Goal: Information Seeking & Learning: Learn about a topic

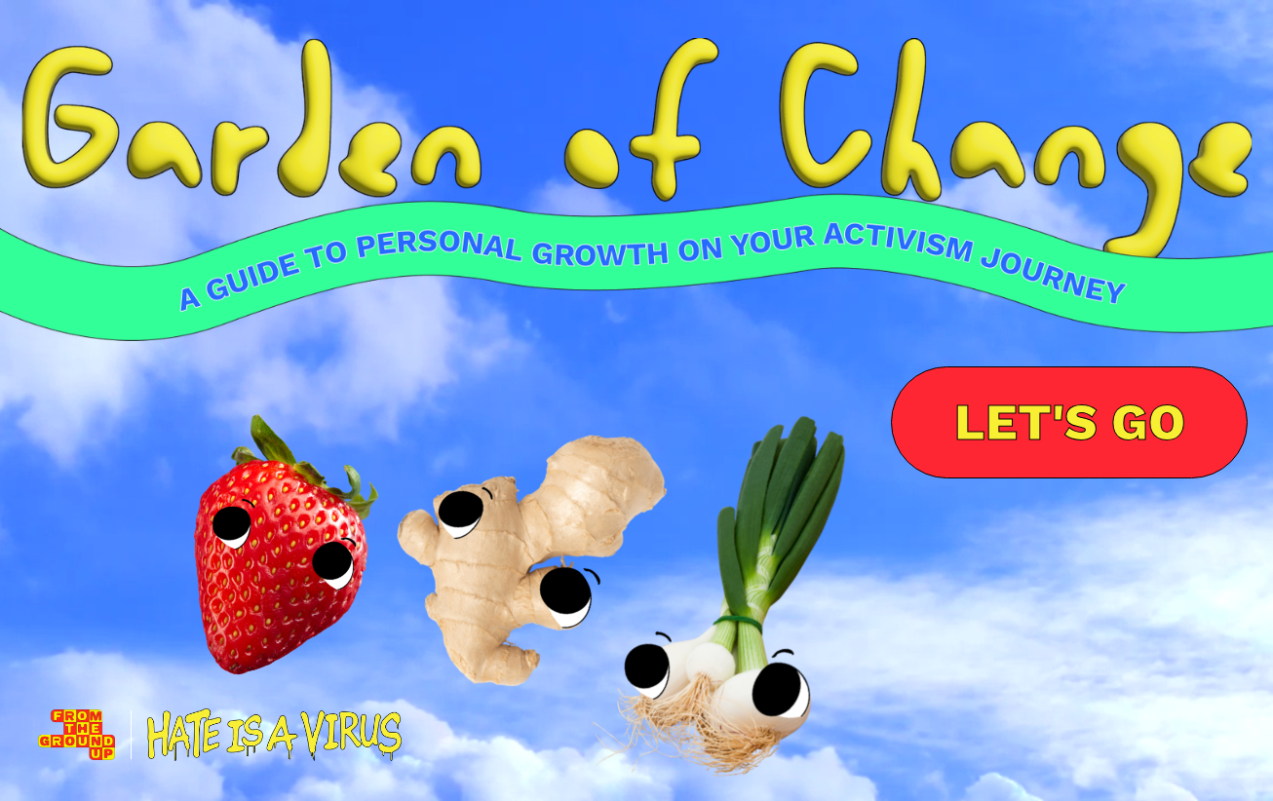
scroll to position [18, 0]
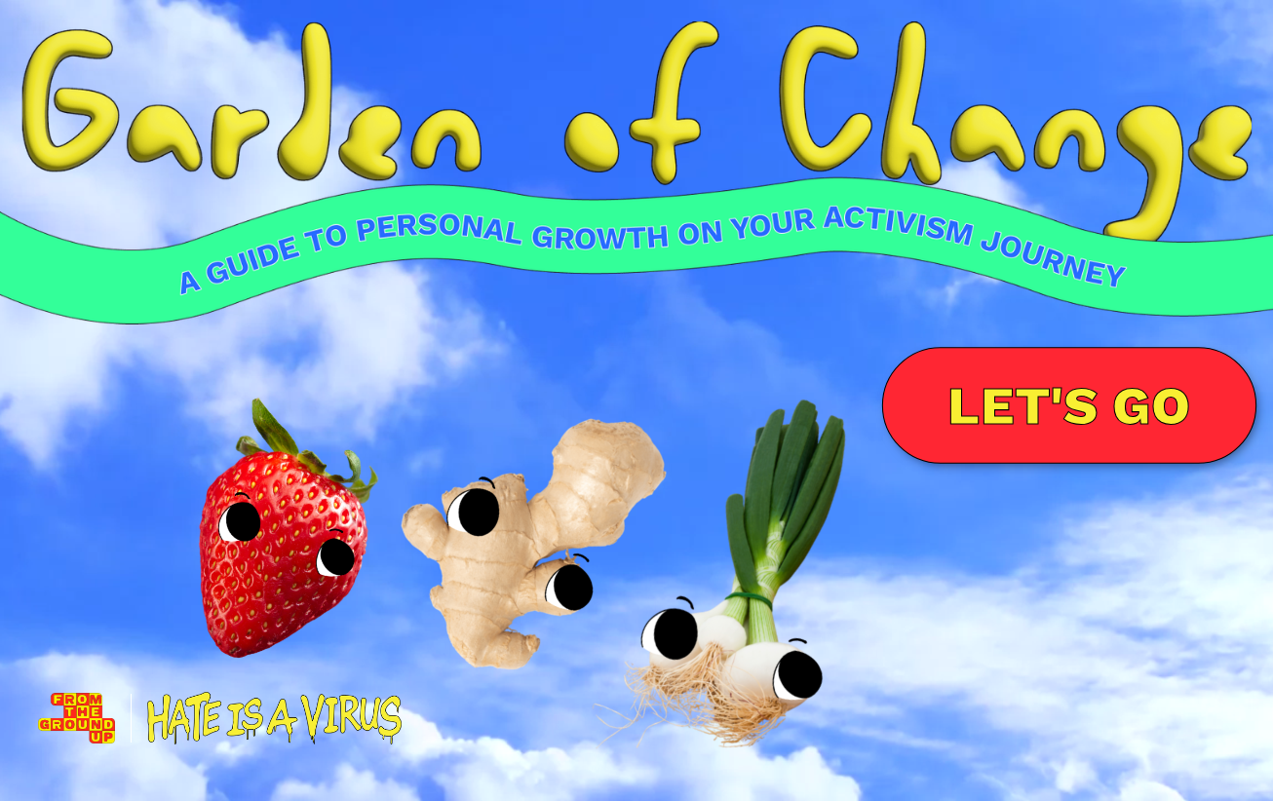
click at [1012, 394] on link "LET'S GO" at bounding box center [1069, 405] width 374 height 117
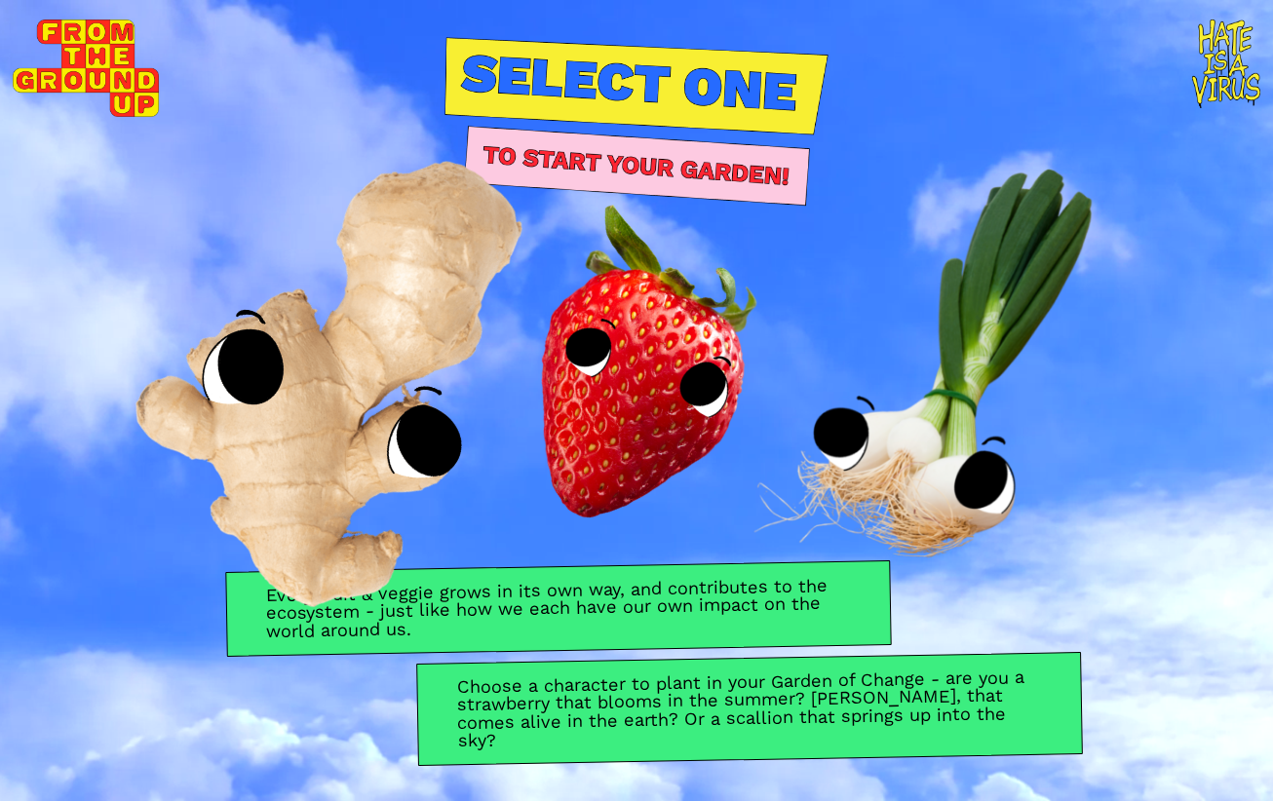
click at [329, 448] on img at bounding box center [350, 352] width 634 height 658
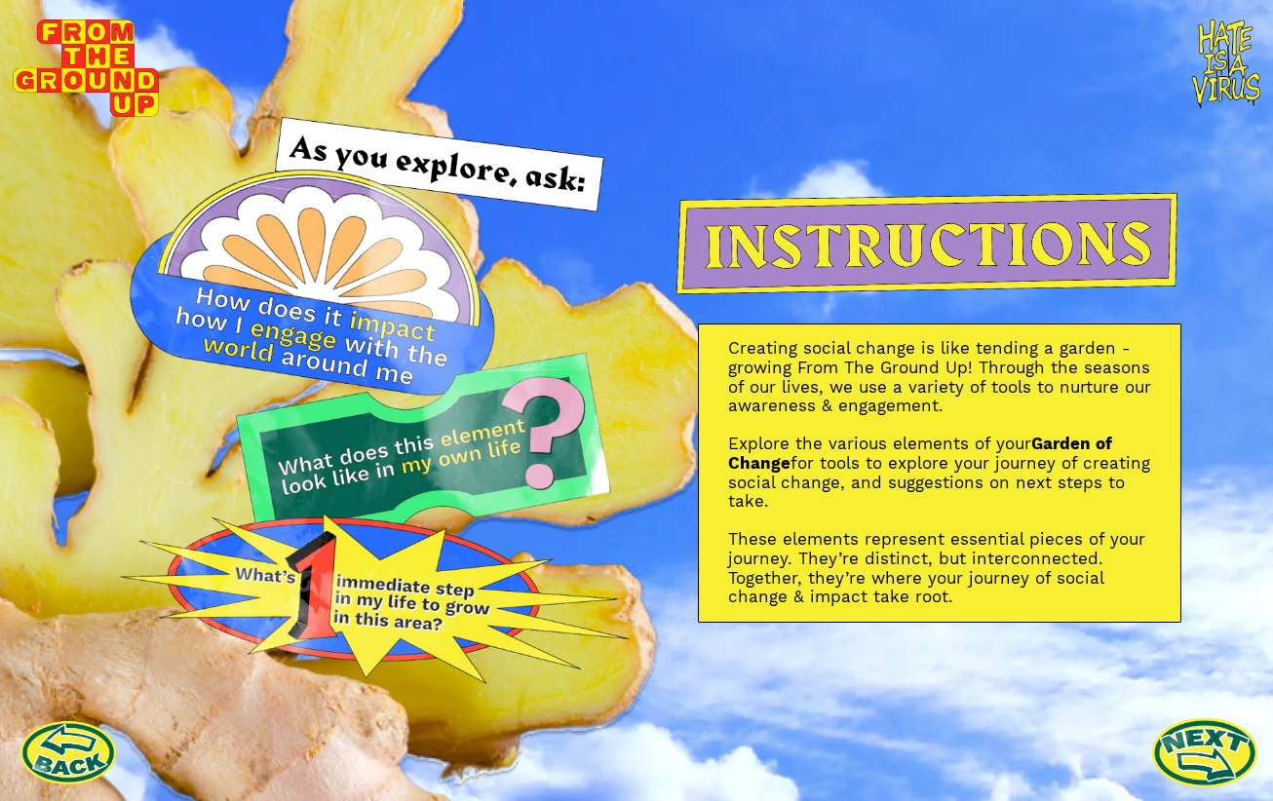
click at [1186, 761] on link at bounding box center [1204, 752] width 107 height 107
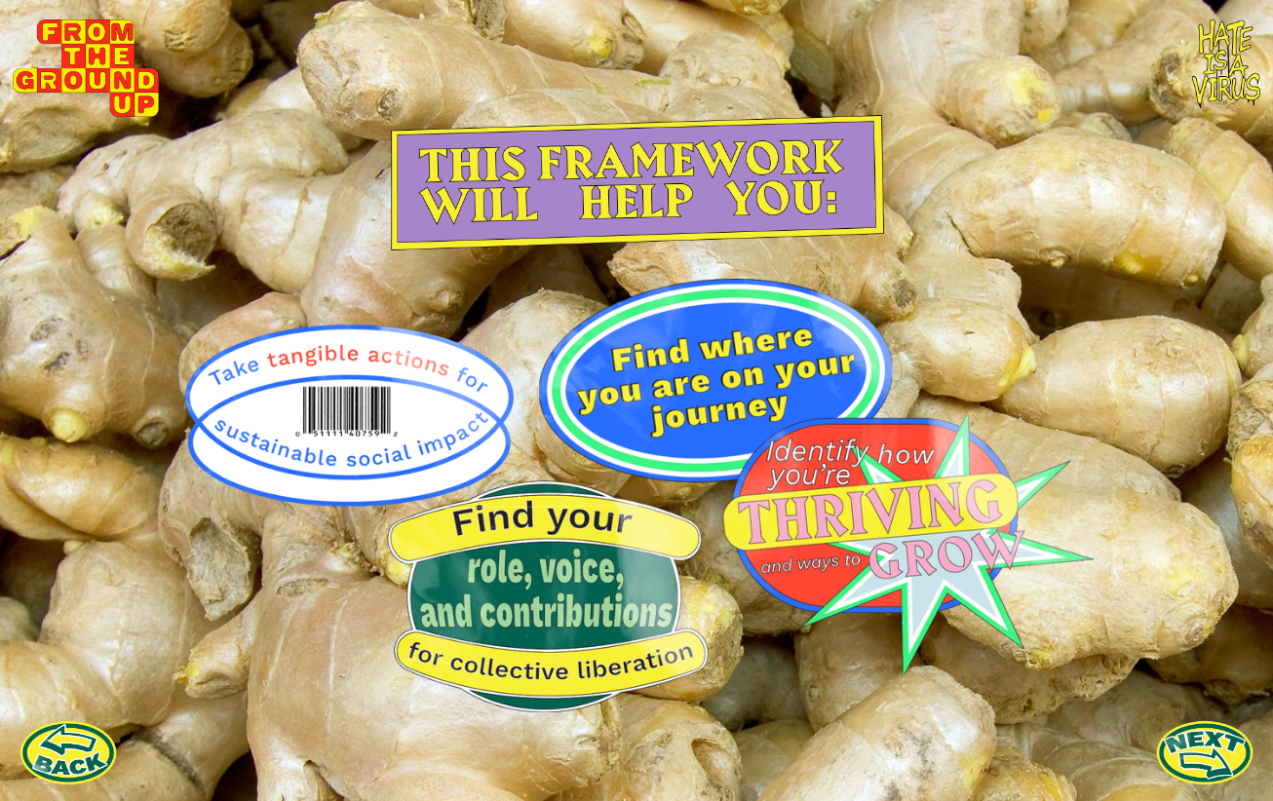
click at [603, 372] on img at bounding box center [636, 496] width 916 height 434
click at [269, 402] on img at bounding box center [636, 496] width 916 height 434
click at [490, 523] on img at bounding box center [636, 496] width 916 height 434
click at [847, 513] on img at bounding box center [636, 496] width 916 height 434
click at [1202, 746] on link at bounding box center [1204, 752] width 107 height 107
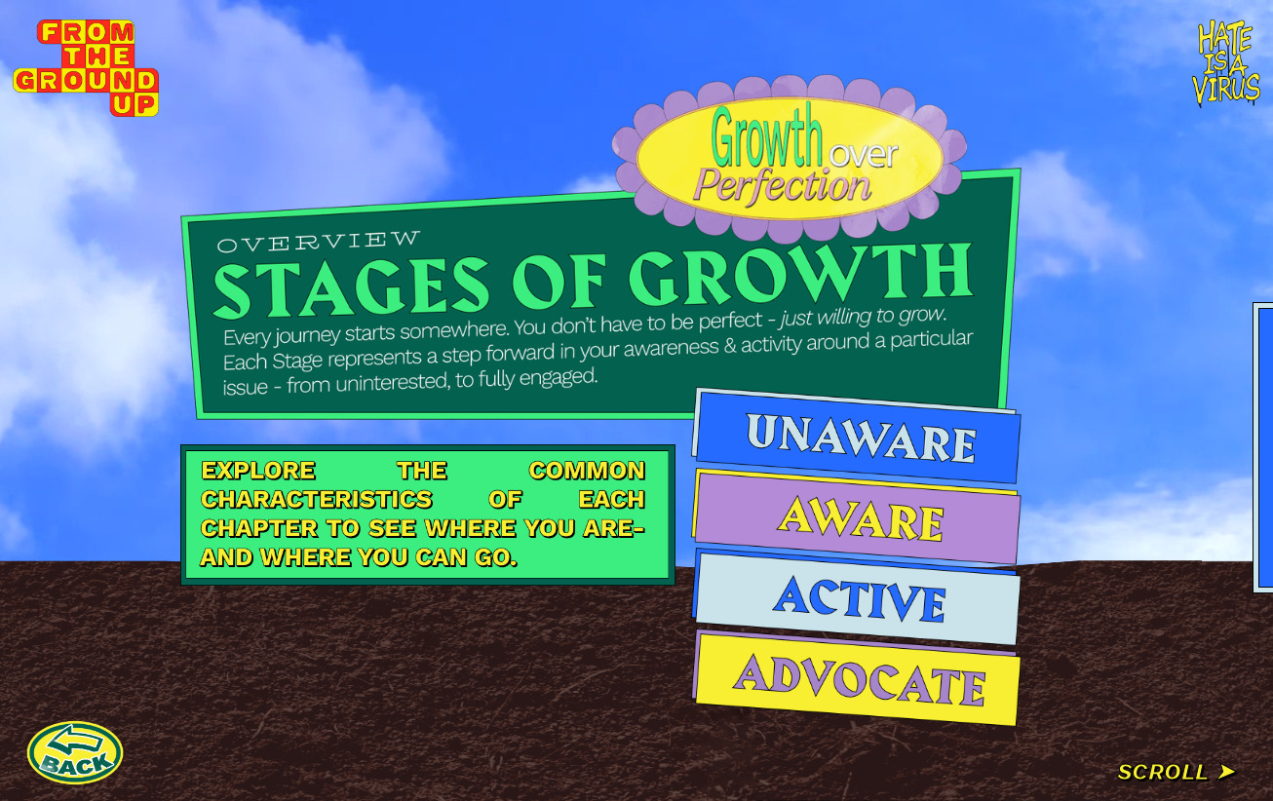
click at [898, 433] on img at bounding box center [856, 435] width 330 height 97
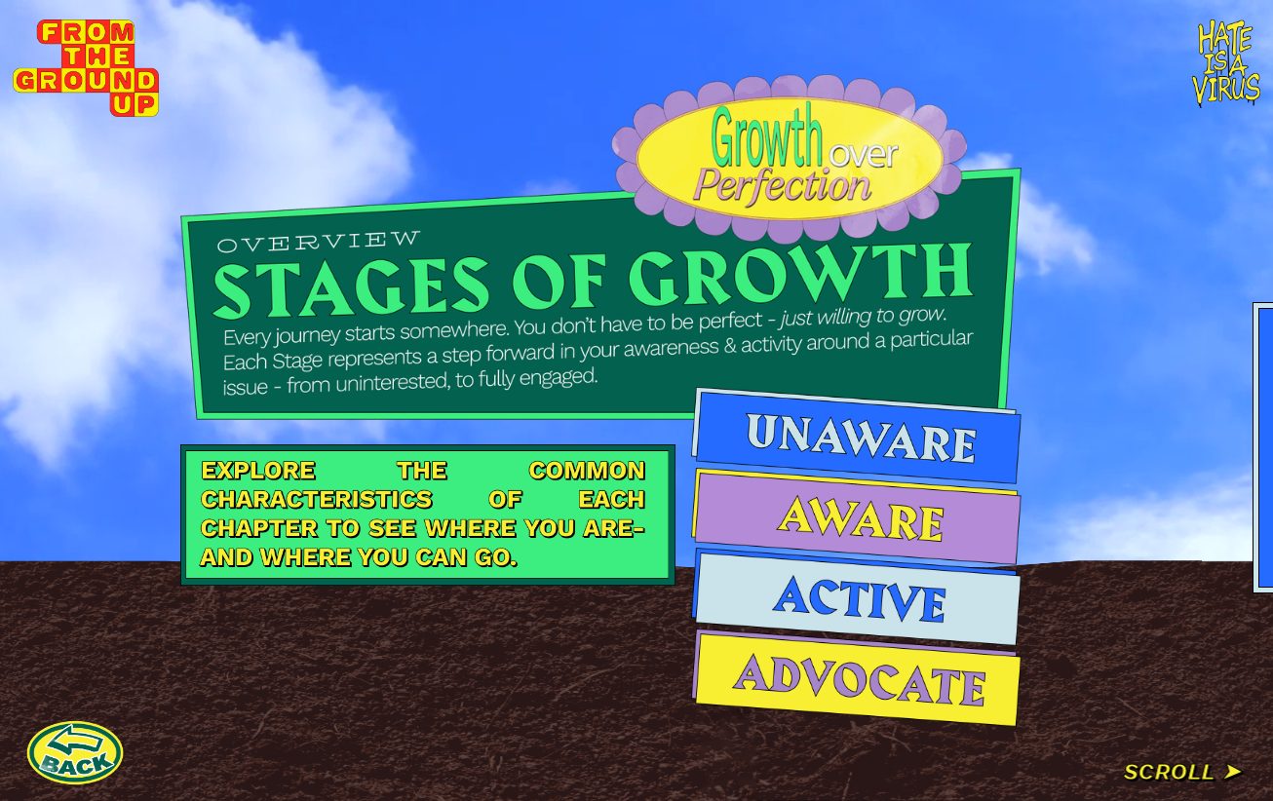
click at [879, 490] on img at bounding box center [856, 517] width 330 height 98
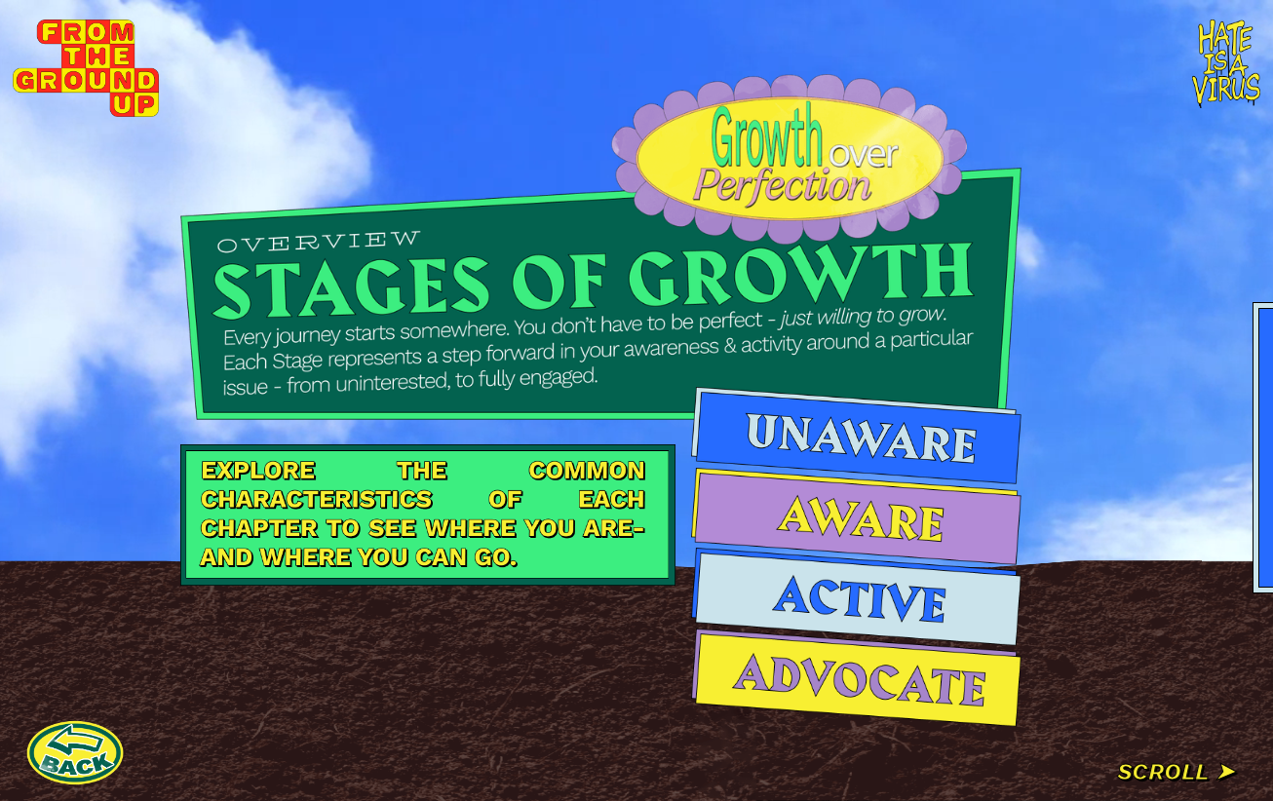
click at [870, 606] on img at bounding box center [856, 597] width 330 height 98
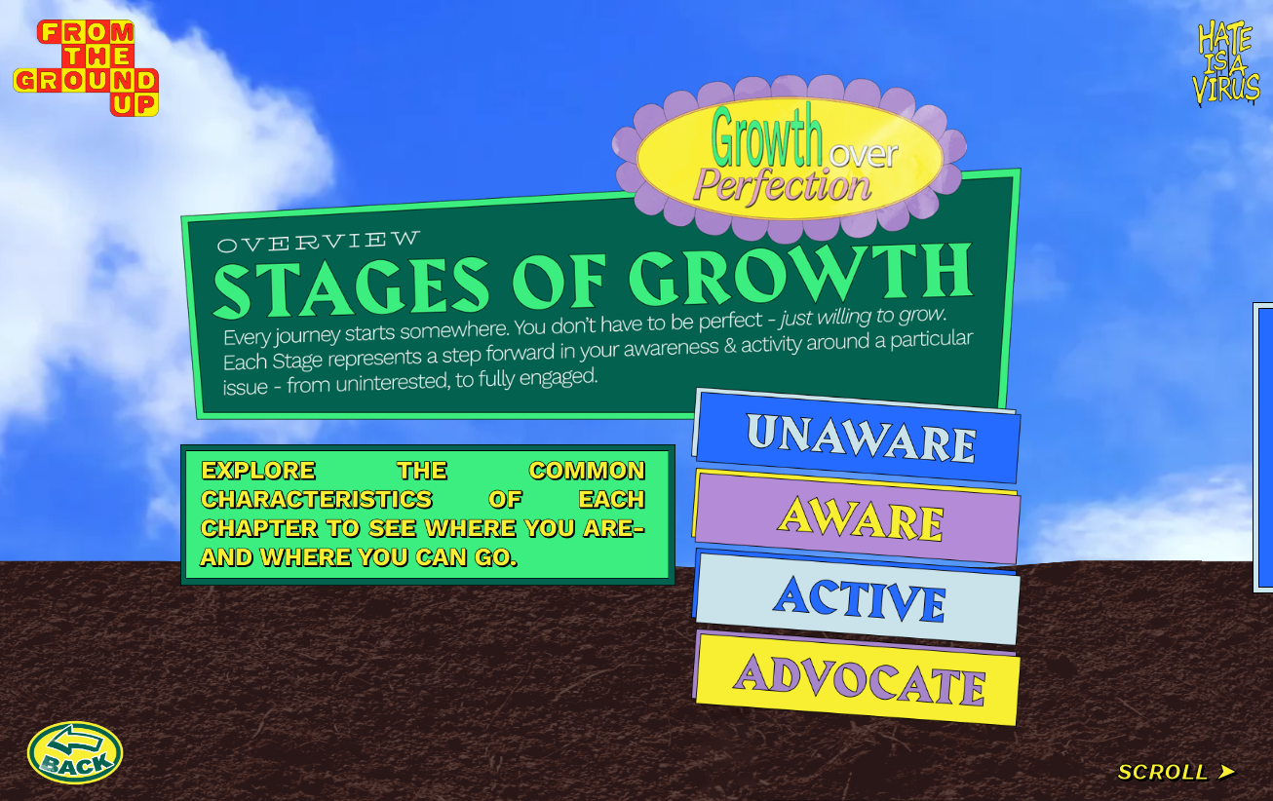
click at [844, 663] on img at bounding box center [856, 678] width 330 height 98
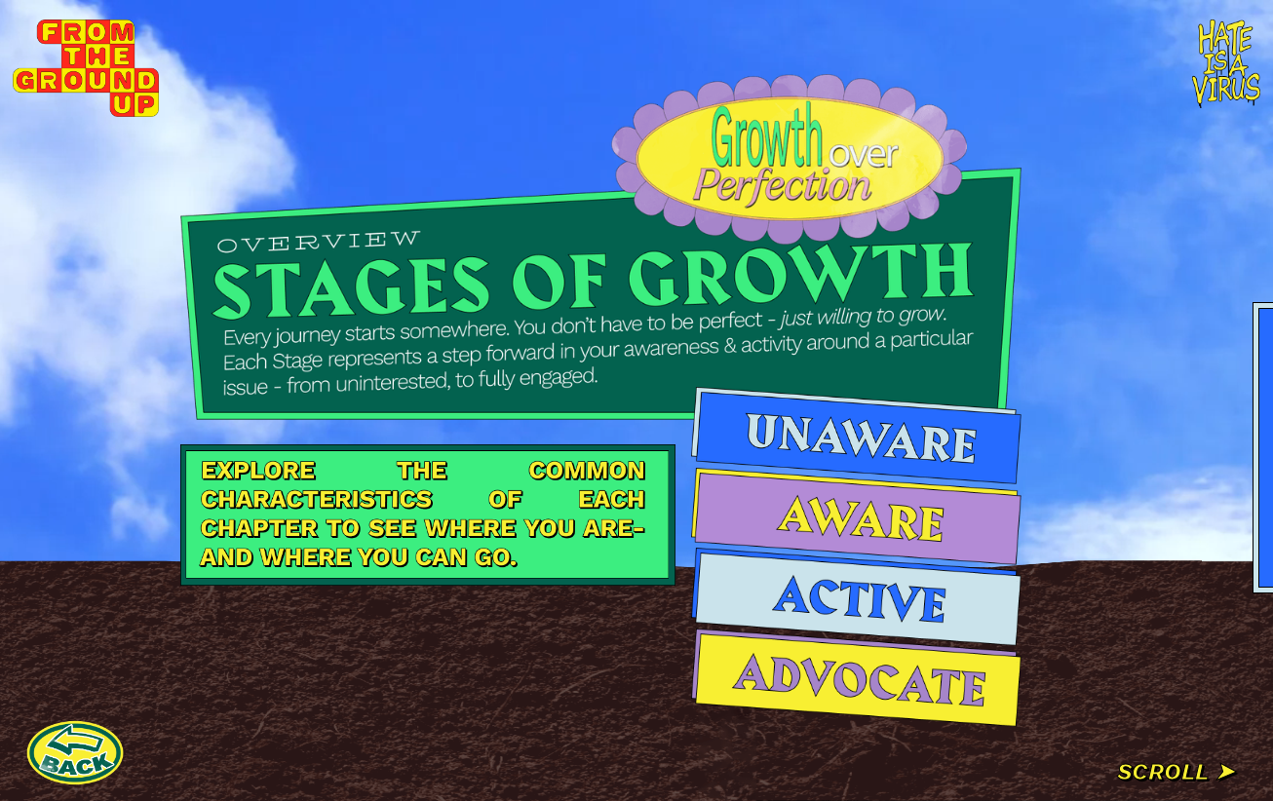
click at [1172, 778] on div at bounding box center [601, 400] width 1202 height 801
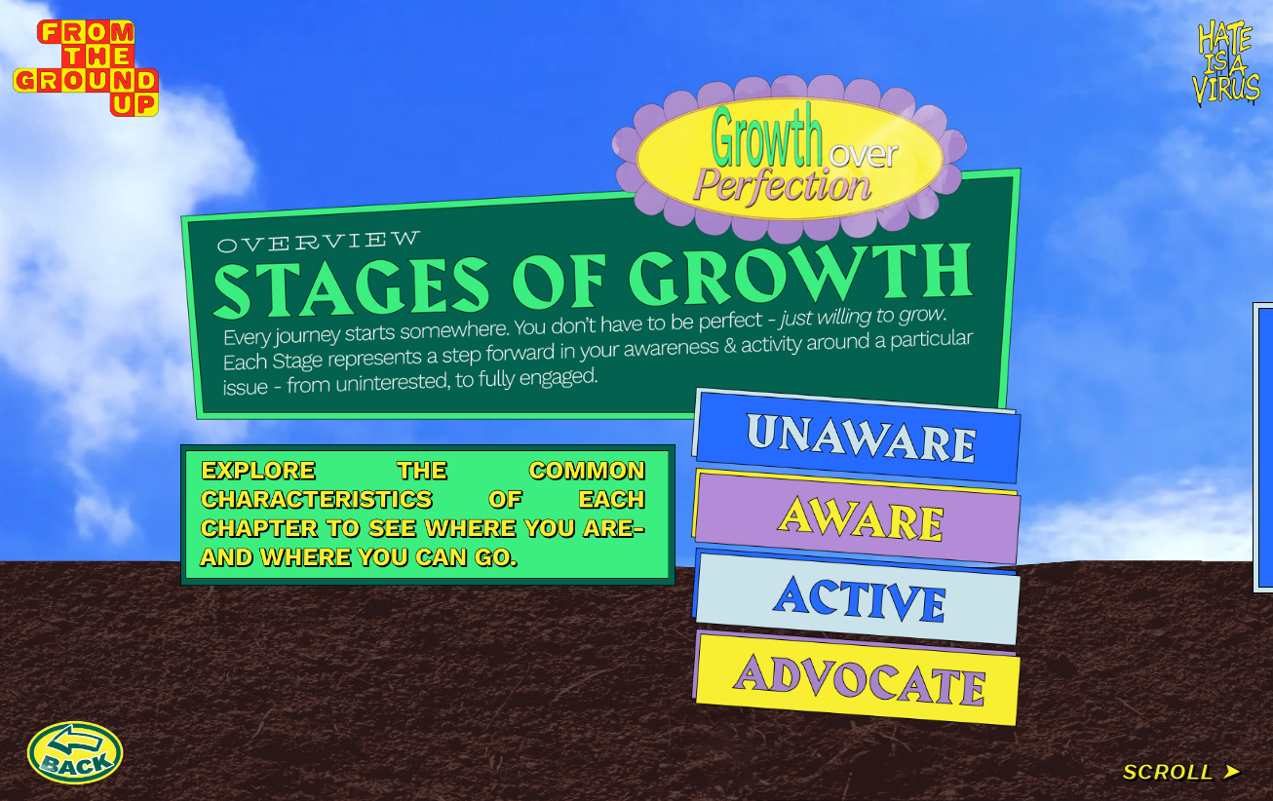
click at [1182, 772] on div at bounding box center [601, 400] width 1202 height 801
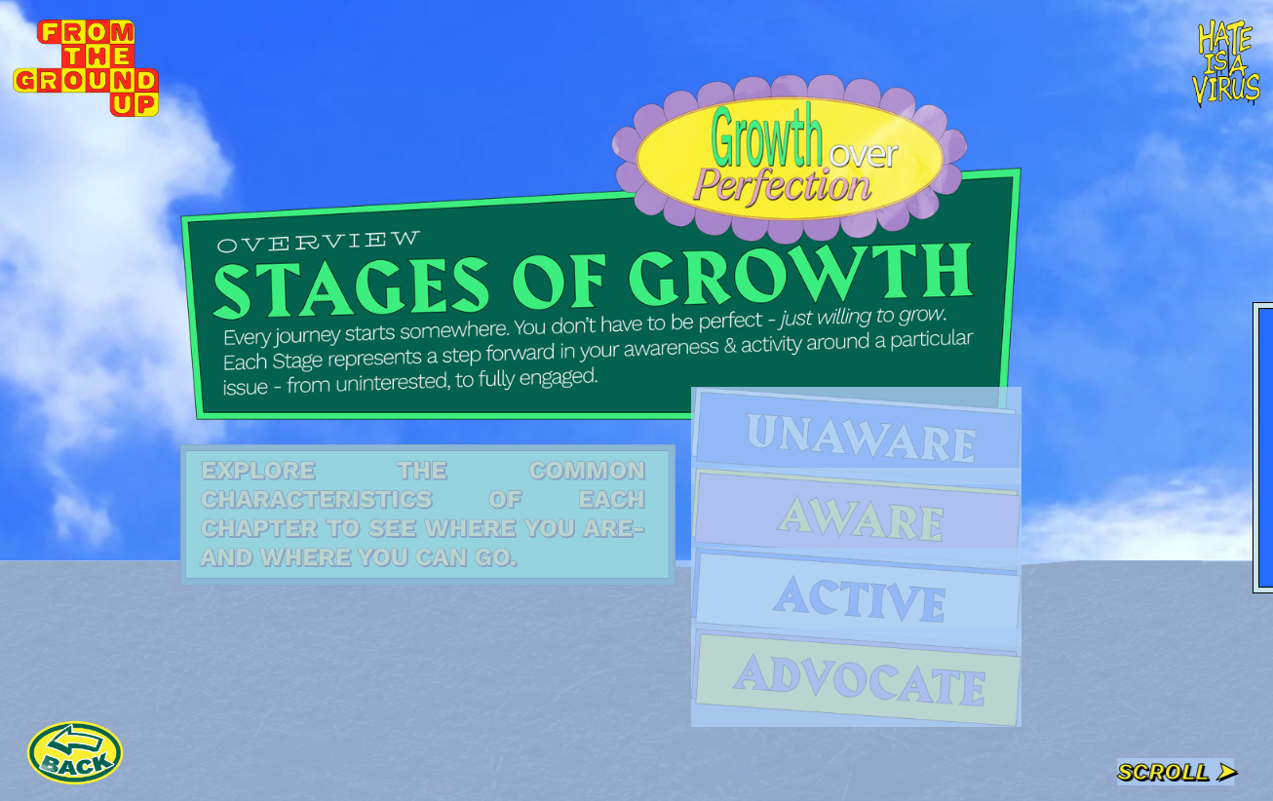
drag, startPoint x: 483, startPoint y: 785, endPoint x: 446, endPoint y: 792, distance: 37.8
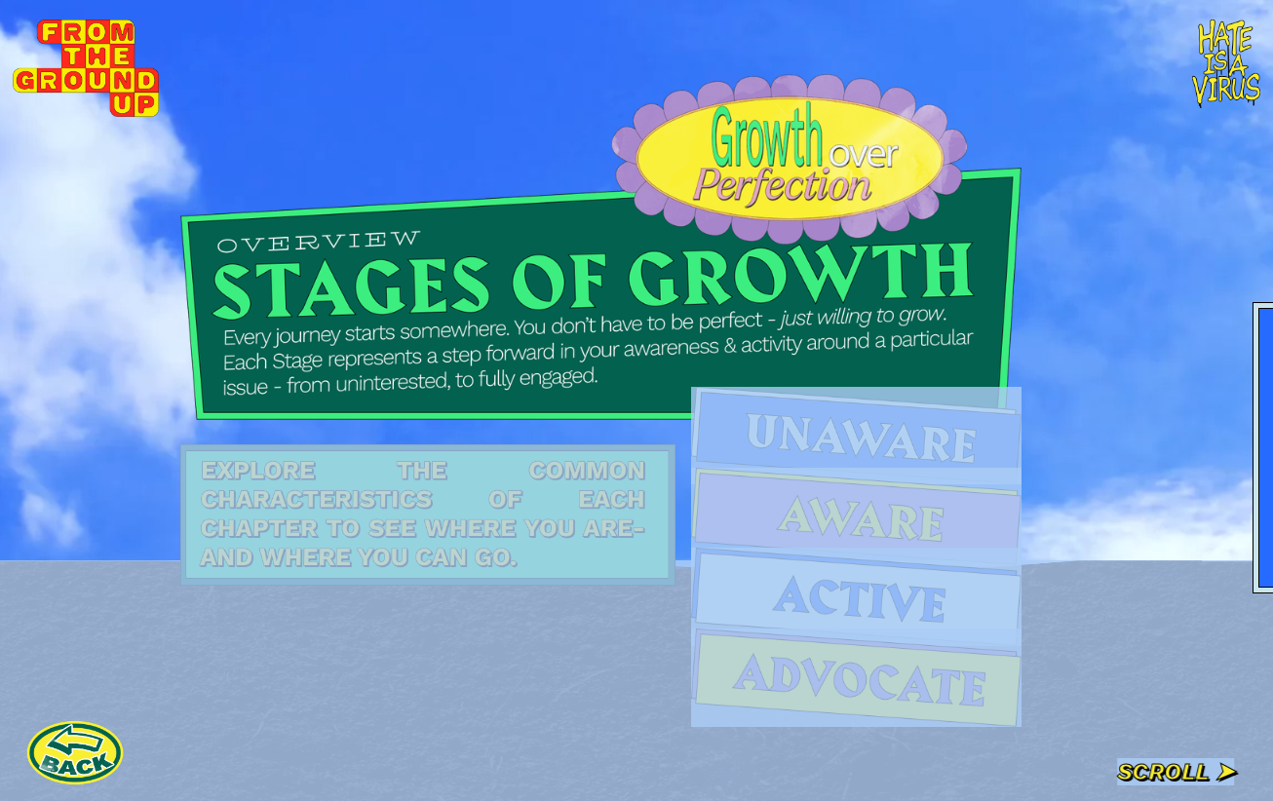
click at [447, 792] on section "Beginning: We all begin here - just starting to be conscious of a social issue …" at bounding box center [636, 400] width 1273 height 801
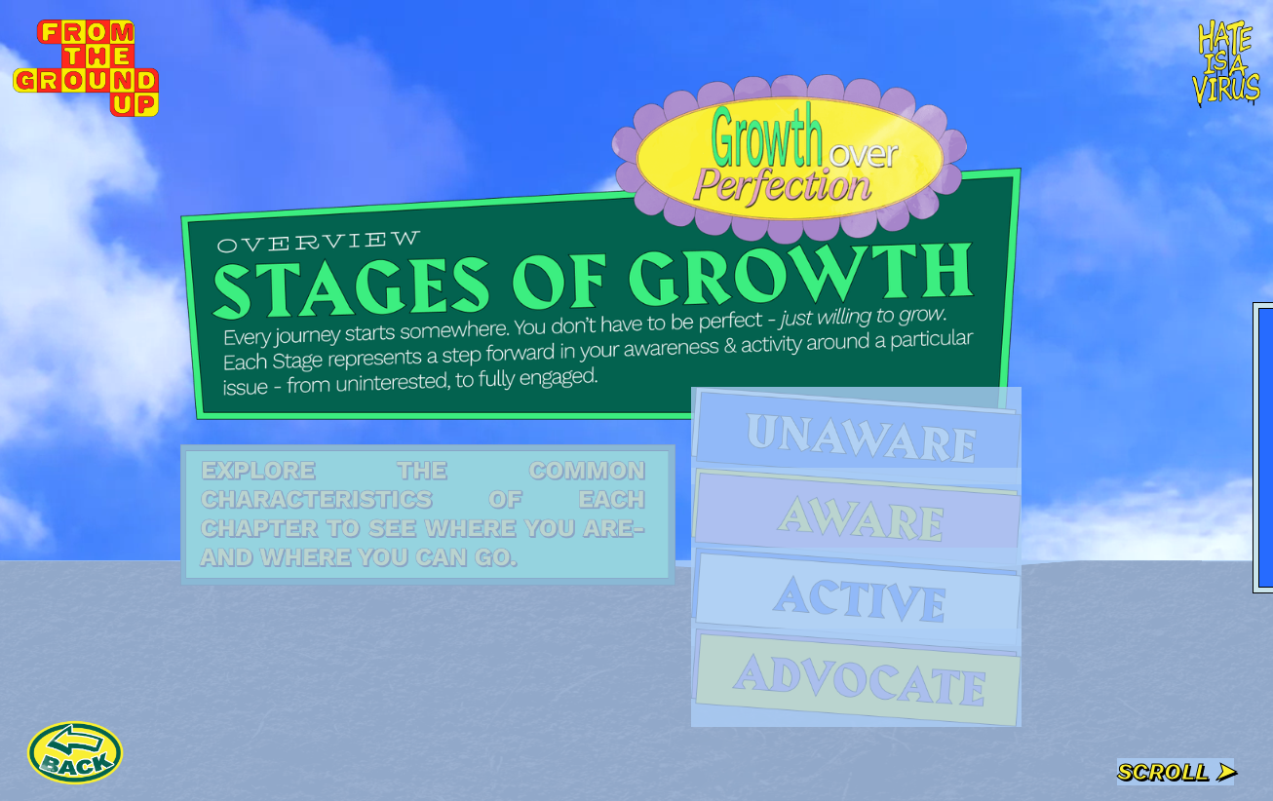
click at [673, 735] on div at bounding box center [601, 400] width 1202 height 801
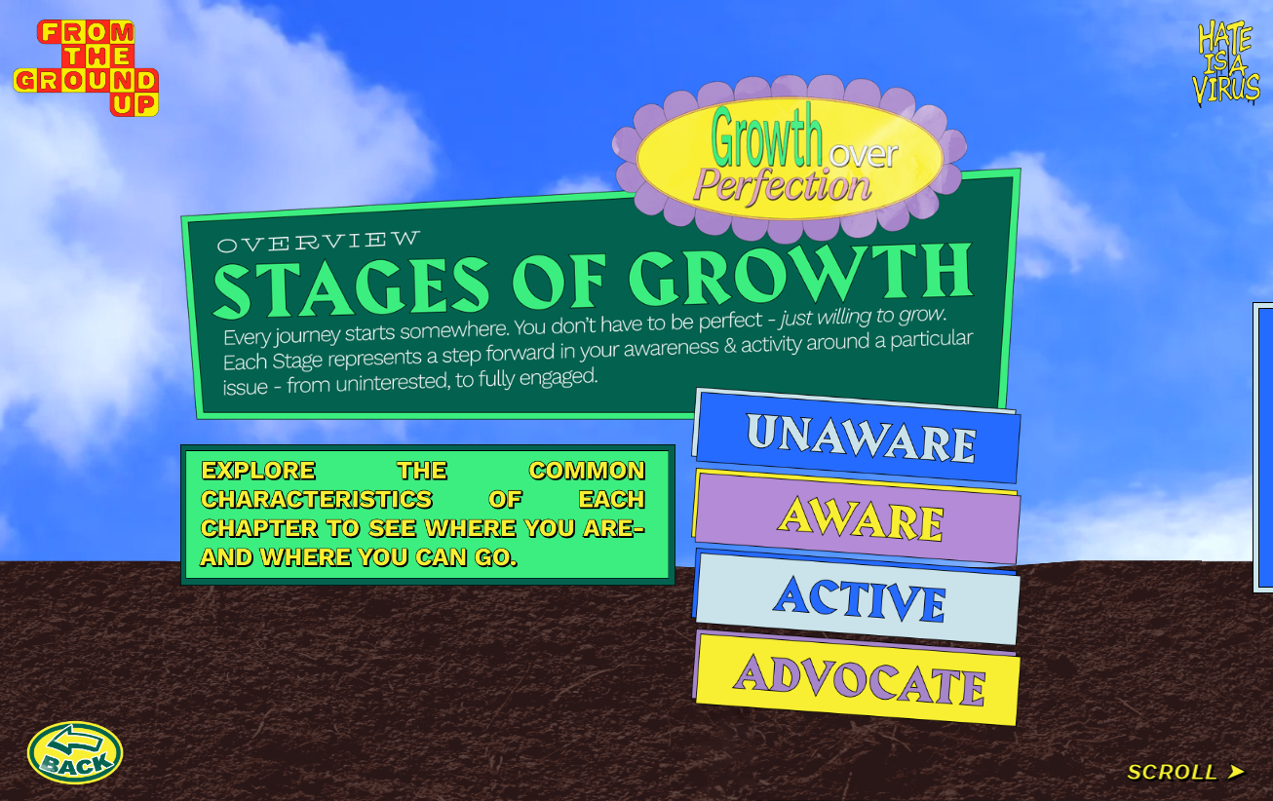
click at [1153, 764] on div at bounding box center [601, 400] width 1202 height 801
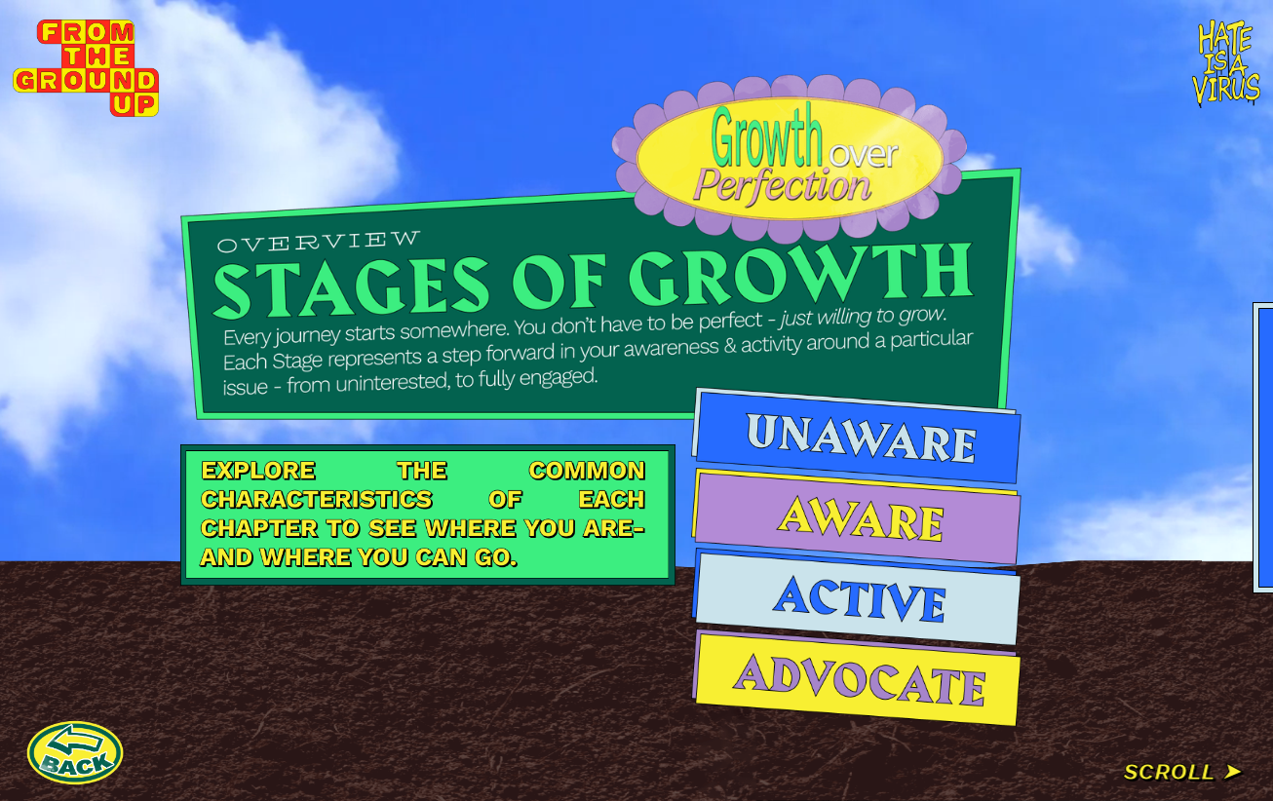
click at [1178, 775] on div at bounding box center [601, 400] width 1202 height 801
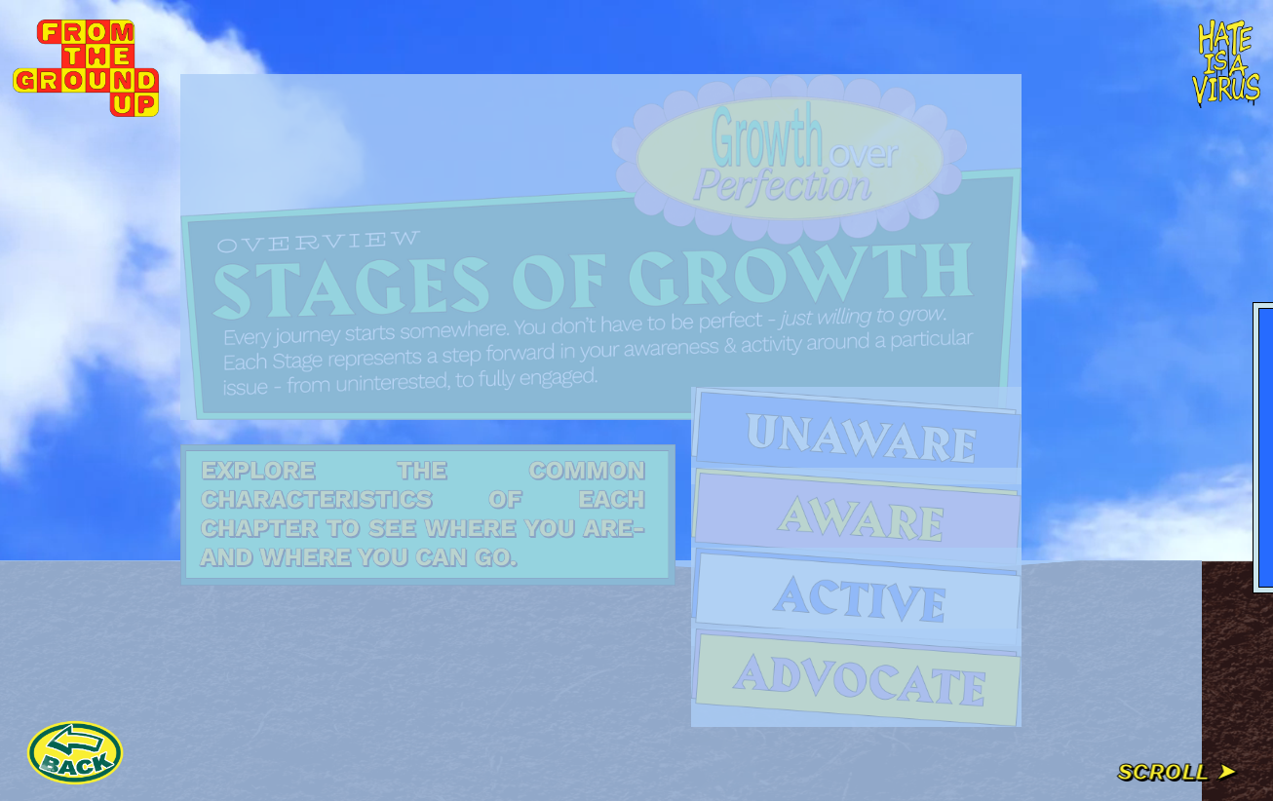
click at [1178, 775] on div at bounding box center [601, 400] width 1202 height 801
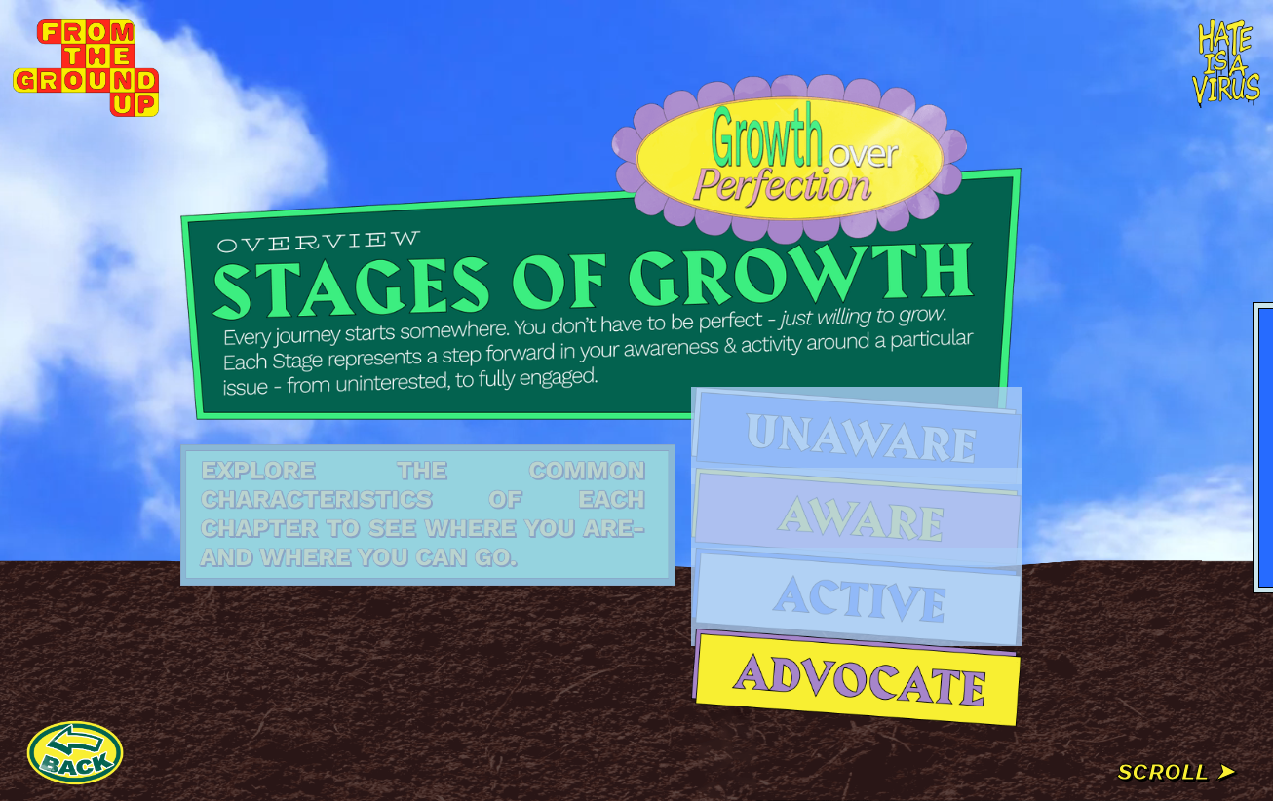
click at [1178, 775] on div at bounding box center [601, 400] width 1202 height 801
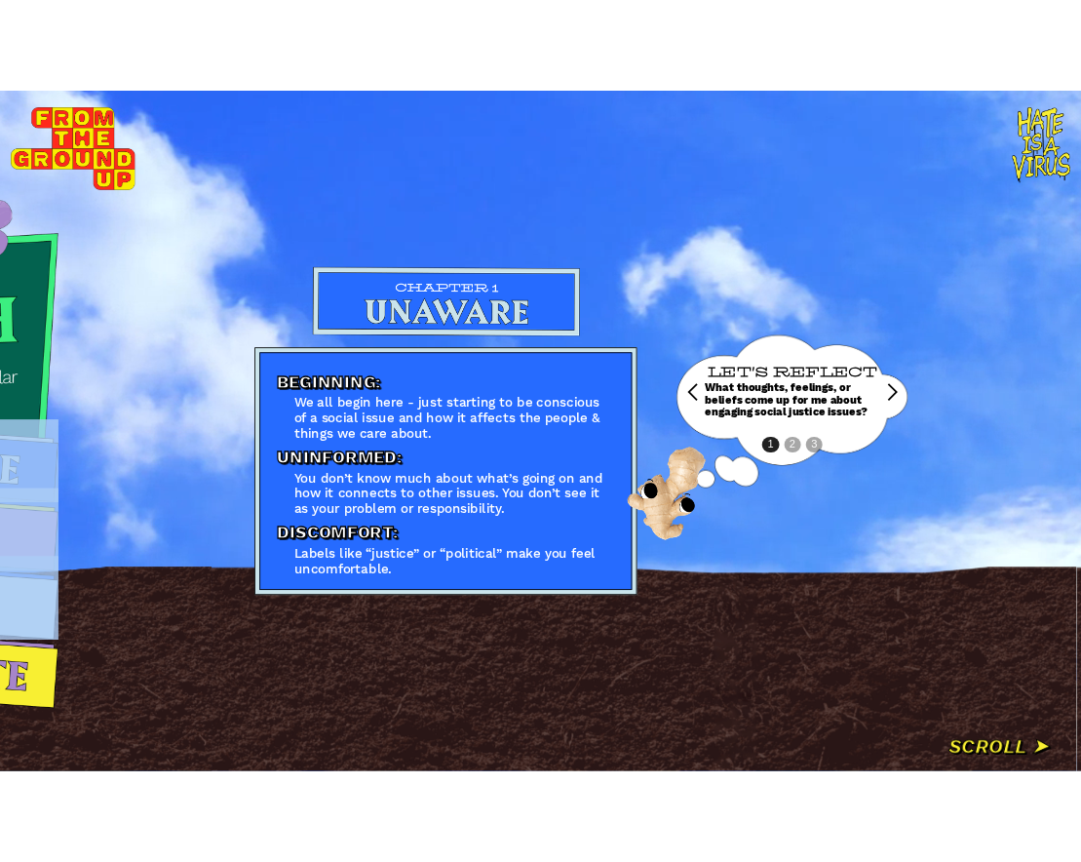
scroll to position [0, 954]
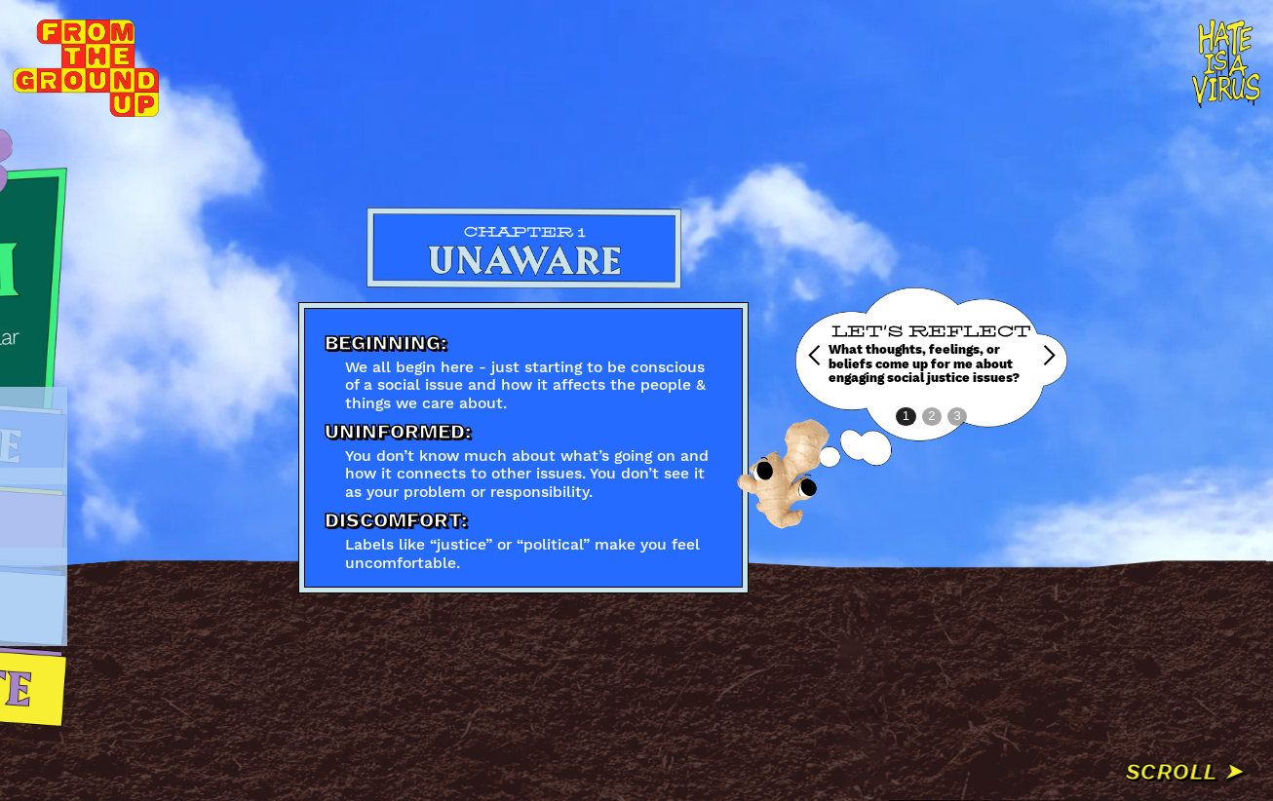
click at [1039, 349] on div "next slide" at bounding box center [1048, 355] width 23 height 23
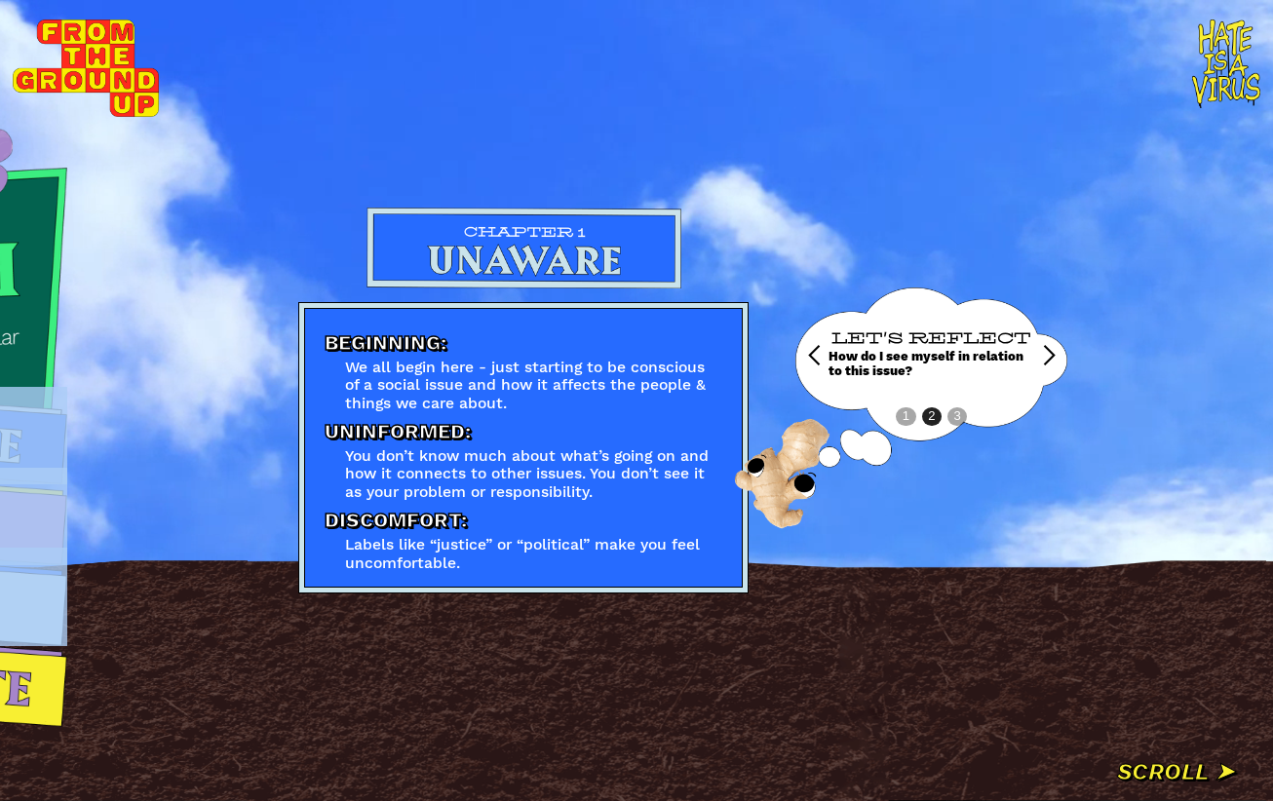
click at [1039, 357] on div "next slide" at bounding box center [1048, 355] width 23 height 23
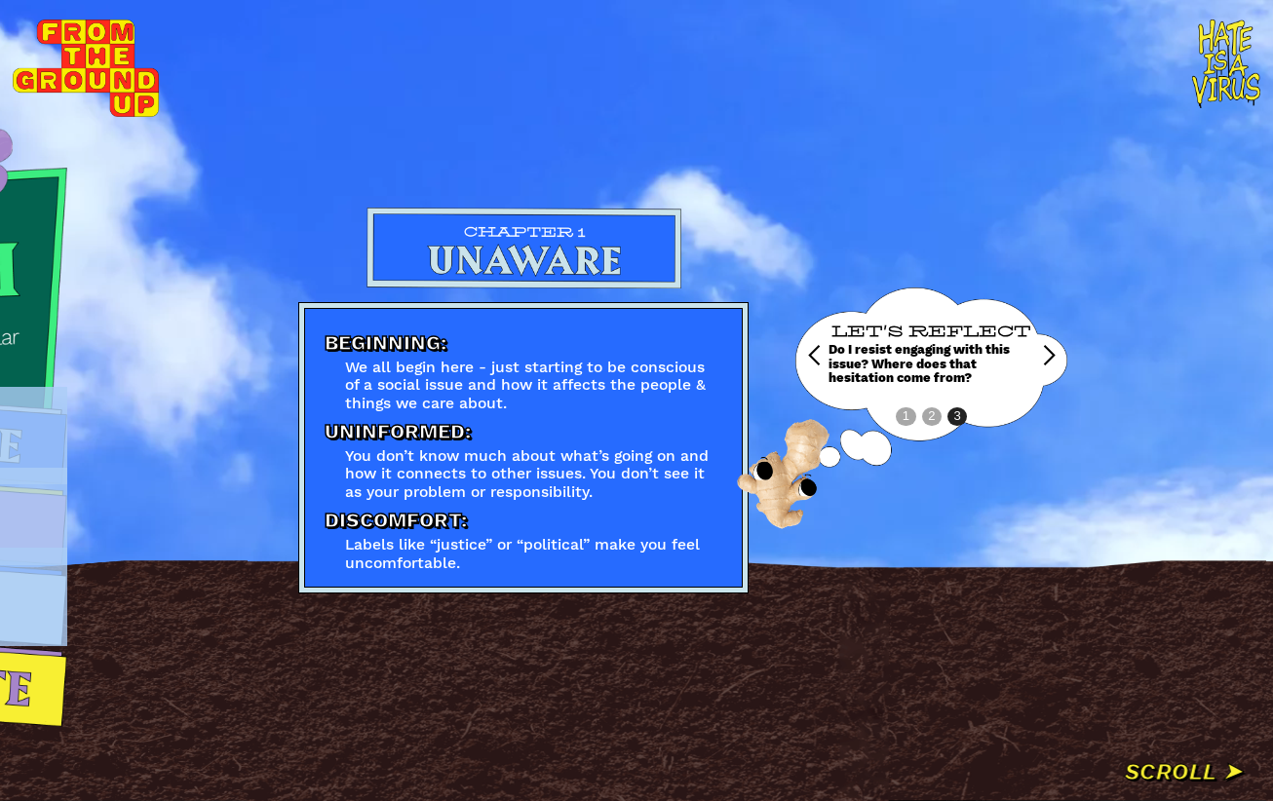
click at [1039, 357] on div "next slide" at bounding box center [1048, 355] width 23 height 23
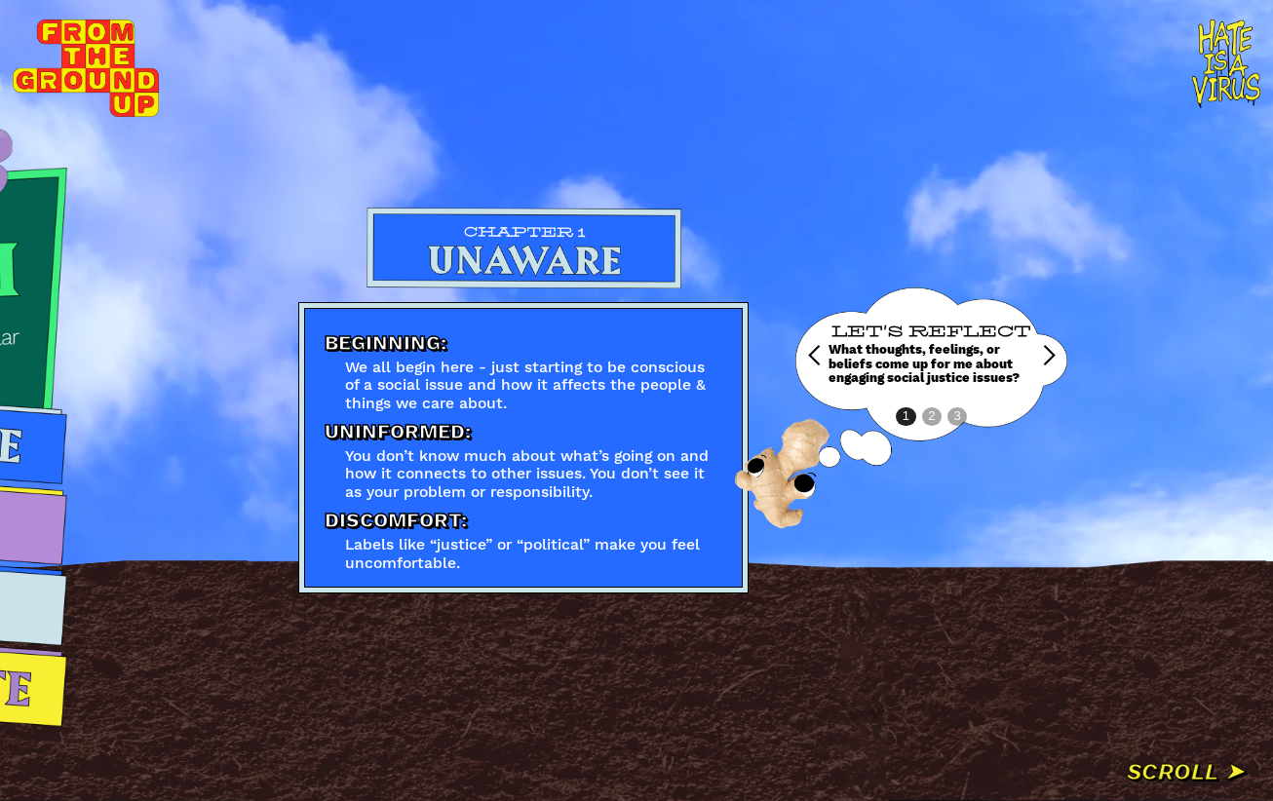
click at [920, 565] on div "Beginning: We all begin here - just starting to be conscious of a social issue …" at bounding box center [756, 401] width 916 height 386
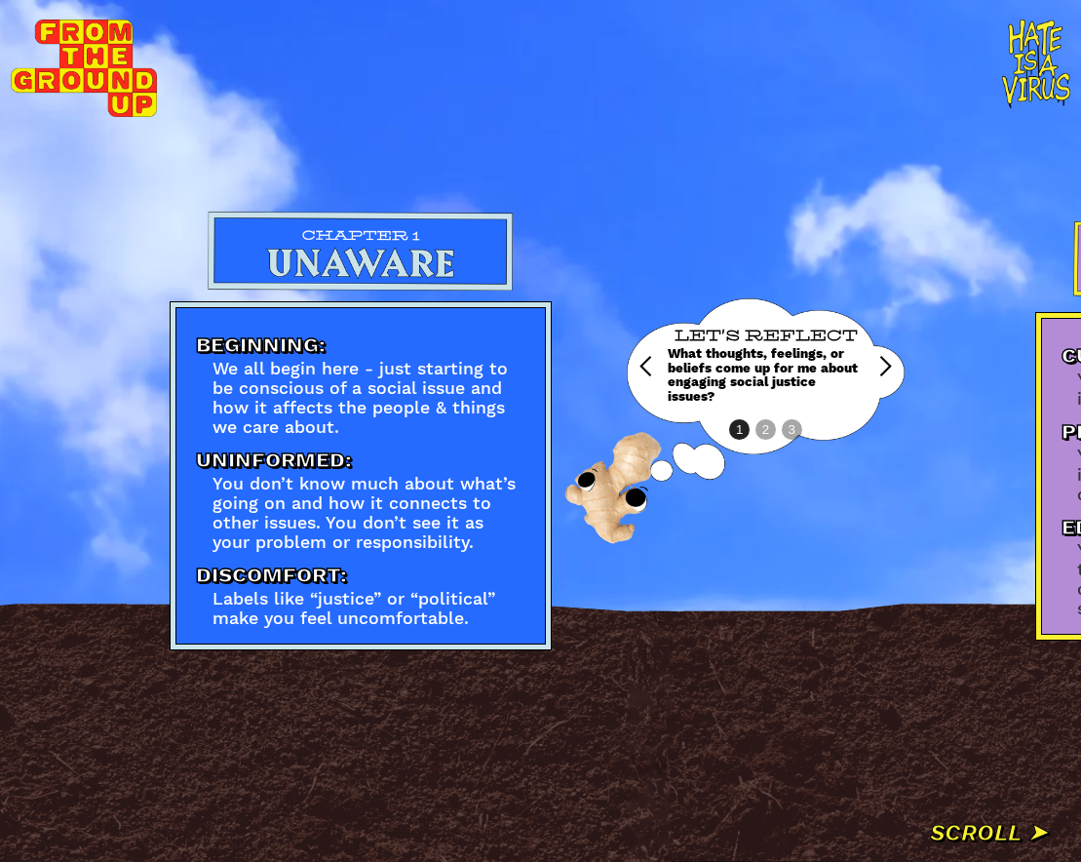
click at [765, 423] on div "LET'S REFLECT What thoughts, feelings, or beliefs come up for me about engaging…" at bounding box center [766, 366] width 196 height 137
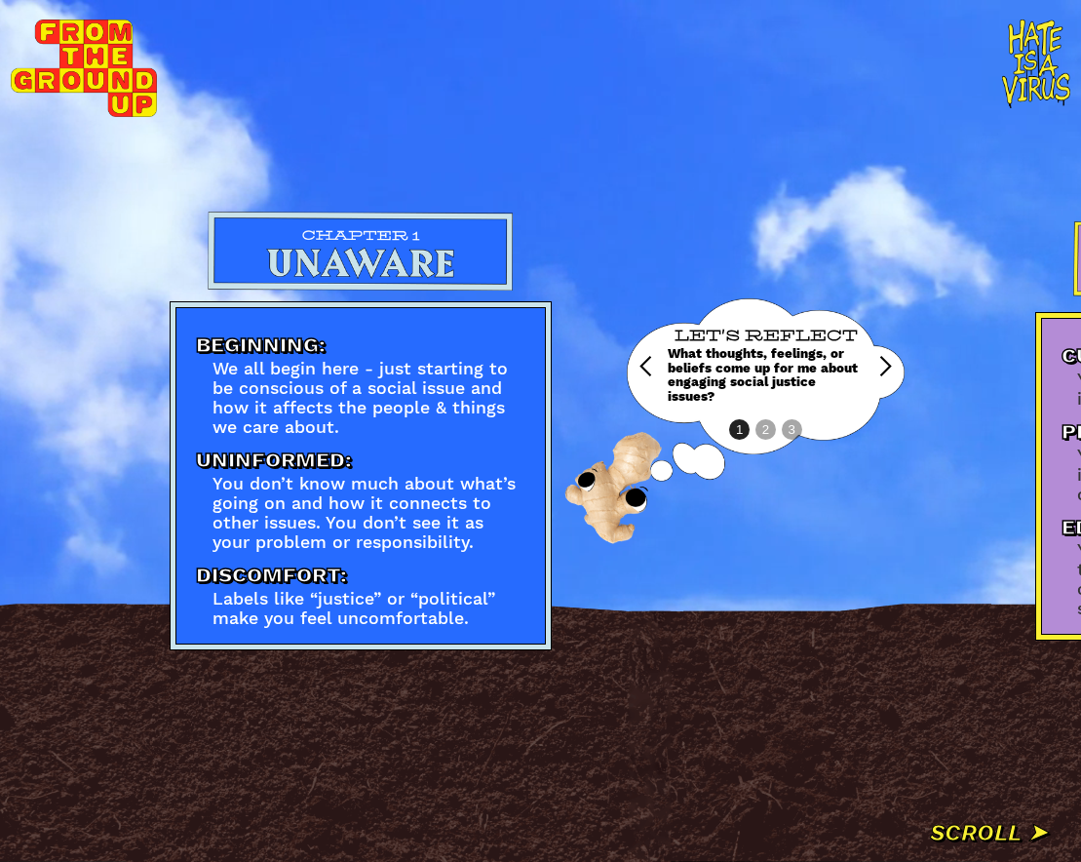
click at [765, 423] on div "LET'S REFLECT What thoughts, feelings, or beliefs come up for me about engaging…" at bounding box center [766, 366] width 196 height 137
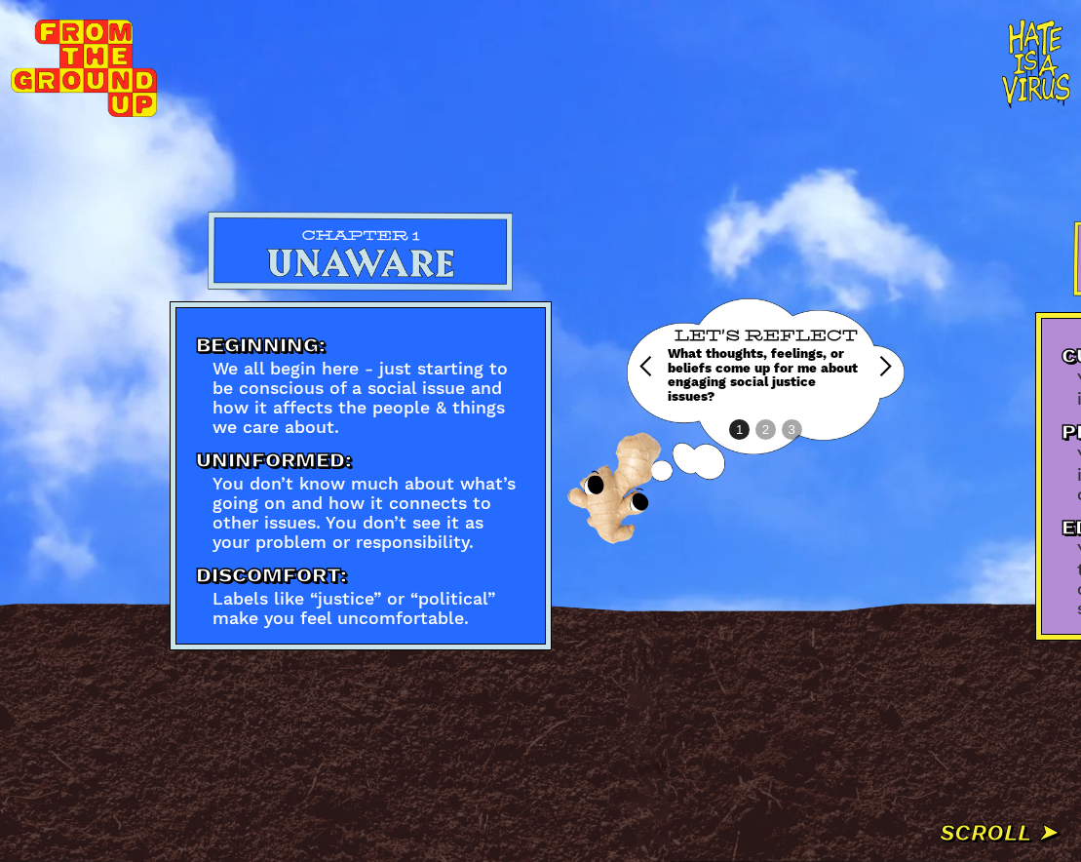
click at [769, 415] on div "LET'S REFLECT What thoughts, feelings, or beliefs come up for me about engaging…" at bounding box center [766, 366] width 196 height 137
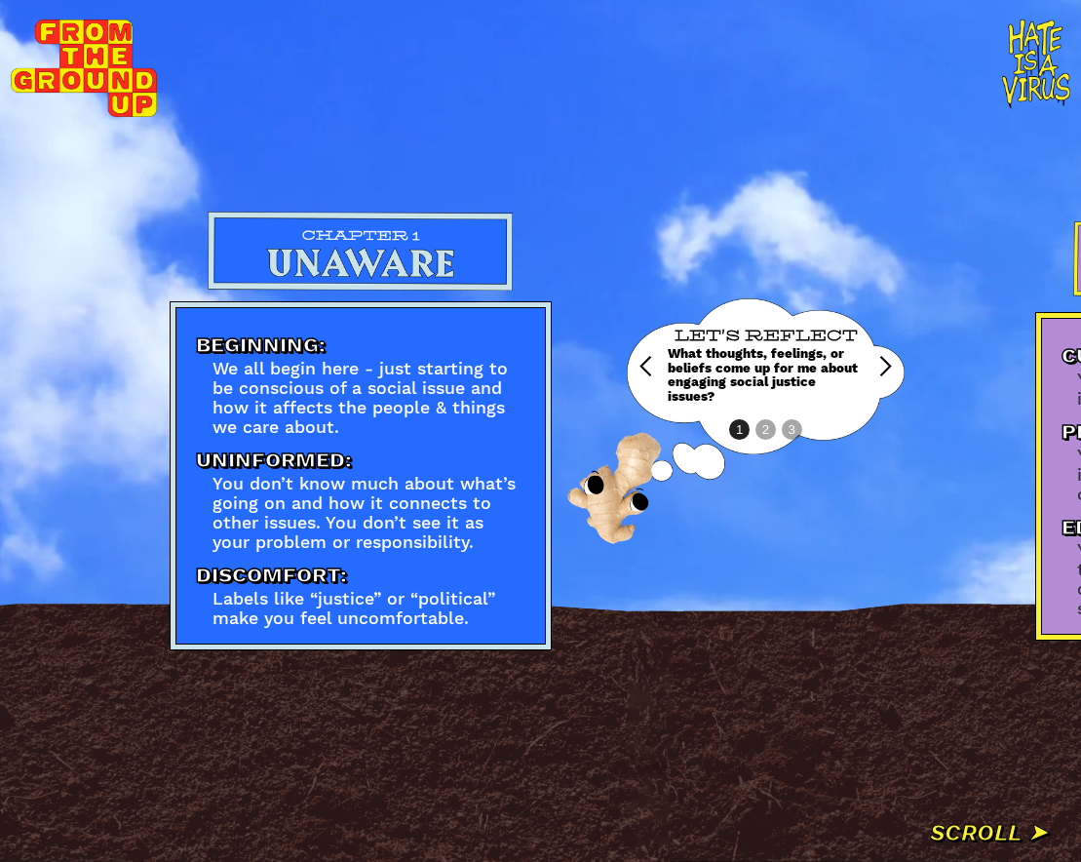
click at [893, 358] on div "next slide" at bounding box center [884, 366] width 23 height 23
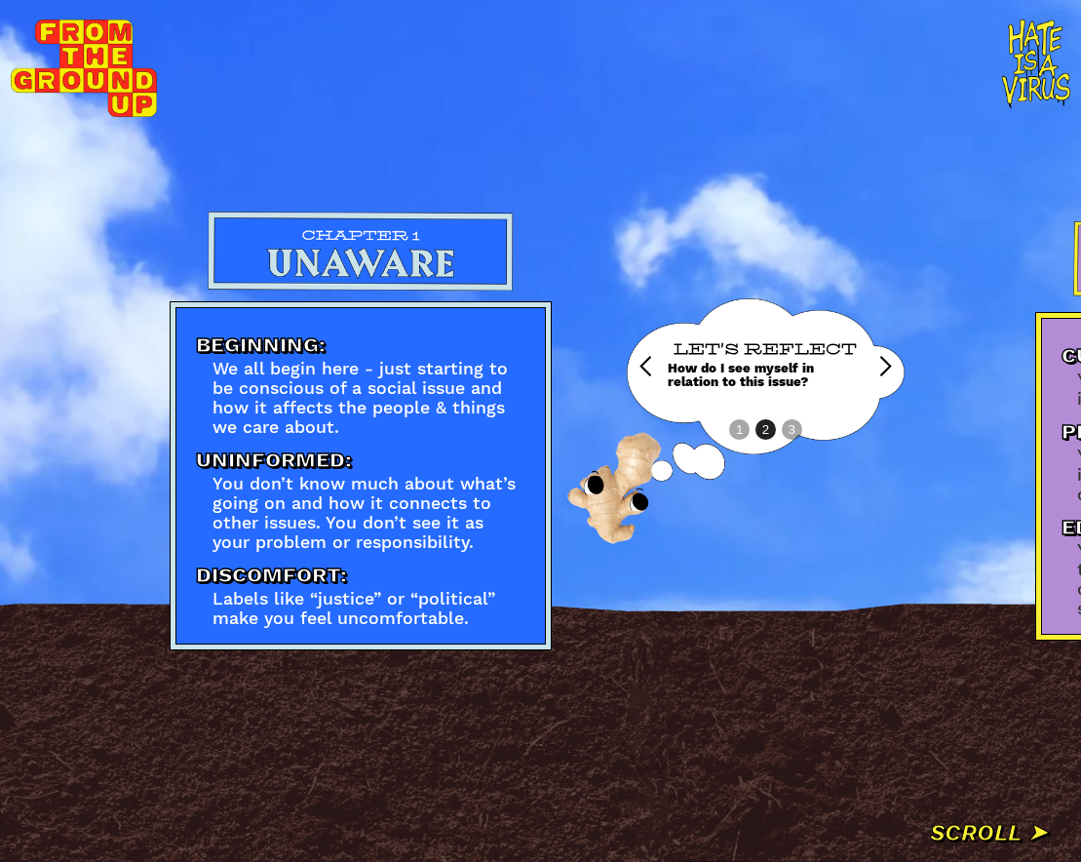
click at [891, 359] on div "next slide" at bounding box center [884, 366] width 23 height 23
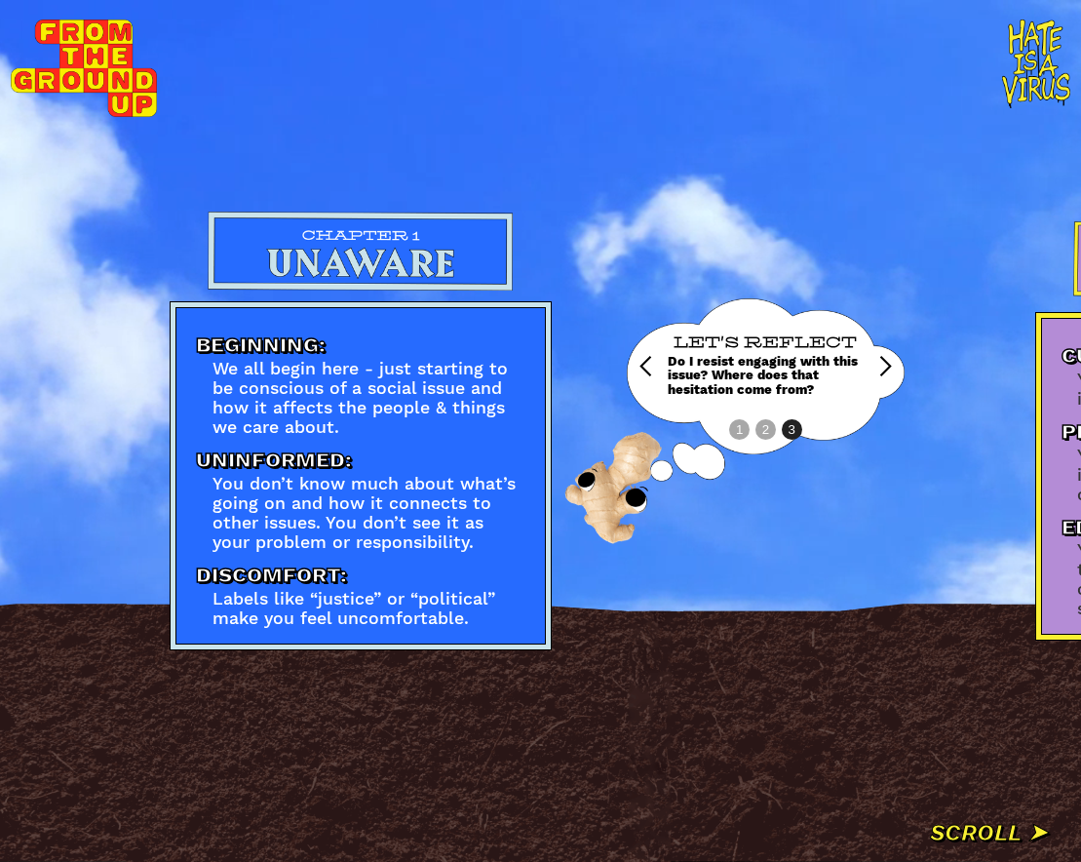
click at [886, 355] on div "next slide" at bounding box center [884, 366] width 23 height 23
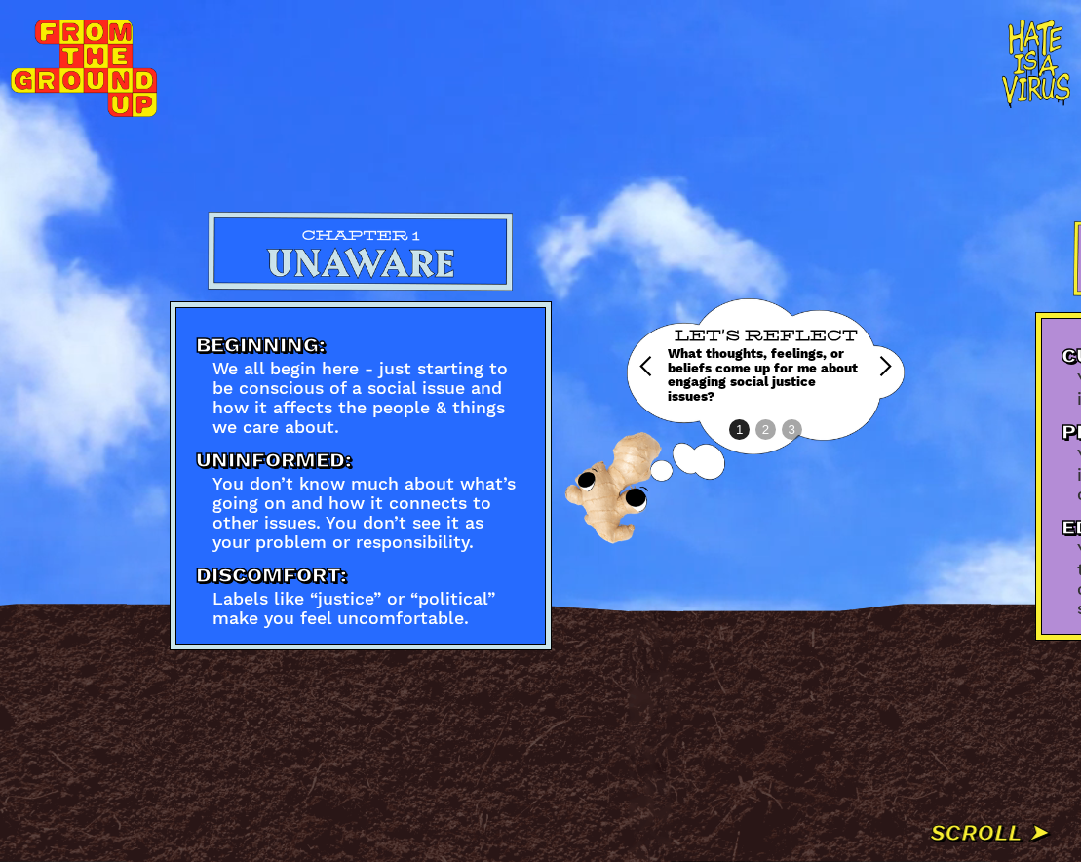
click at [886, 355] on div "next slide" at bounding box center [884, 366] width 23 height 23
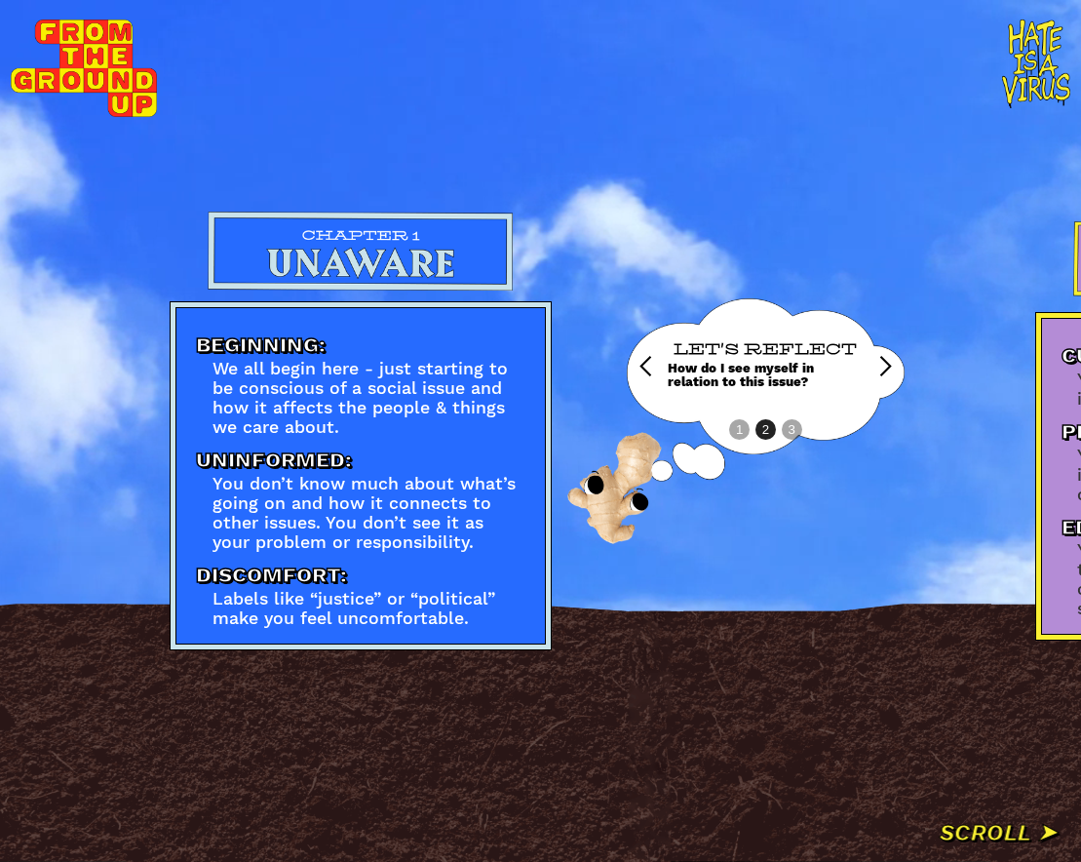
click at [886, 355] on div "next slide" at bounding box center [884, 366] width 23 height 23
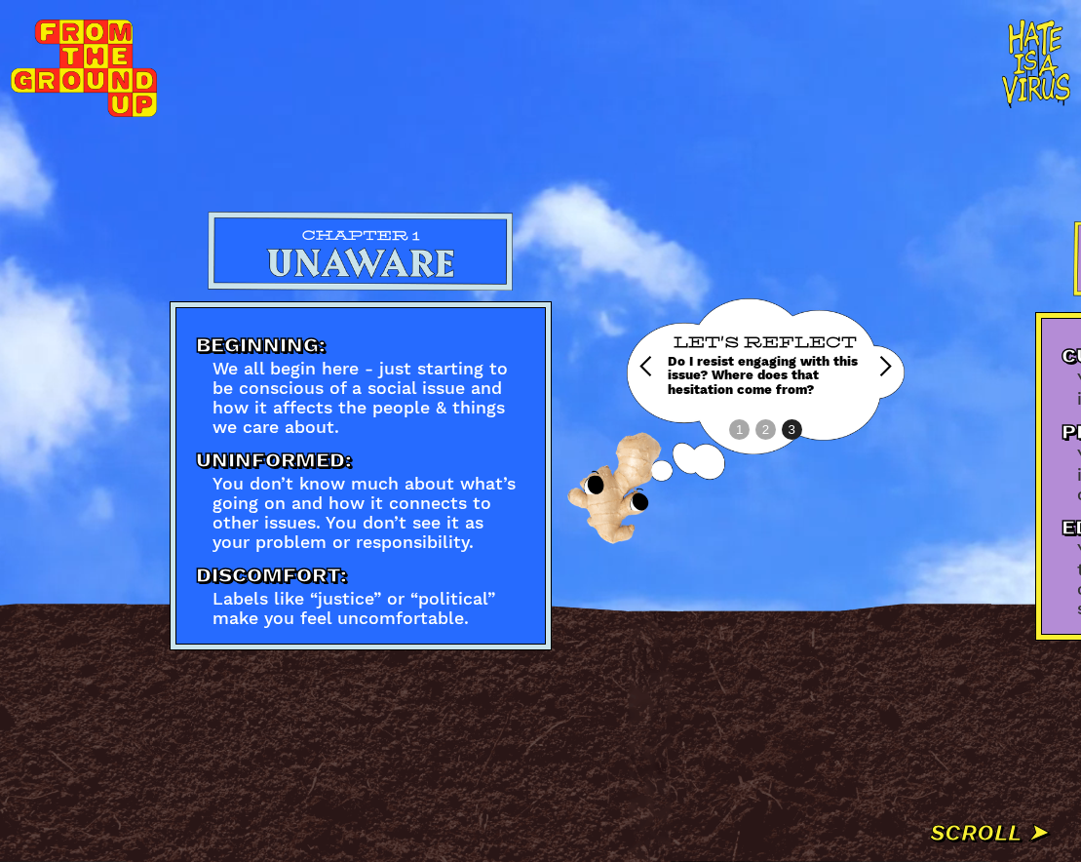
click at [855, 495] on div "Beginning: We all begin here - just starting to be conscious of a social issue …" at bounding box center [559, 430] width 778 height 438
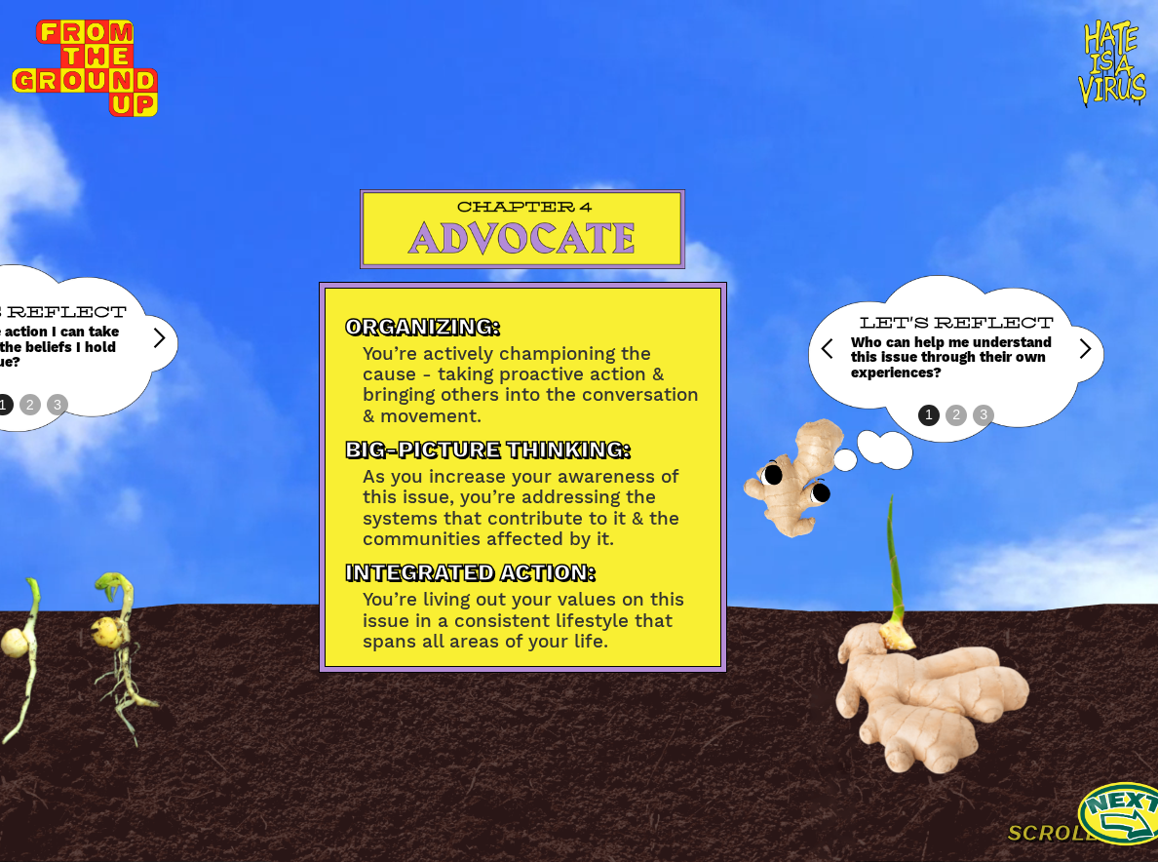
scroll to position [0, 3719]
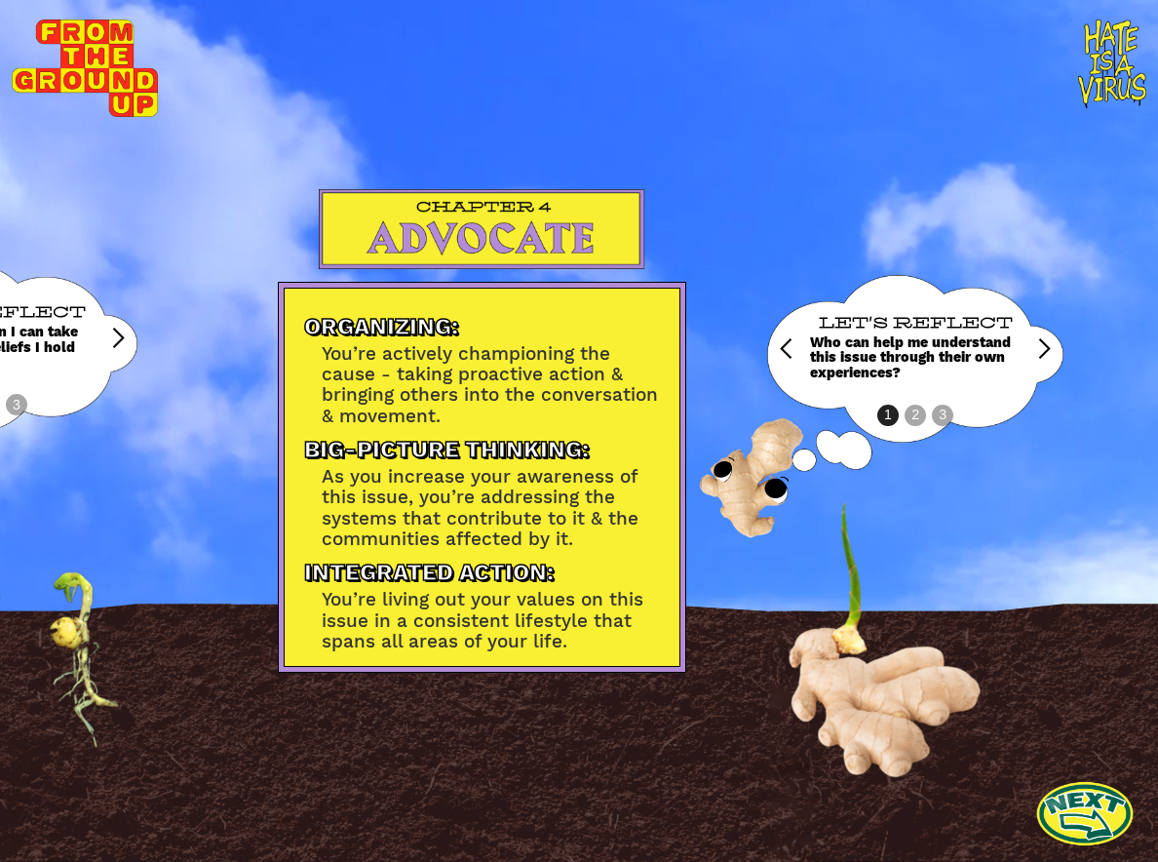
click at [1015, 338] on div "next slide" at bounding box center [1017, 348] width 78 height 147
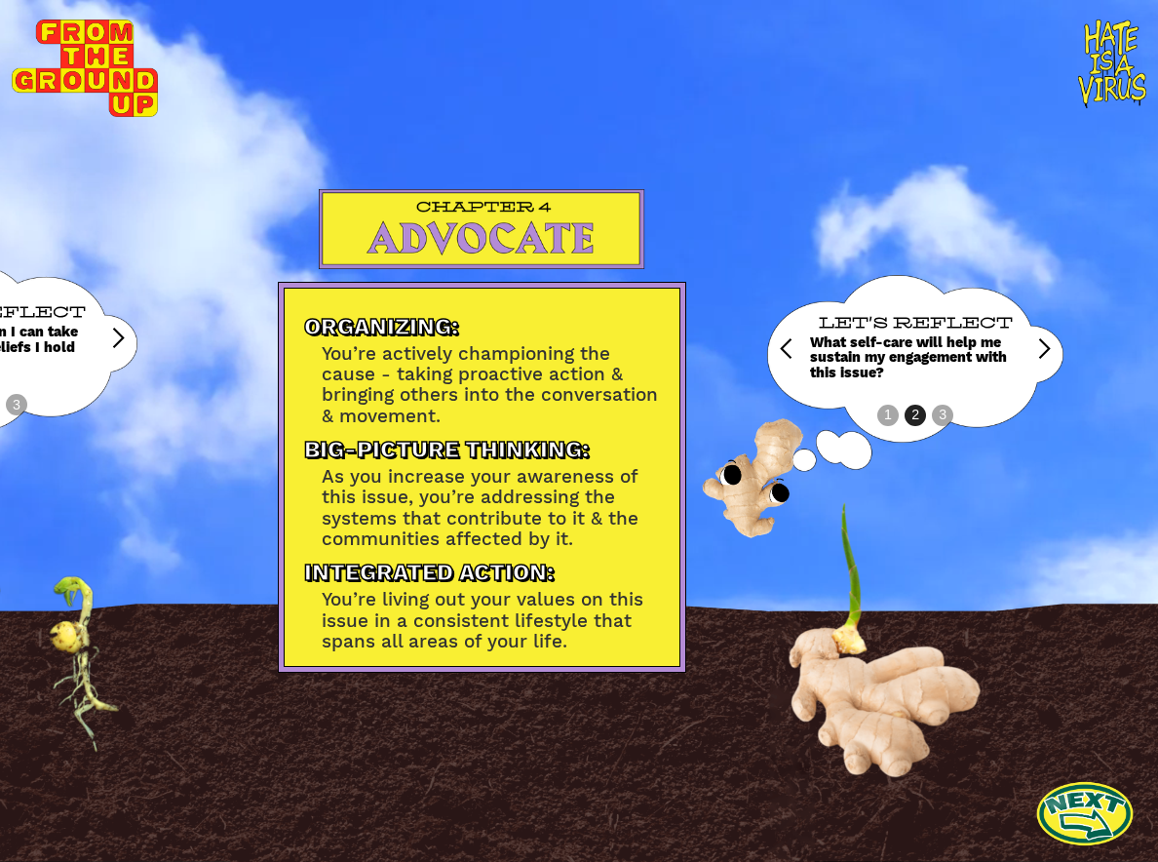
click at [1032, 338] on div "next slide" at bounding box center [1043, 348] width 23 height 23
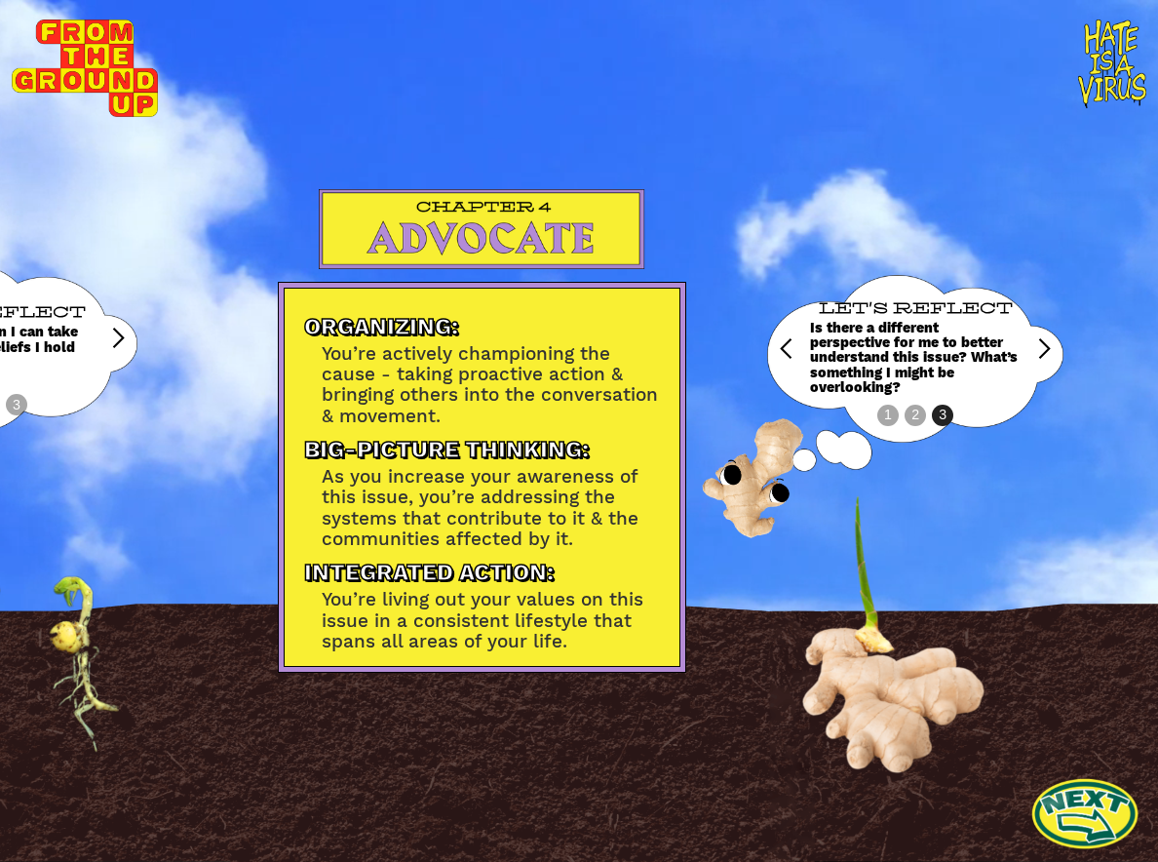
click at [1083, 800] on link at bounding box center [1084, 812] width 107 height 107
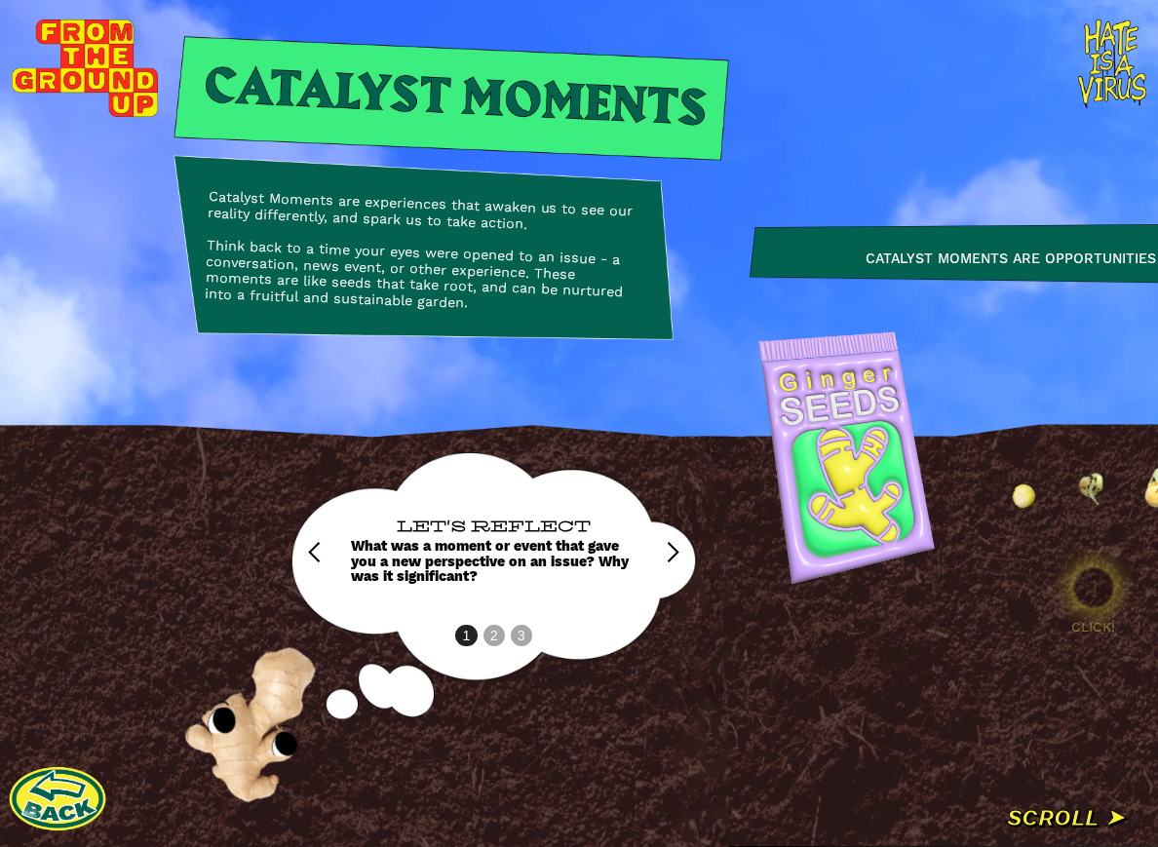
click at [326, 207] on div "Catalyst Moments are experiences that awaken us to see our reality differently,…" at bounding box center [424, 253] width 439 height 129
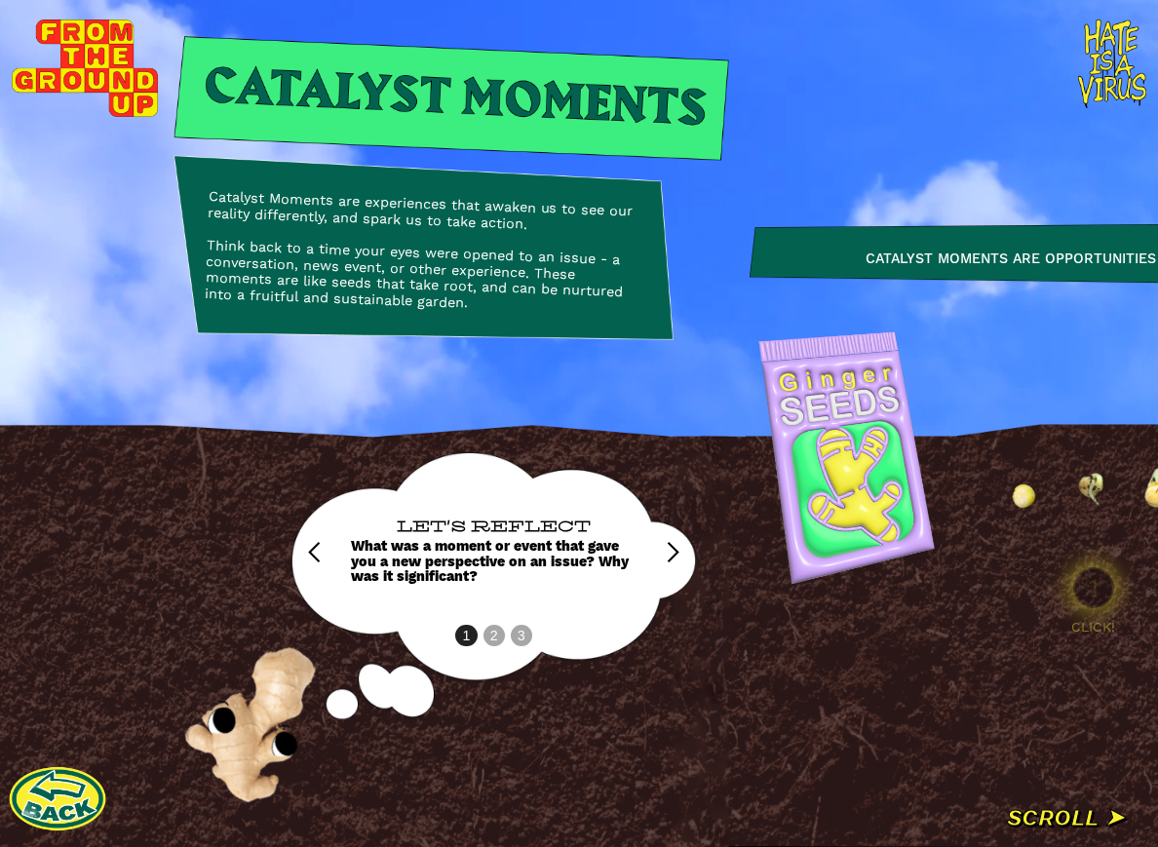
click at [326, 207] on div "Catalyst Moments are experiences that awaken us to see our reality differently,…" at bounding box center [424, 253] width 439 height 129
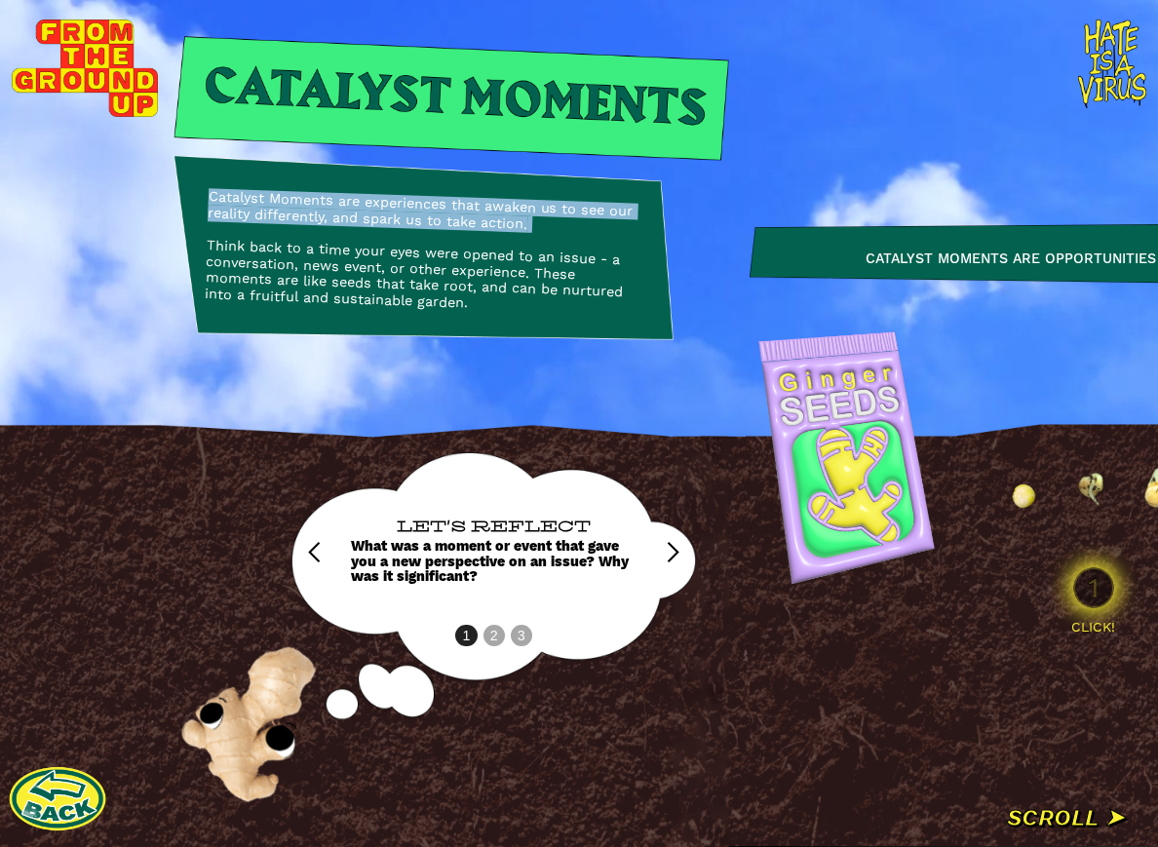
click at [326, 207] on div "Catalyst Moments are experiences that awaken us to see our reality differently,…" at bounding box center [424, 253] width 439 height 129
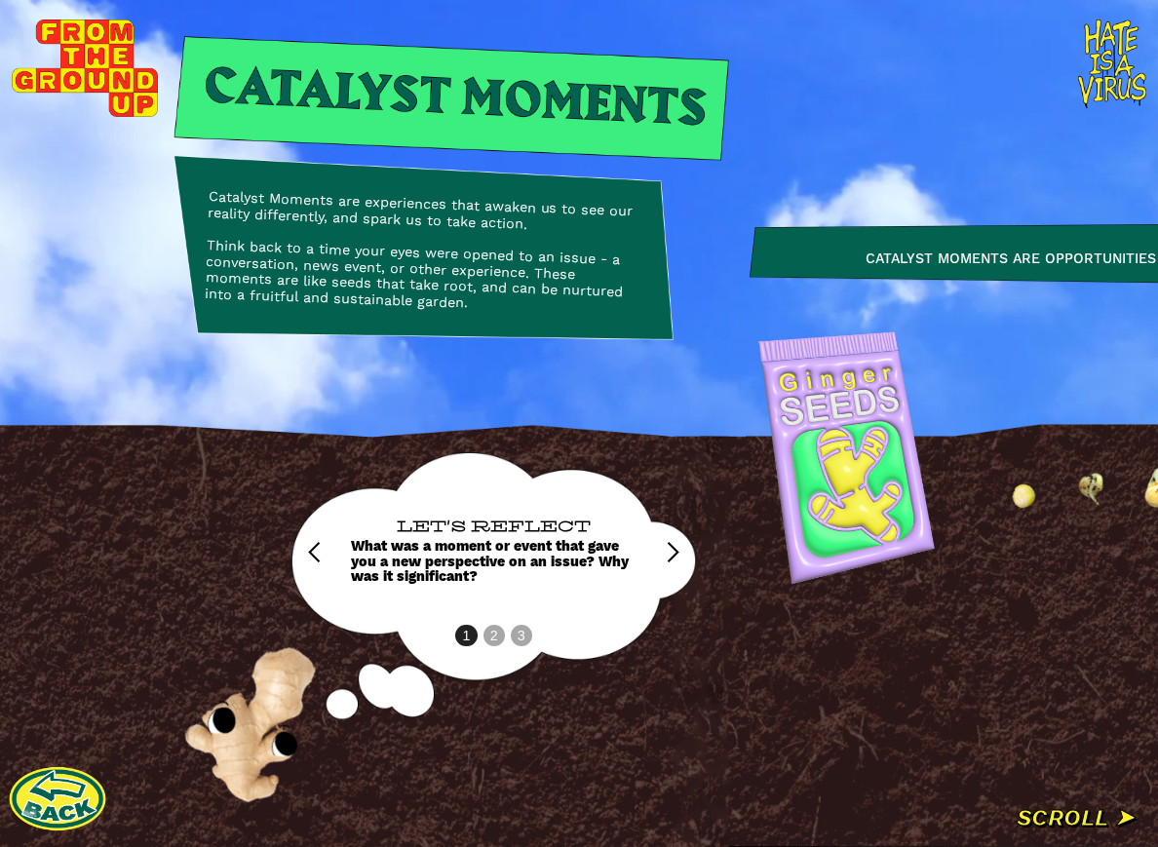
click at [364, 301] on div "Catalyst Moments are experiences that awaken us to see our reality differently,…" at bounding box center [424, 253] width 439 height 129
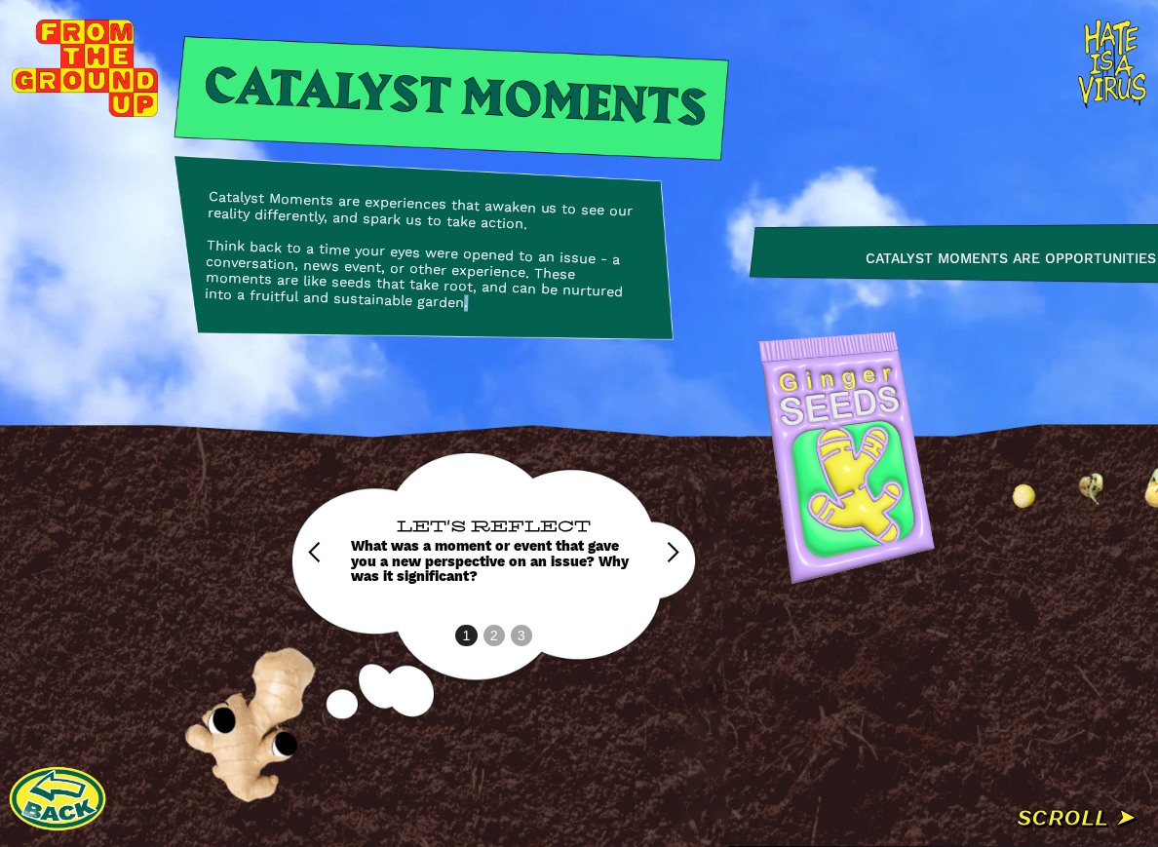
click at [364, 301] on div "Catalyst Moments are experiences that awaken us to see our reality differently,…" at bounding box center [424, 253] width 439 height 129
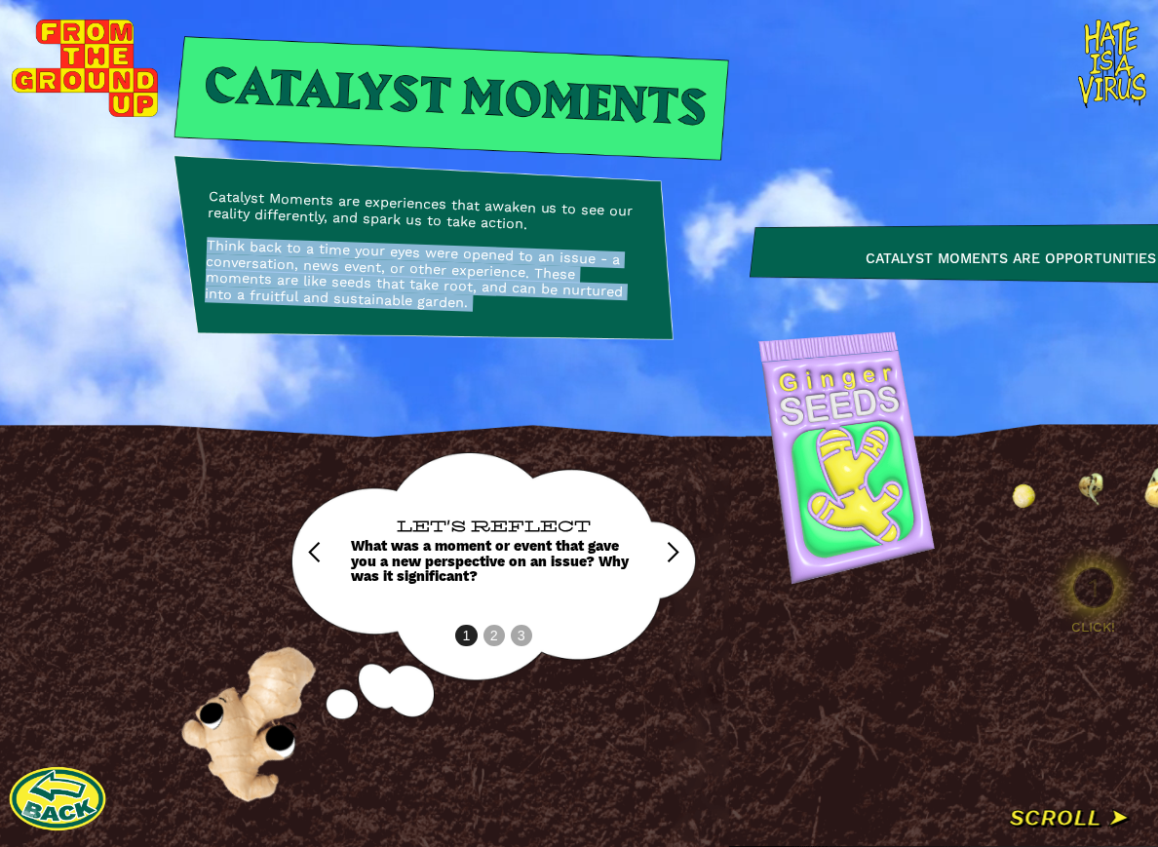
click at [364, 301] on div "Catalyst Moments are experiences that awaken us to see our reality differently,…" at bounding box center [424, 253] width 439 height 129
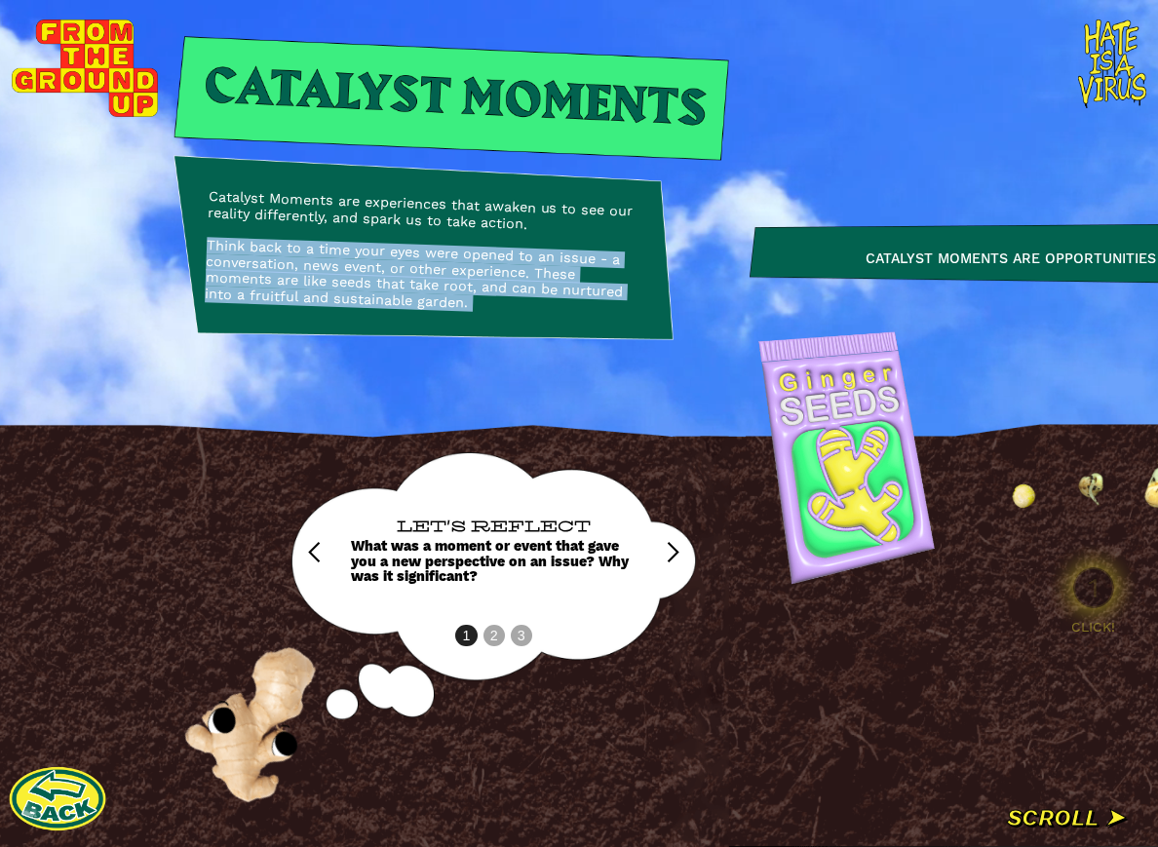
click at [348, 289] on div "Catalyst Moments are experiences that awaken us to see our reality differently,…" at bounding box center [424, 253] width 439 height 129
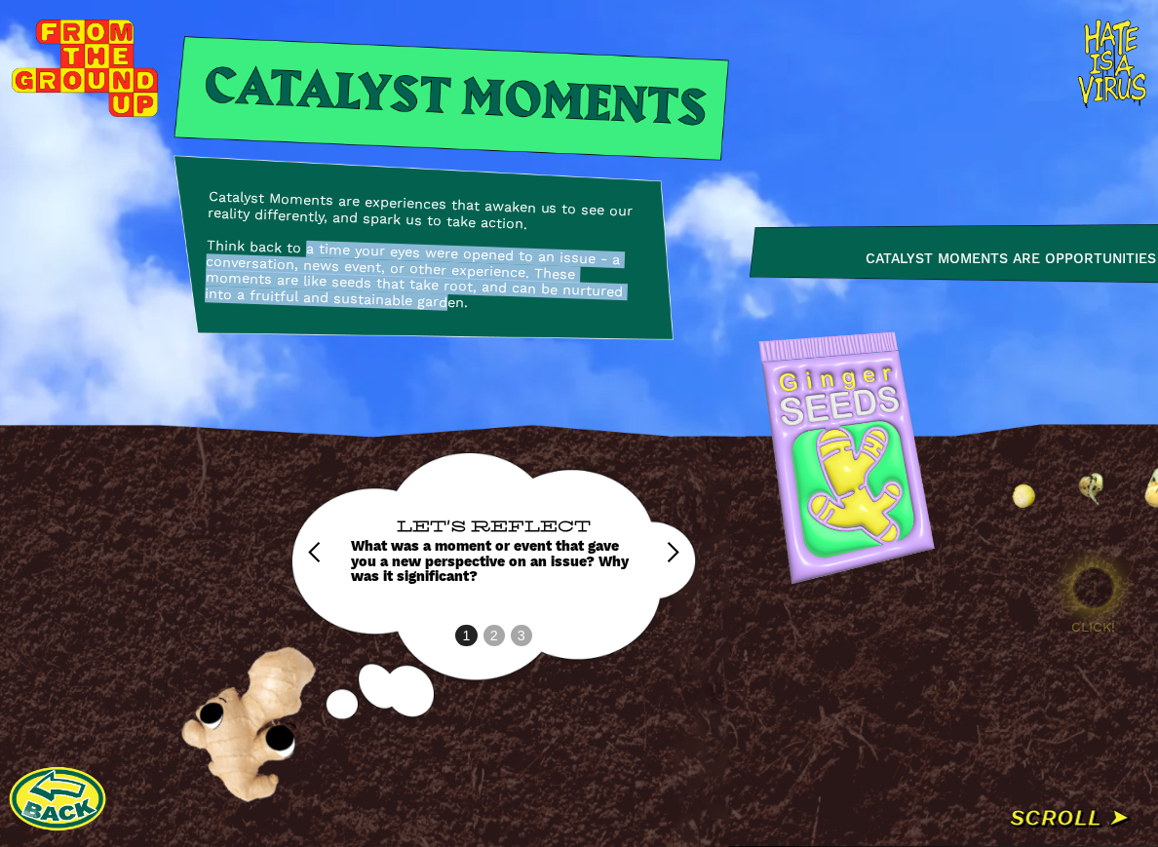
drag, startPoint x: 302, startPoint y: 243, endPoint x: 344, endPoint y: 305, distance: 75.1
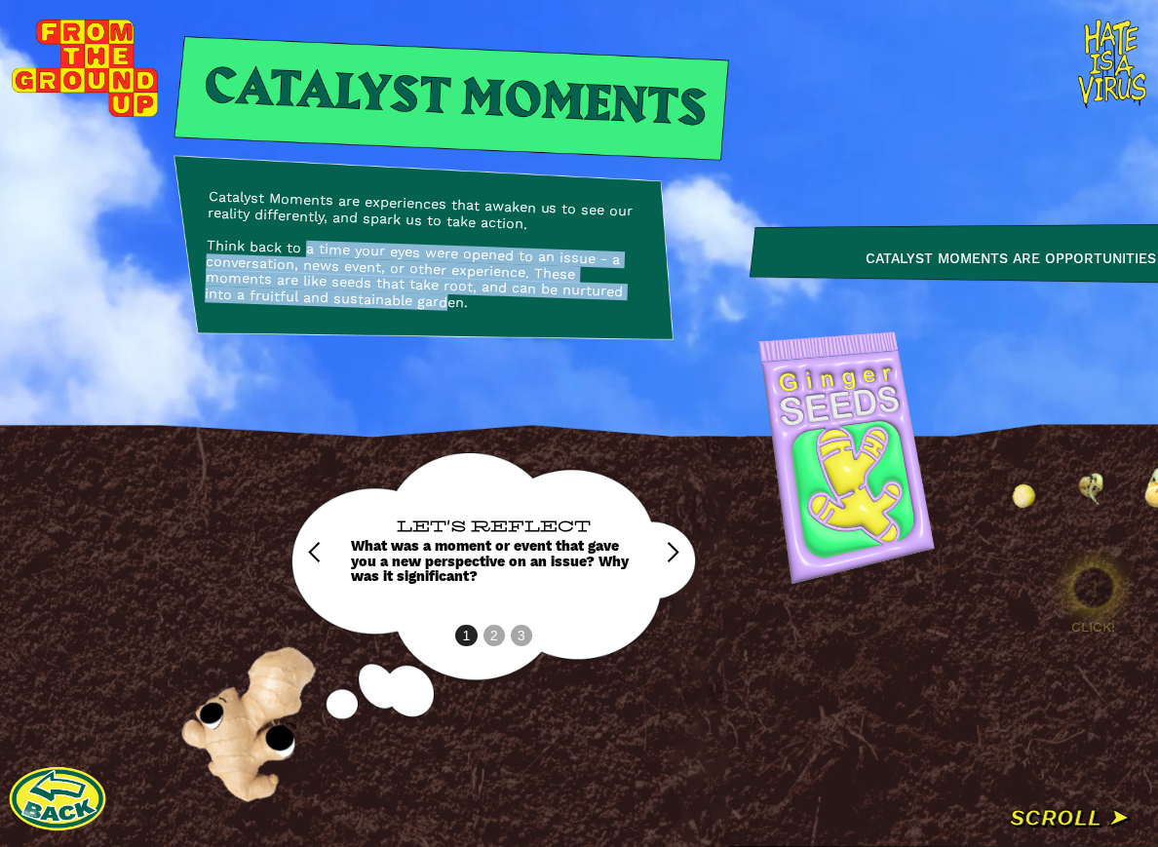
click at [344, 305] on div "Catalyst Moments are experiences that awaken us to see our reality differently,…" at bounding box center [424, 253] width 439 height 129
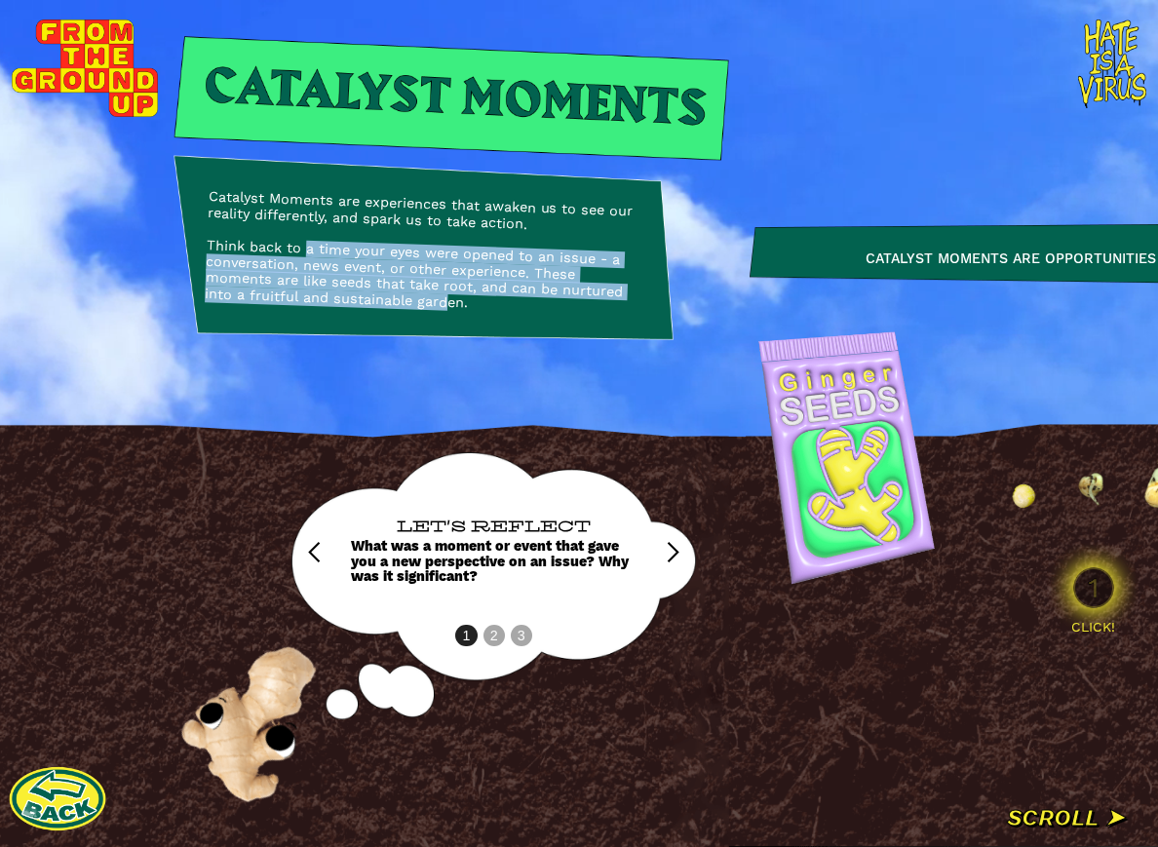
click at [344, 304] on div "Catalyst Moments are experiences that awaken us to see our reality differently,…" at bounding box center [424, 253] width 439 height 129
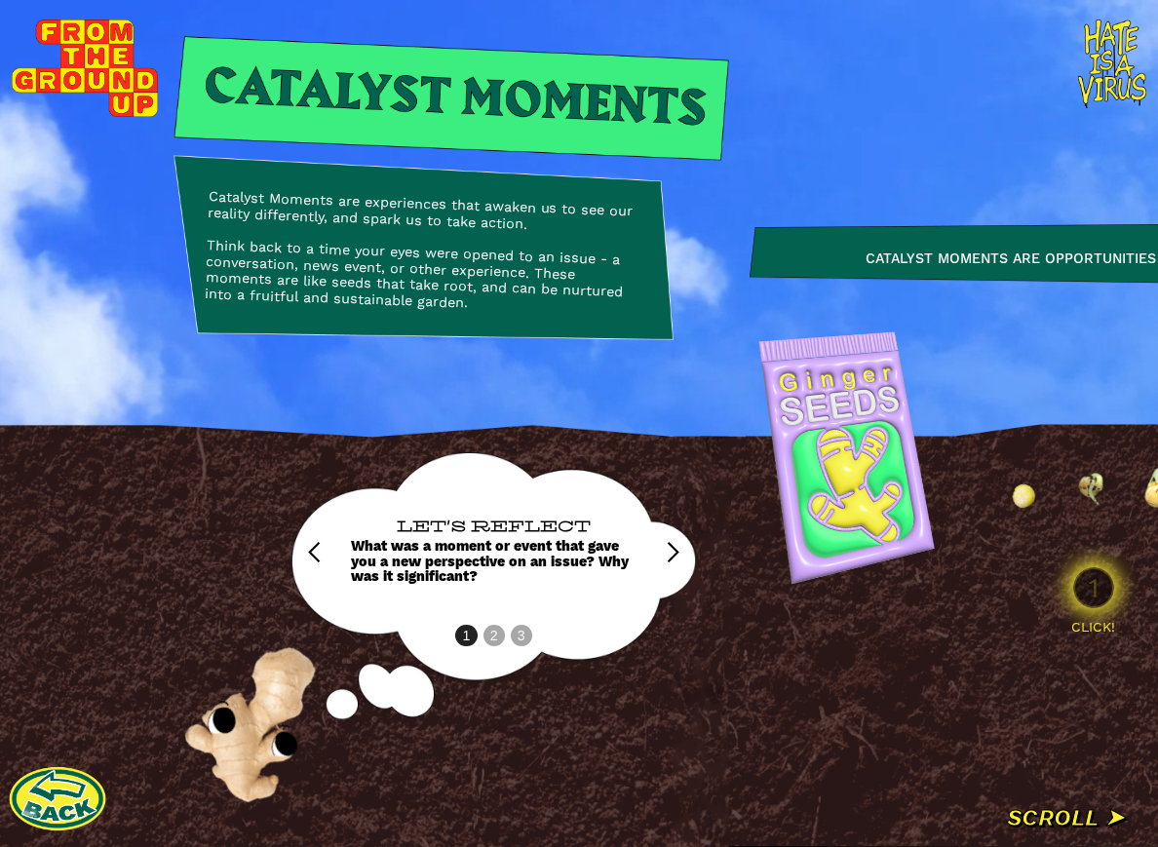
click at [678, 558] on div "next slide" at bounding box center [672, 552] width 23 height 23
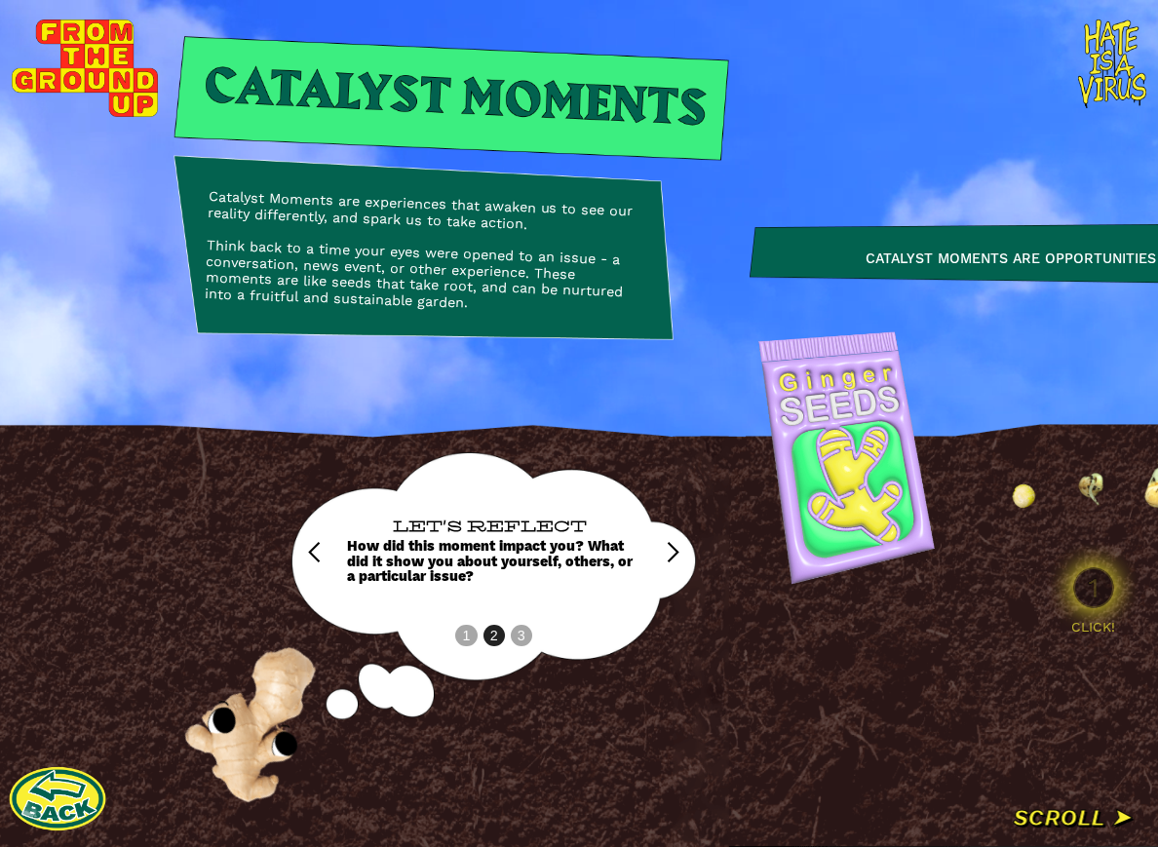
click at [678, 558] on div "next slide" at bounding box center [672, 552] width 23 height 23
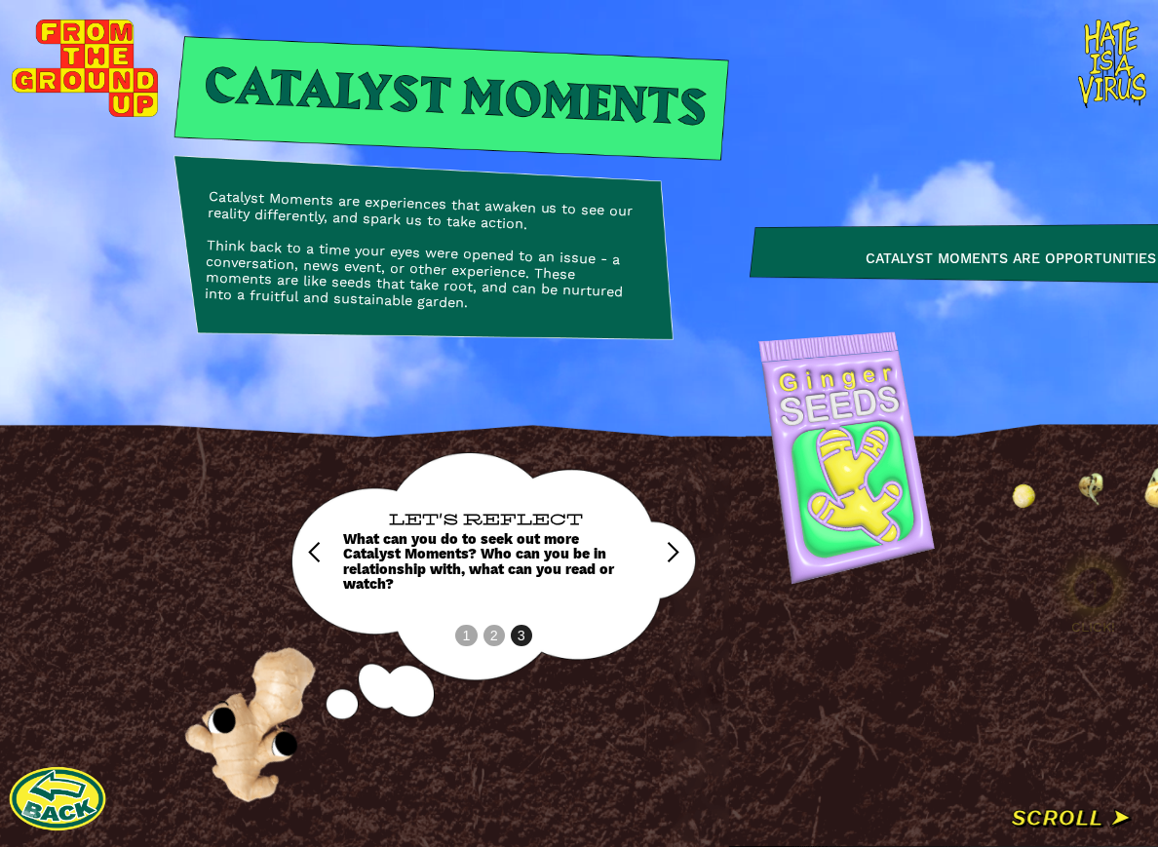
click at [402, 255] on div "Catalyst Moments are experiences that awaken us to see our reality differently,…" at bounding box center [424, 253] width 439 height 129
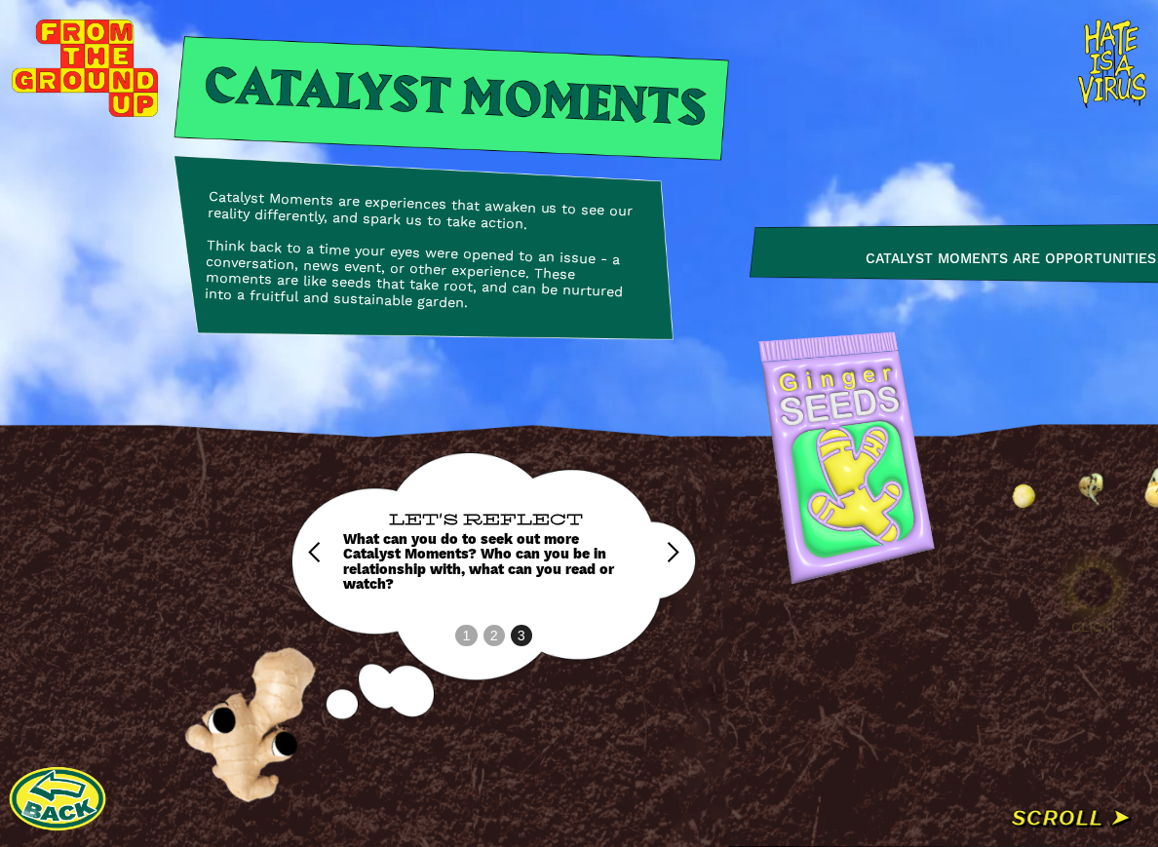
click at [402, 255] on div "Catalyst Moments are experiences that awaken us to see our reality differently,…" at bounding box center [424, 253] width 439 height 129
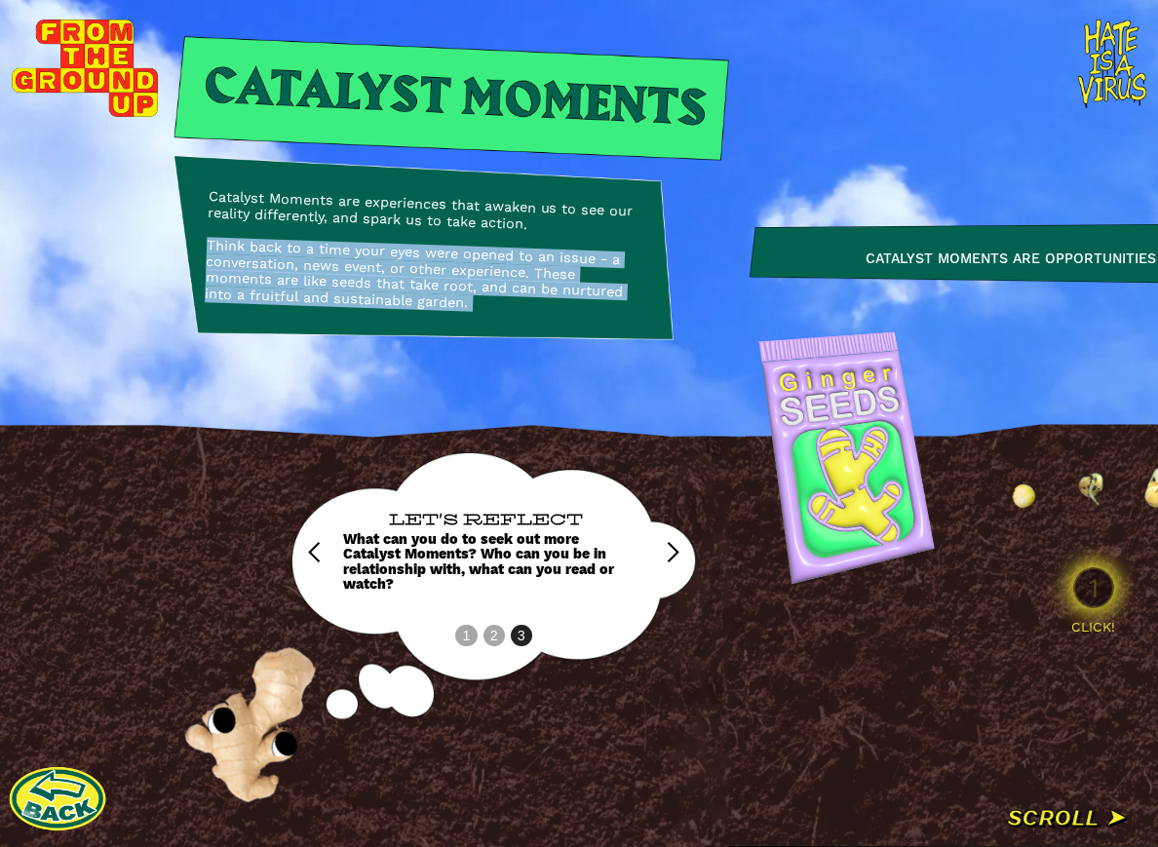
click at [402, 255] on div "Catalyst Moments are experiences that awaken us to see our reality differently,…" at bounding box center [424, 253] width 439 height 129
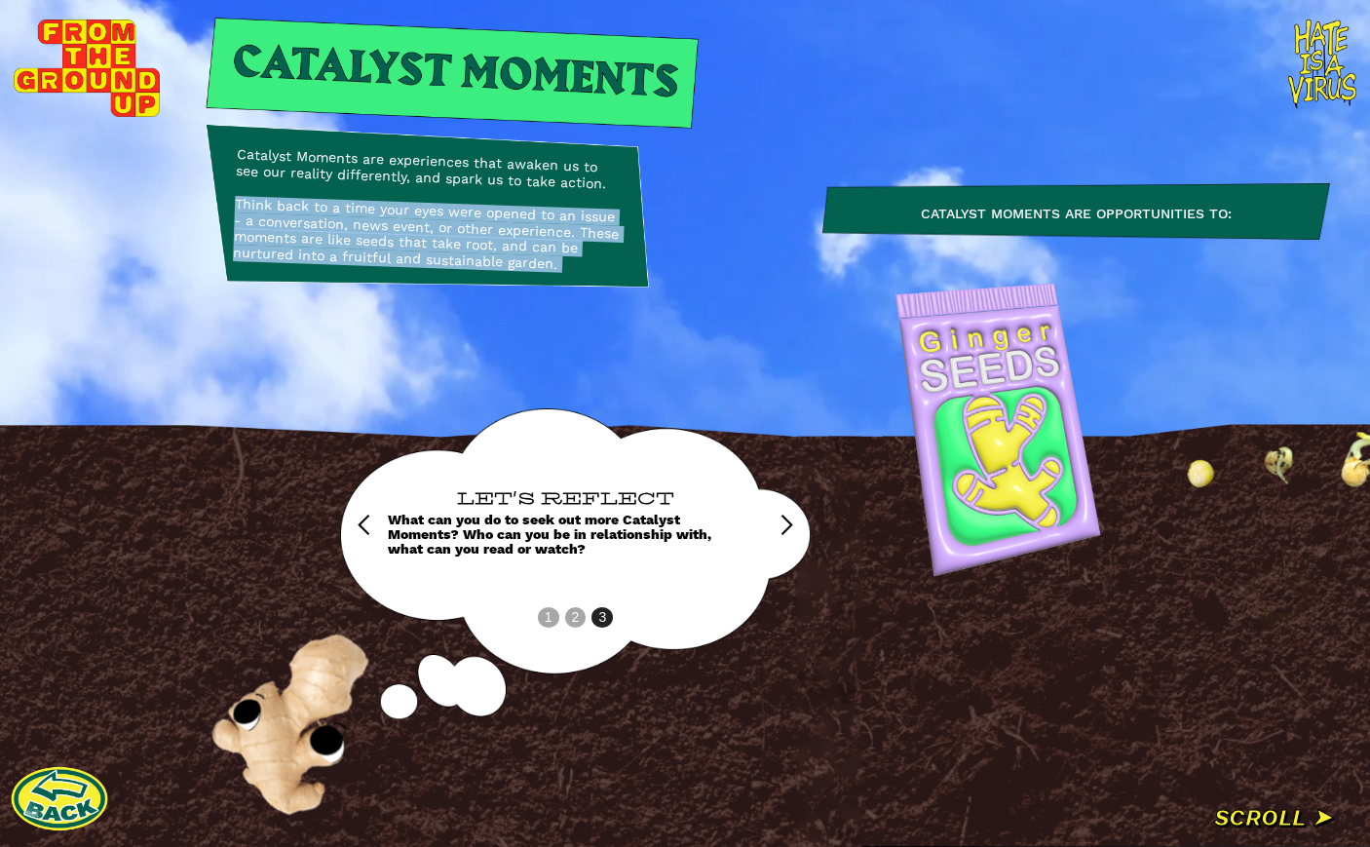
click at [1157, 602] on img at bounding box center [1282, 593] width 97 height 97
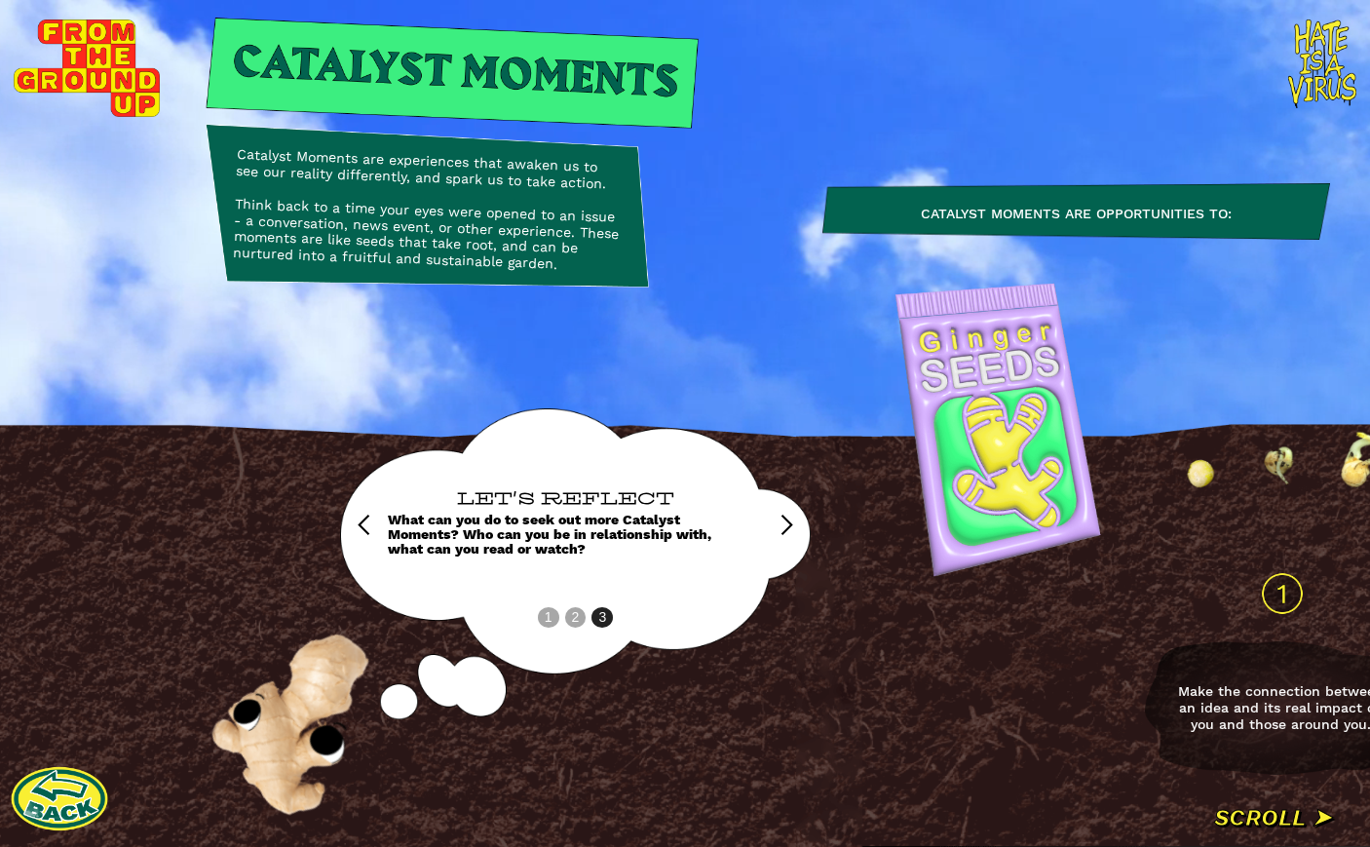
click at [1157, 823] on div "Catalyst Moments are opportunities to:" at bounding box center [1077, 212] width 508 height 1271
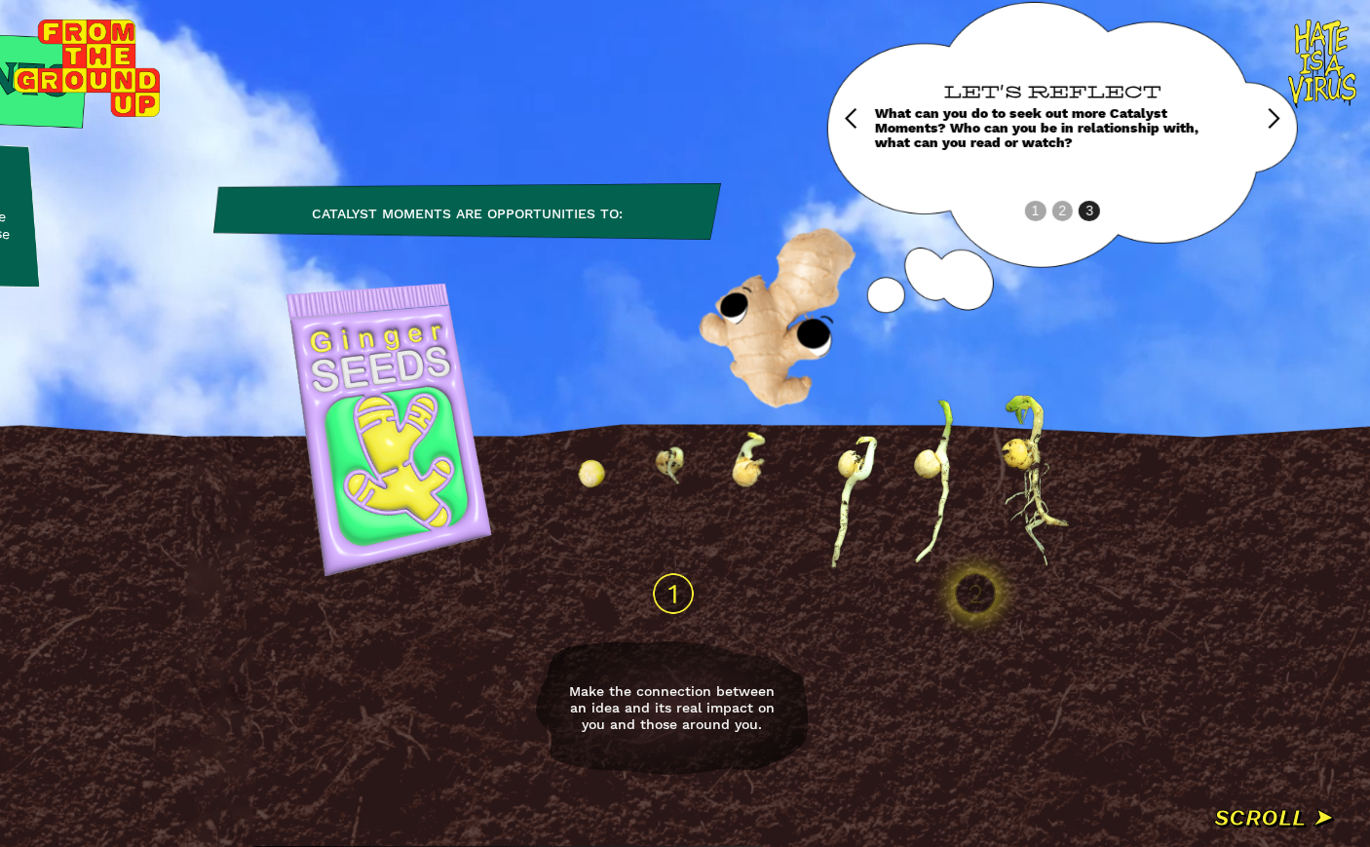
scroll to position [0, 610]
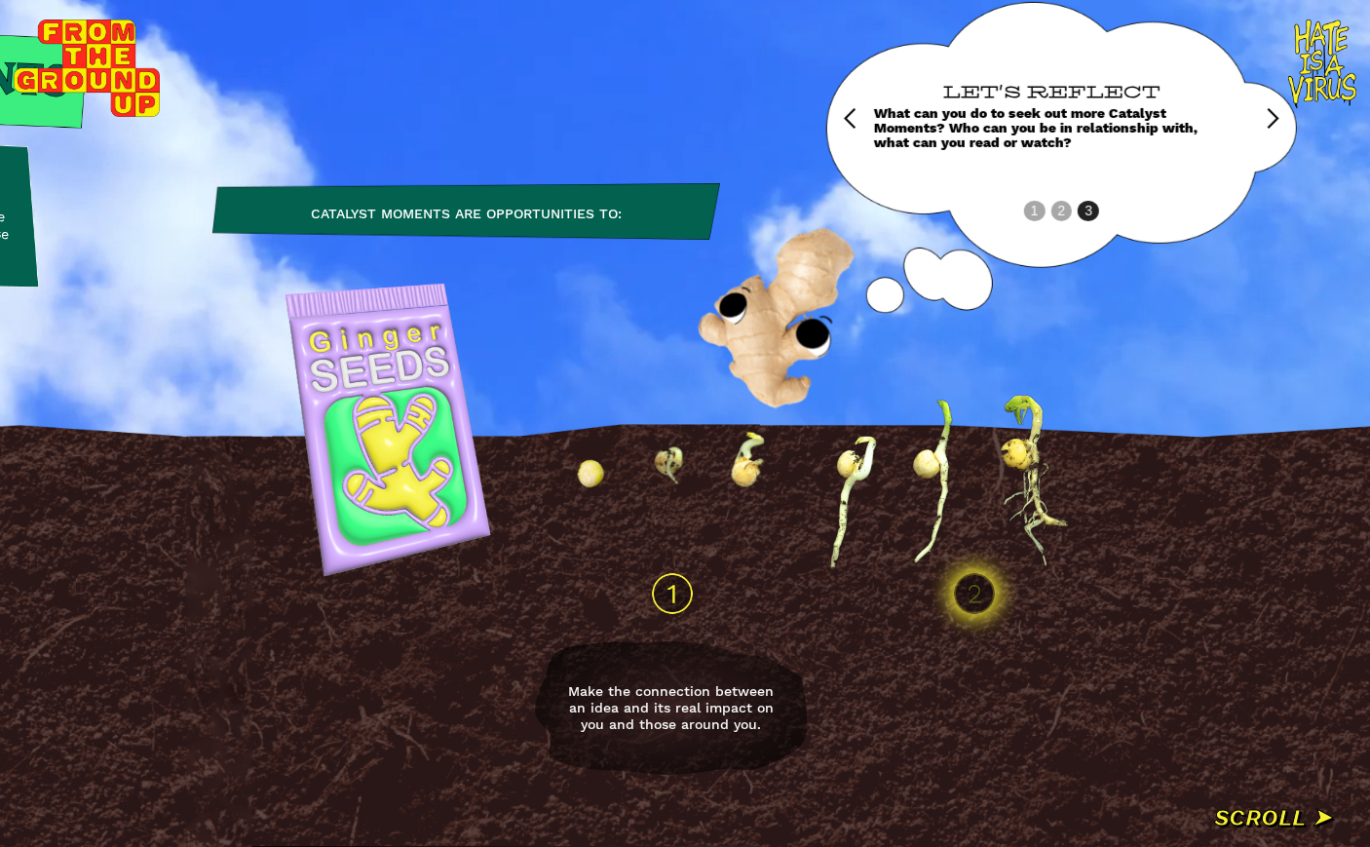
click at [1157, 110] on div "next slide" at bounding box center [1271, 118] width 23 height 23
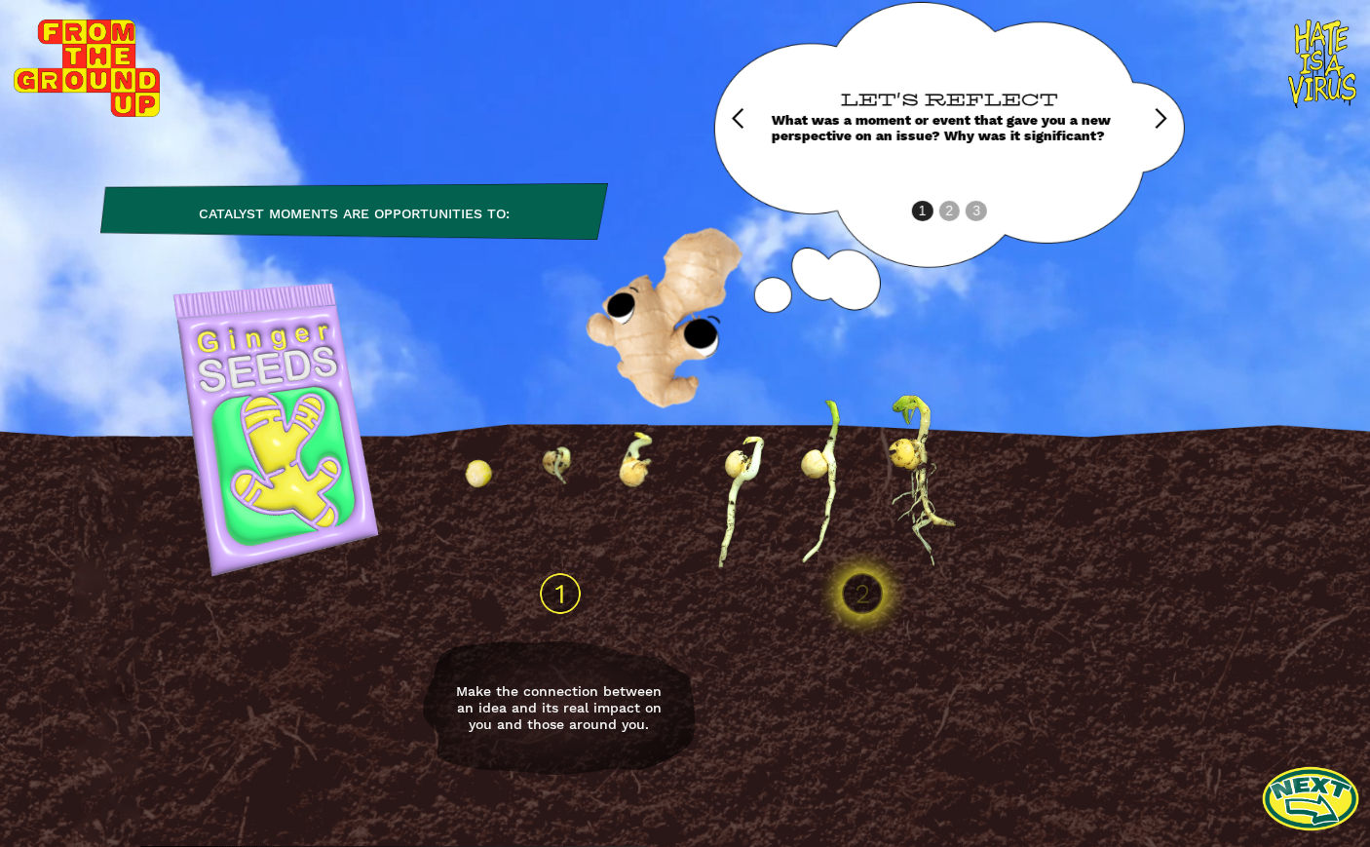
scroll to position [0, 740]
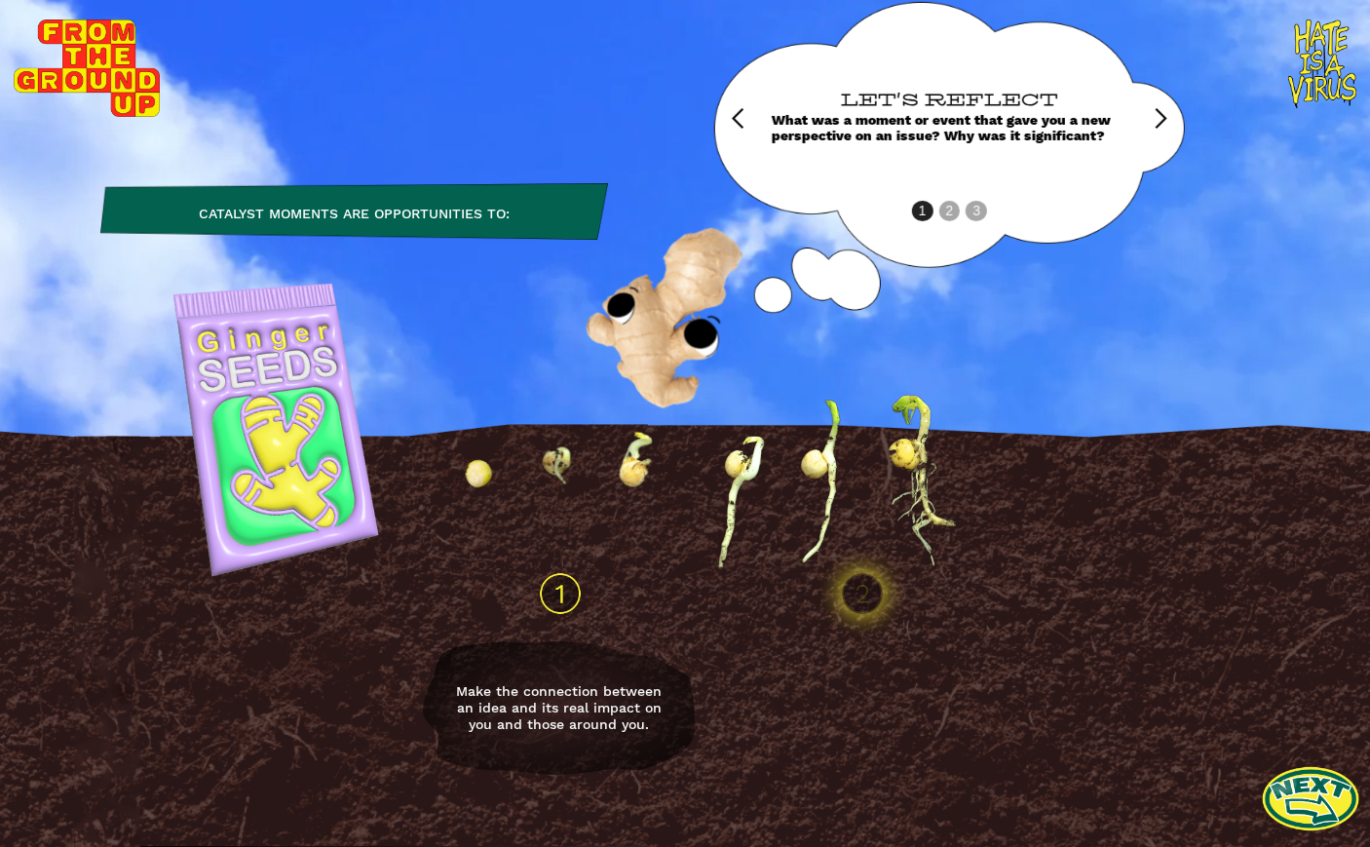
click at [872, 601] on img at bounding box center [862, 593] width 97 height 97
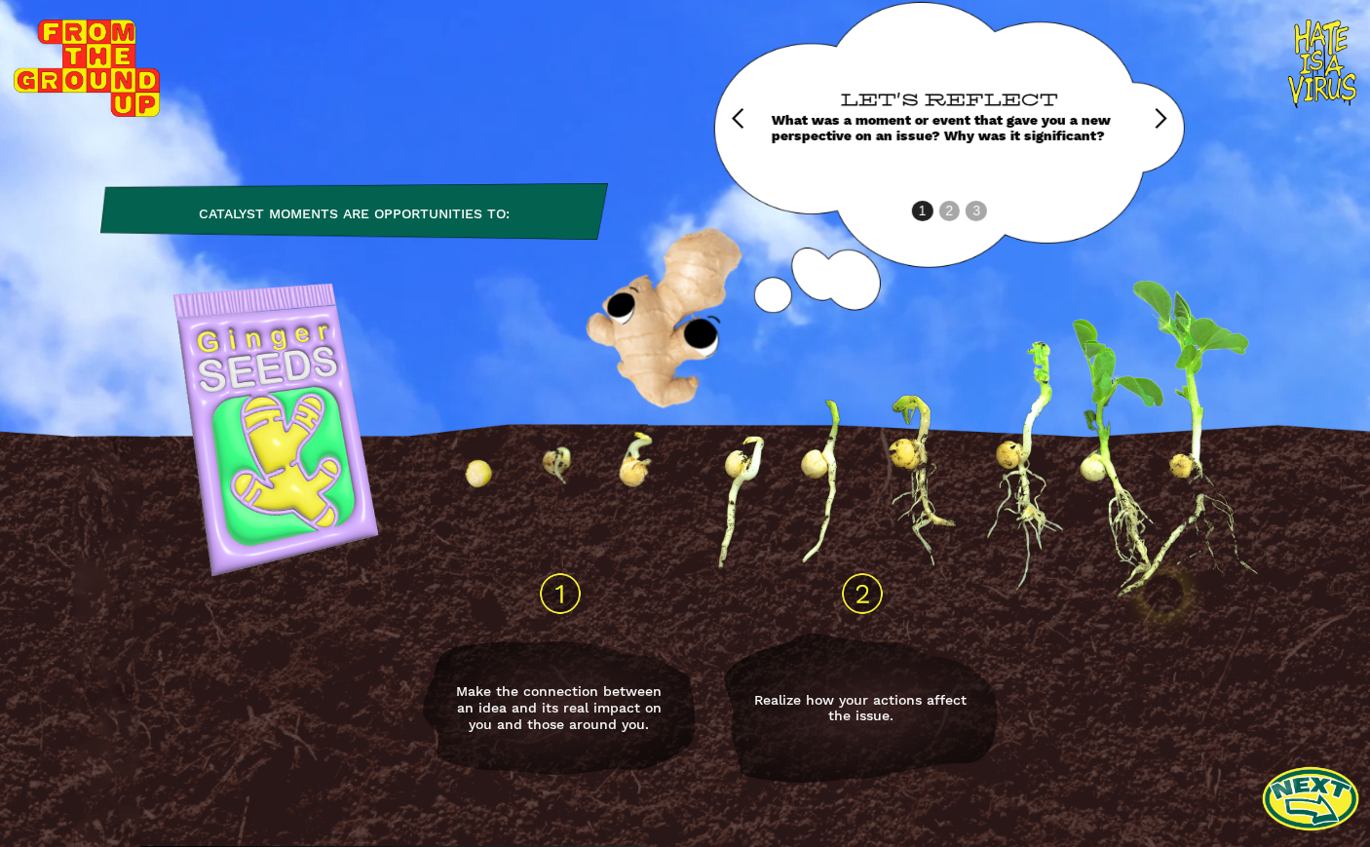
click at [1133, 101] on div "next slide" at bounding box center [1133, 119] width 78 height 234
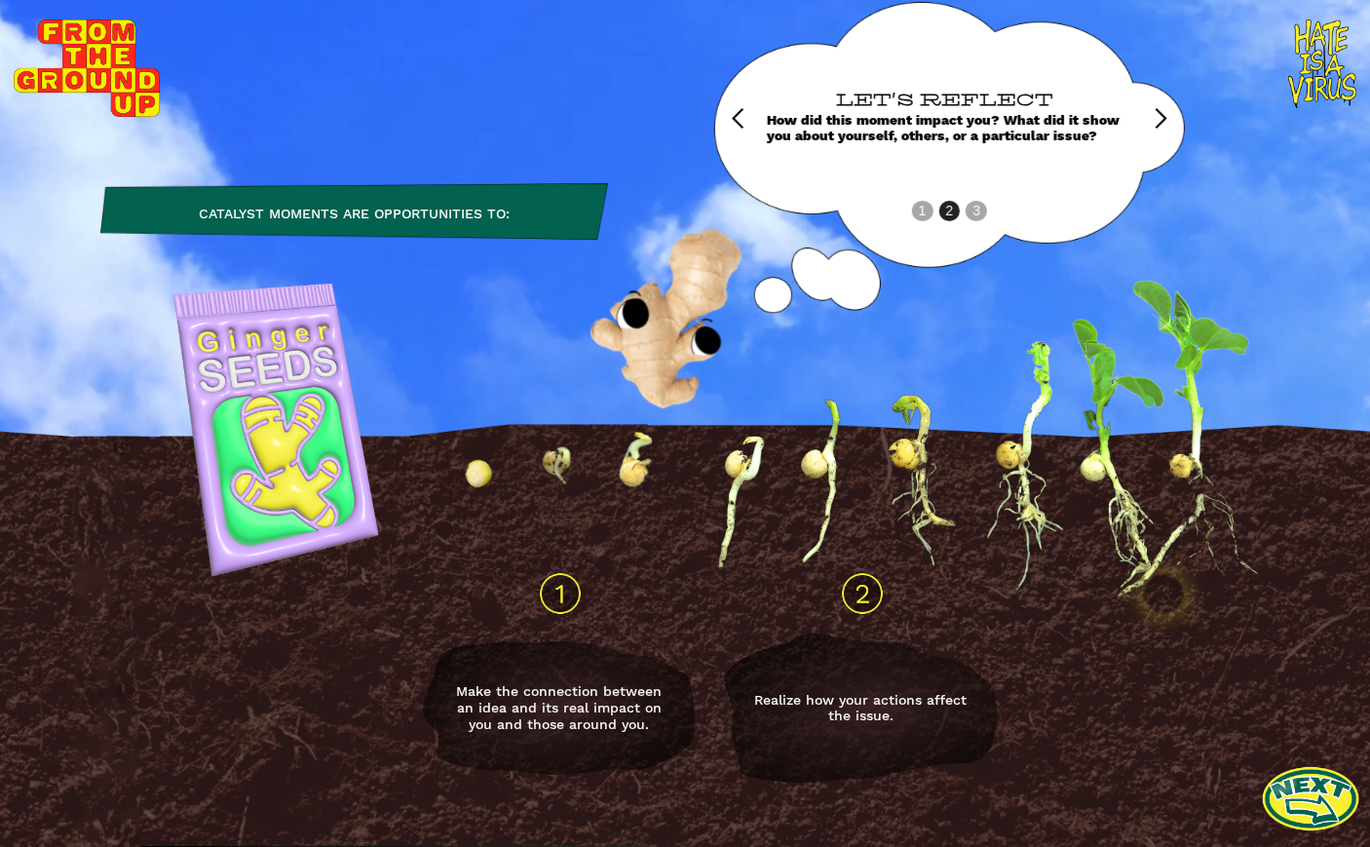
scroll to position [0, 744]
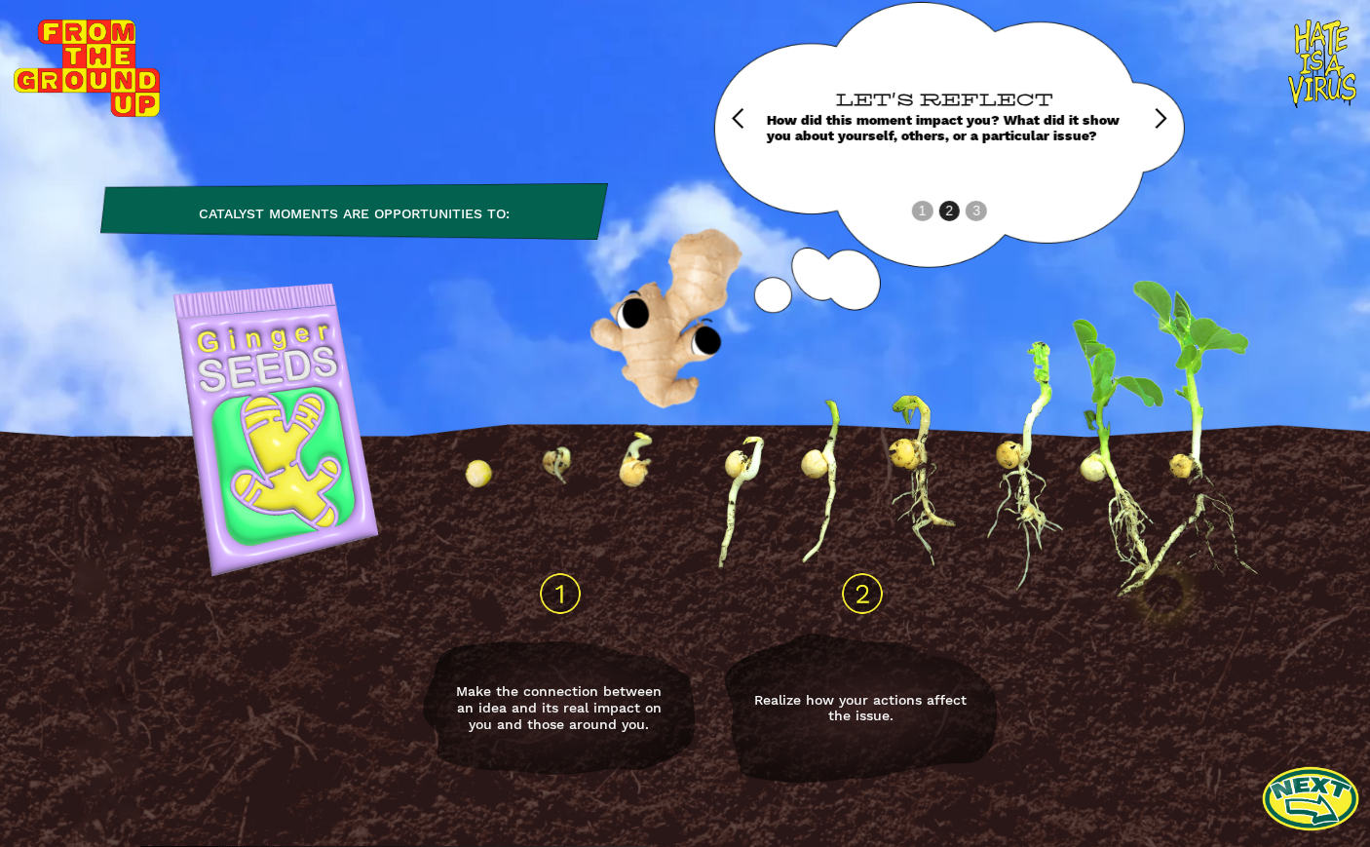
click at [1133, 110] on div "next slide" at bounding box center [1133, 119] width 78 height 234
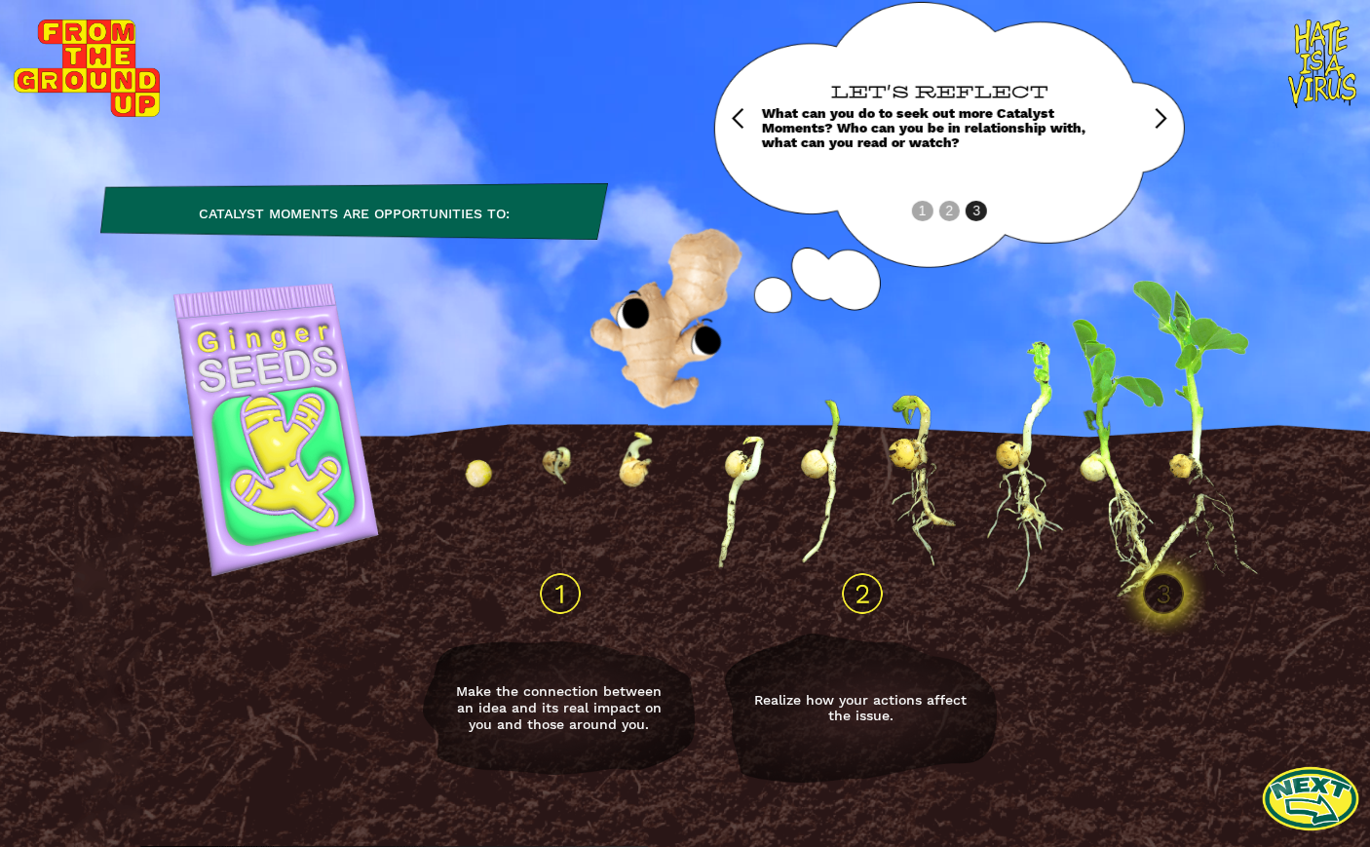
click at [1157, 617] on img at bounding box center [1163, 593] width 97 height 97
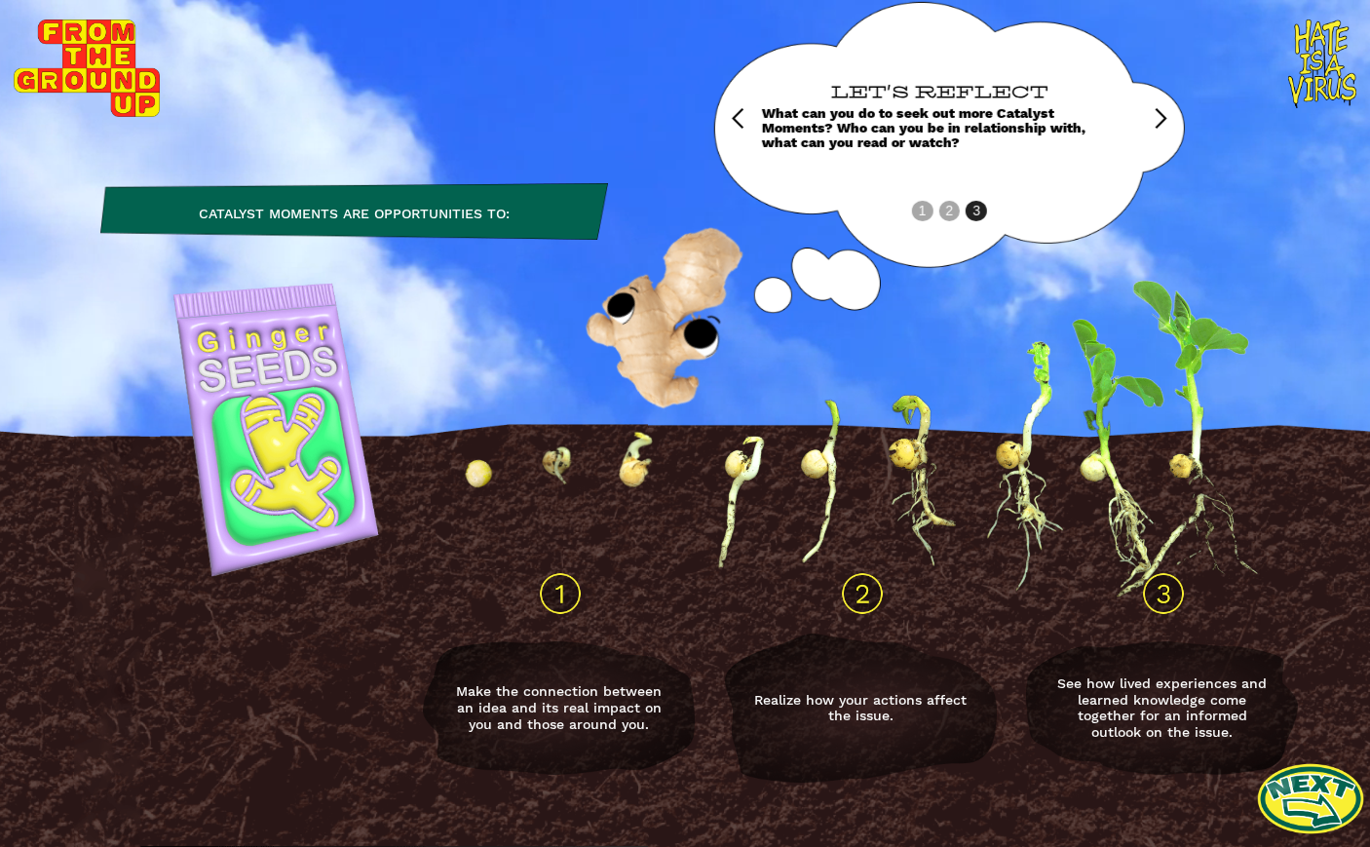
click at [1157, 803] on link at bounding box center [1310, 798] width 107 height 107
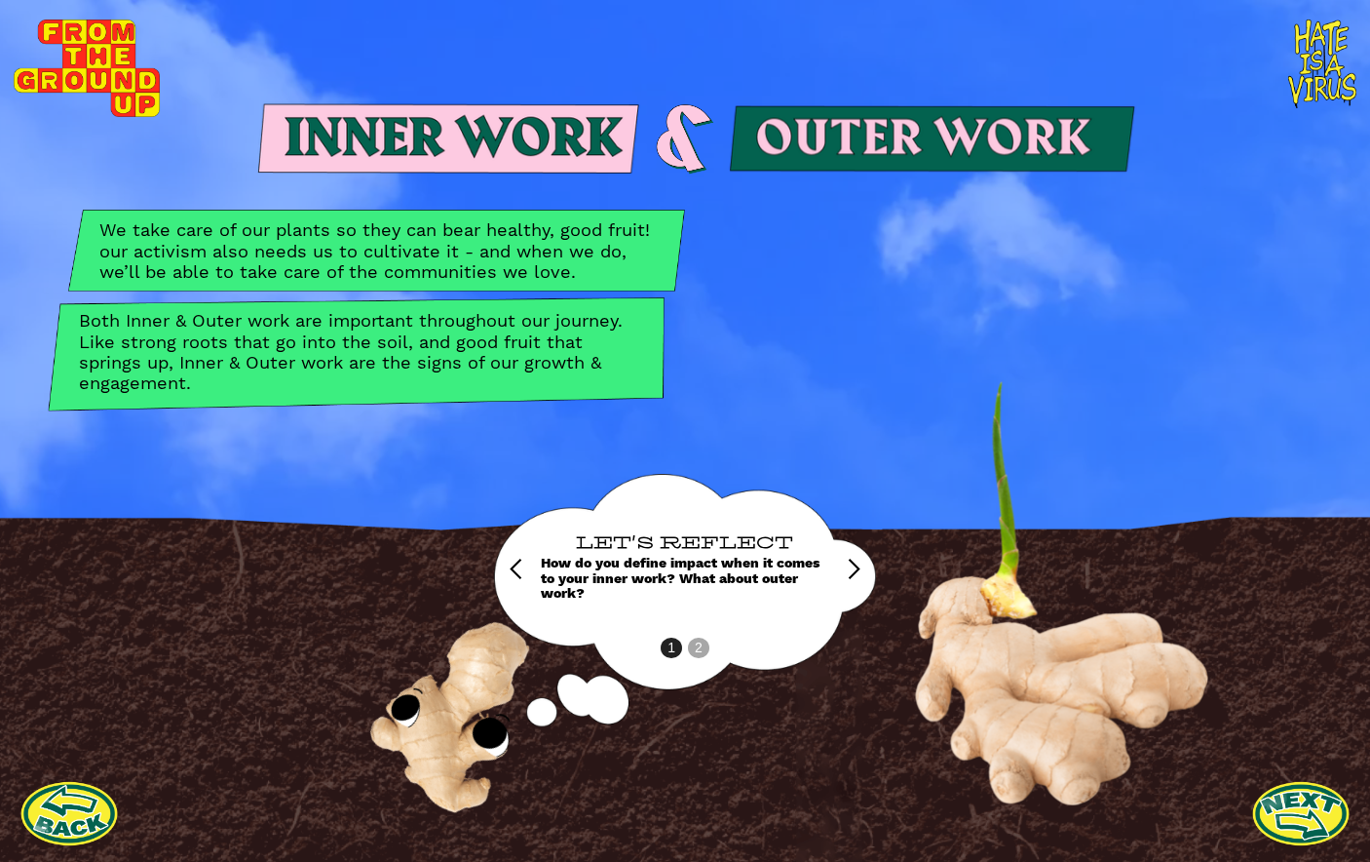
click at [689, 649] on div "LET'S REFLECT How do you define impact when it comes to your inner work? What a…" at bounding box center [685, 569] width 288 height 190
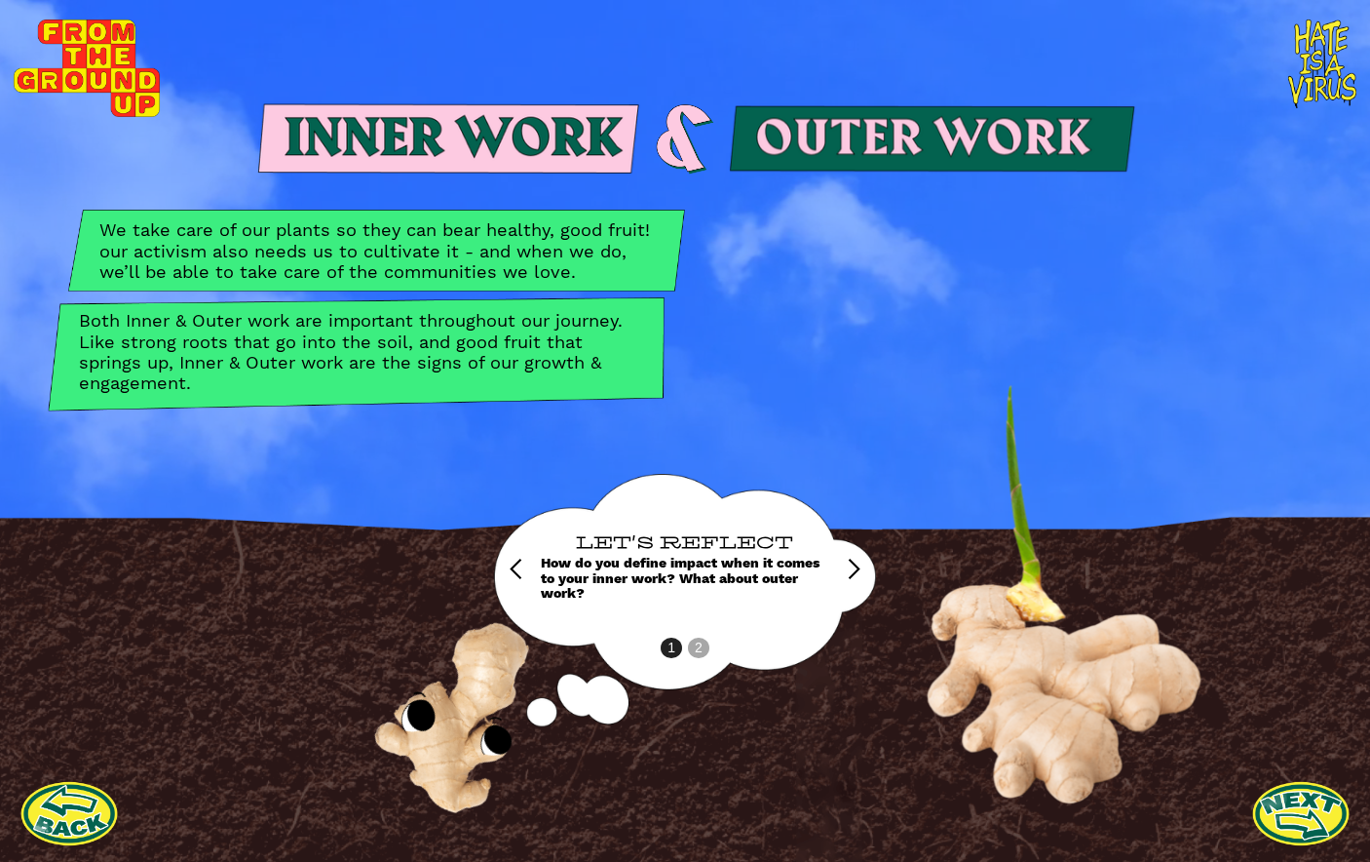
click at [848, 570] on div "next slide" at bounding box center [853, 568] width 23 height 23
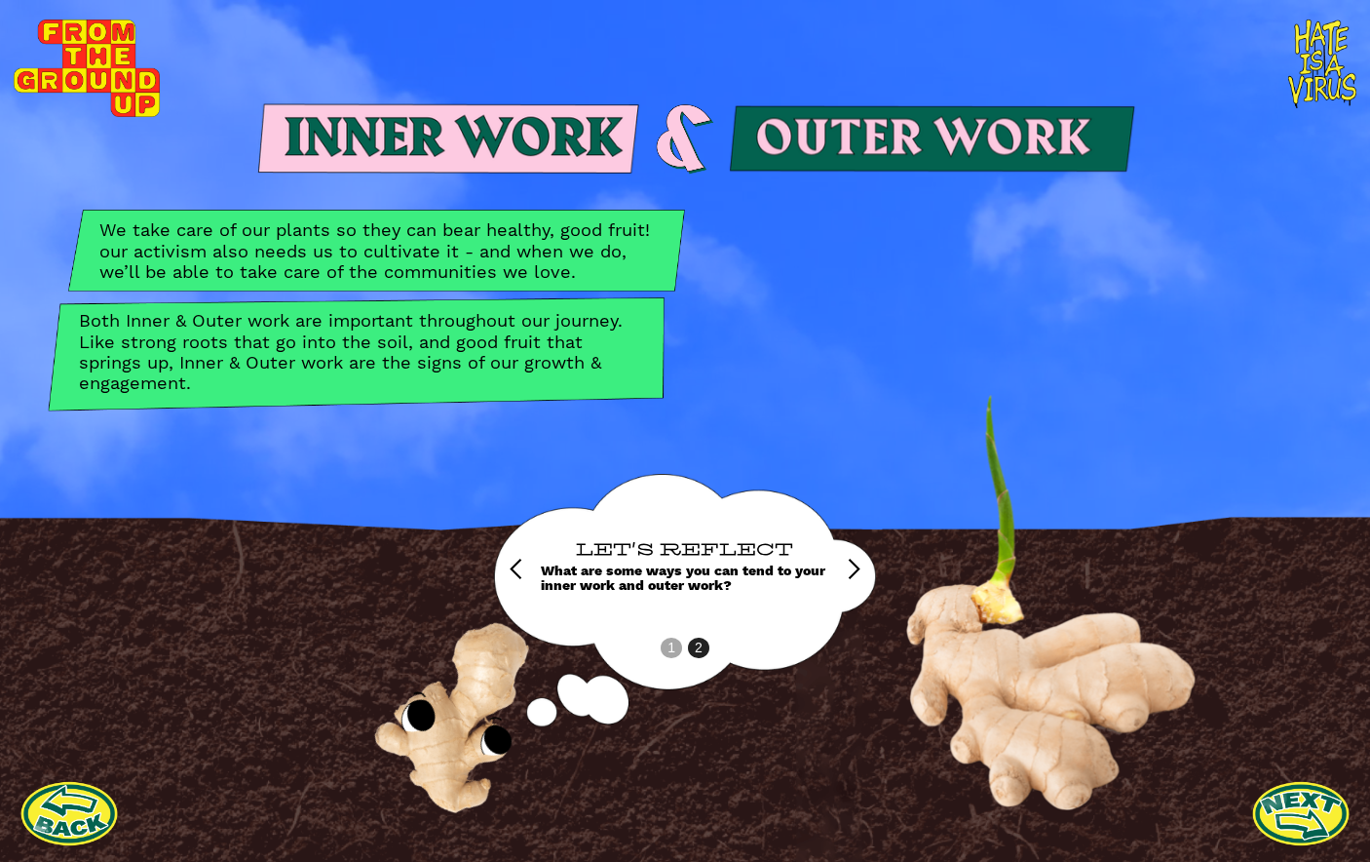
click at [211, 221] on p "We take care of our plants so they can bear healthy, good fruit! our activism a…" at bounding box center [376, 249] width 555 height 61
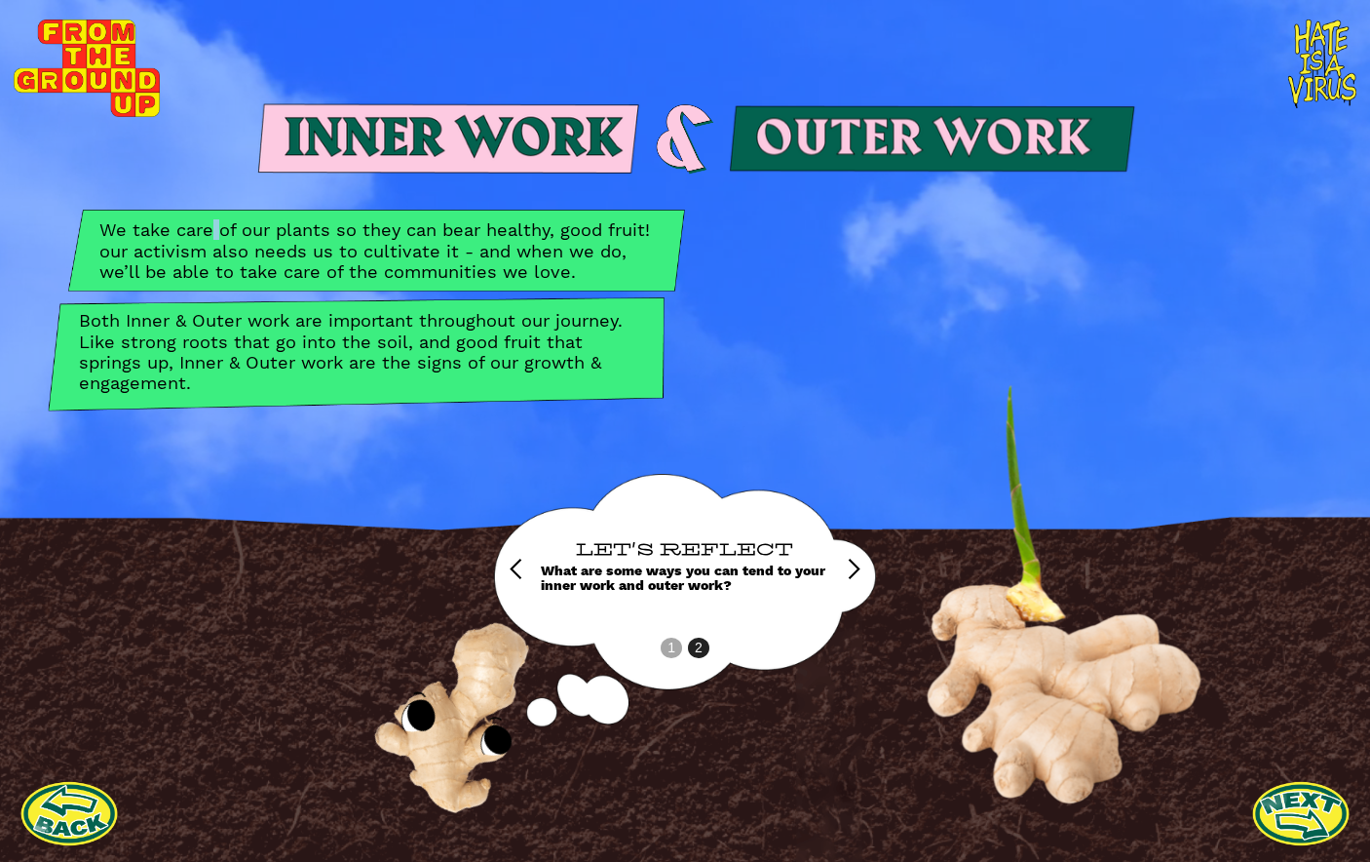
click at [211, 221] on p "We take care of our plants so they can bear healthy, good fruit! our activism a…" at bounding box center [376, 249] width 555 height 61
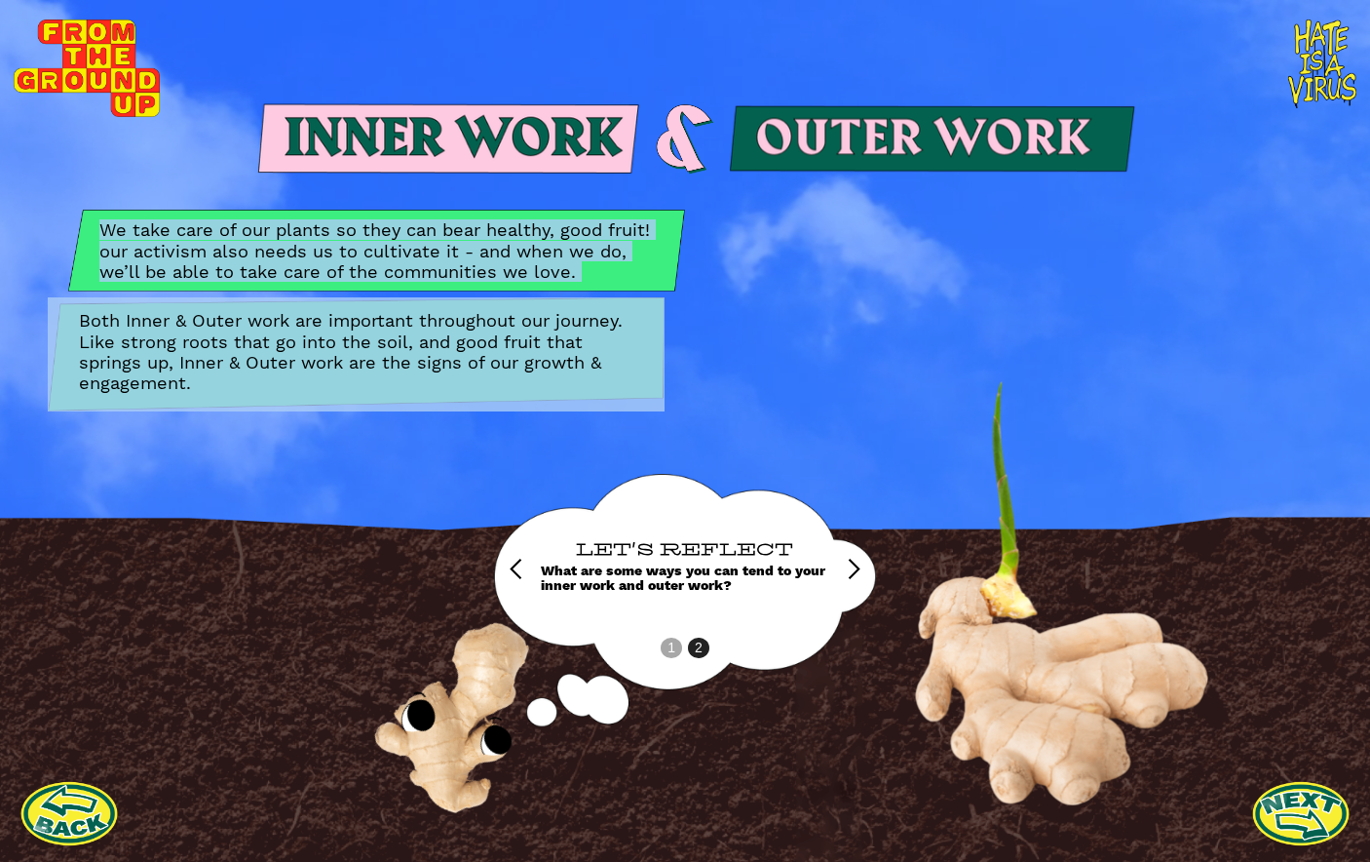
click at [211, 221] on p "We take care of our plants so they can bear healthy, good fruit! our activism a…" at bounding box center [376, 249] width 555 height 61
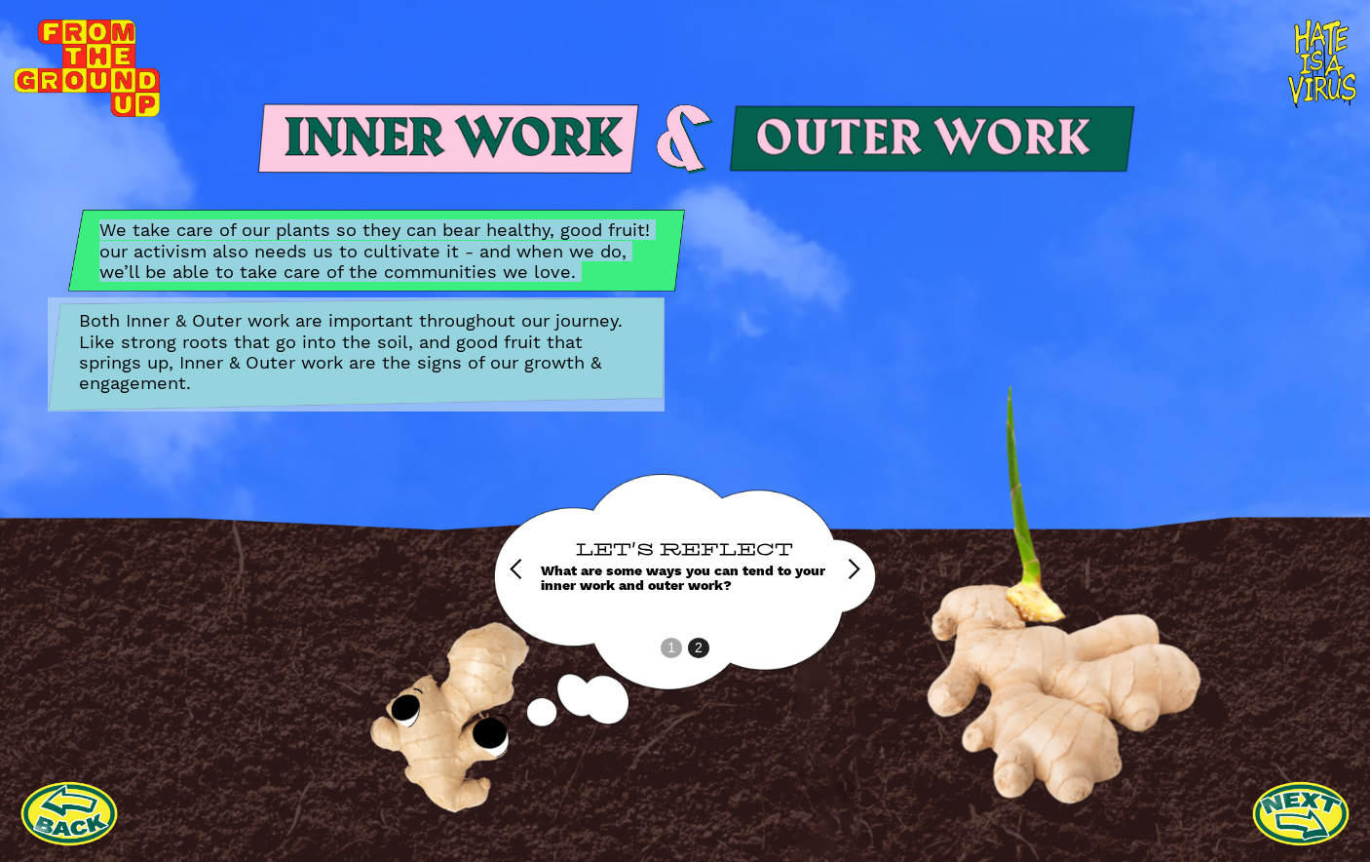
click at [516, 291] on div "Both Inner & Outer work are important throughout our journey. Like strong roots…" at bounding box center [356, 351] width 617 height 120
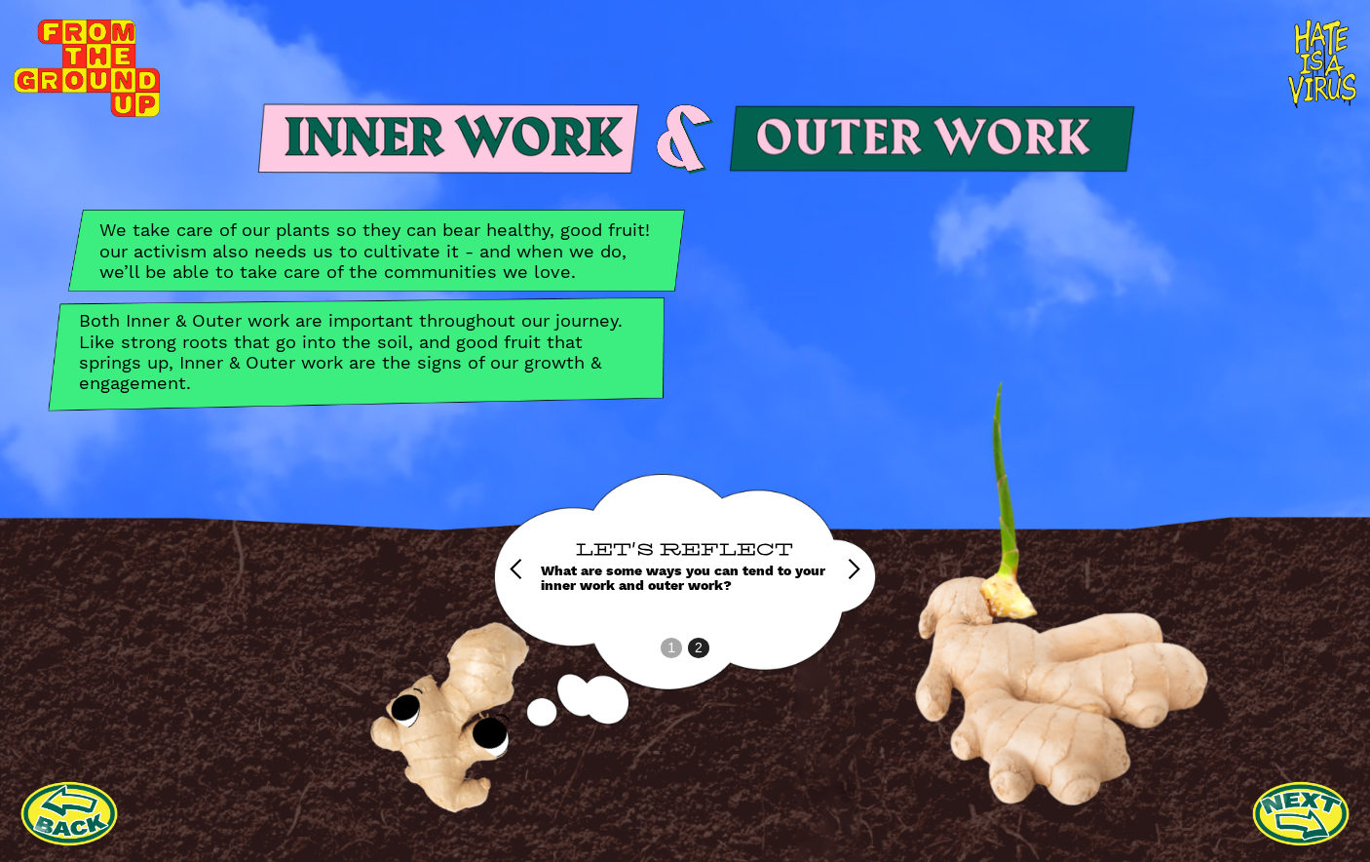
click at [462, 322] on p "Both Inner & Outer work are important throughout our journey. Like strong roots…" at bounding box center [356, 351] width 555 height 82
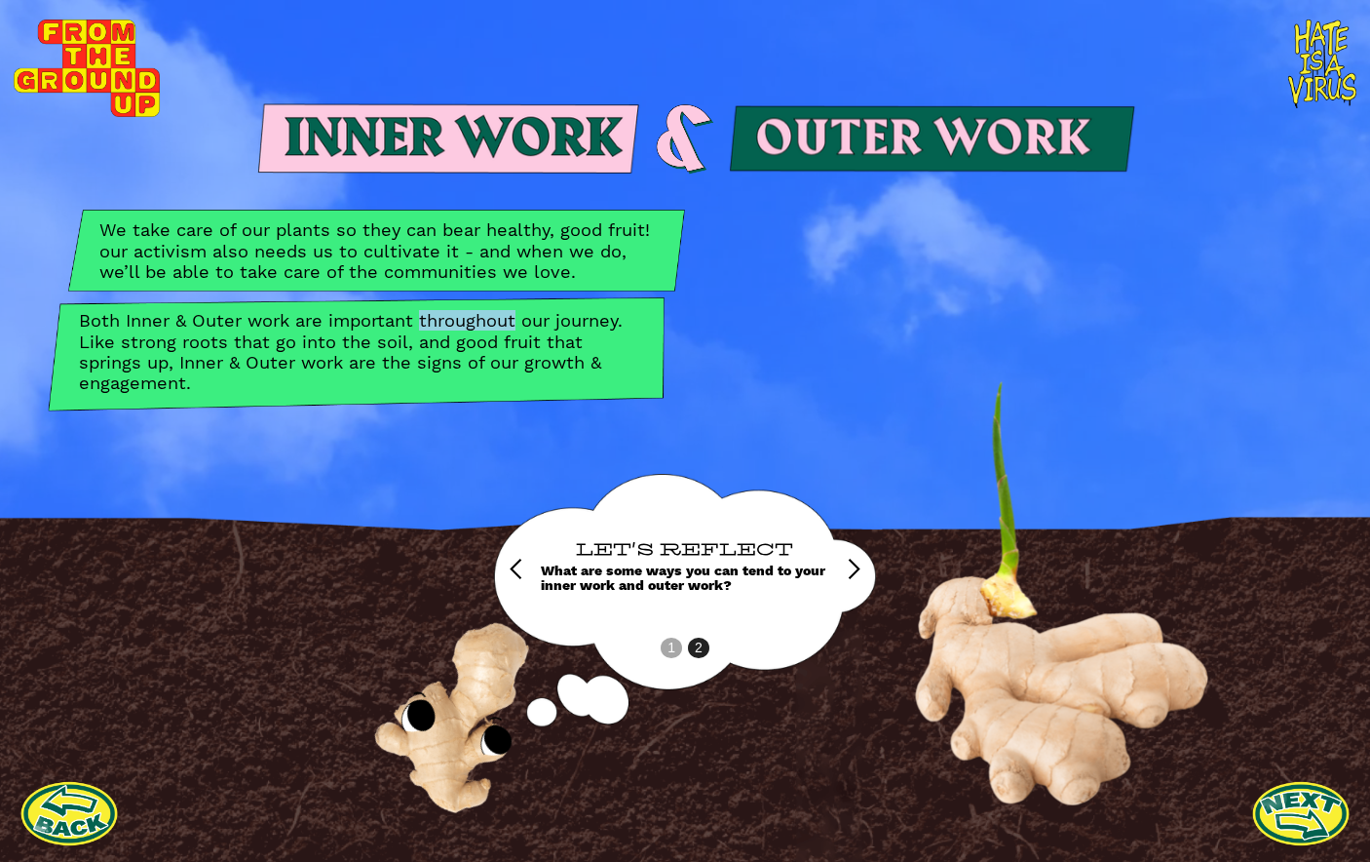
click at [462, 322] on p "Both Inner & Outer work are important throughout our journey. Like strong roots…" at bounding box center [356, 351] width 555 height 82
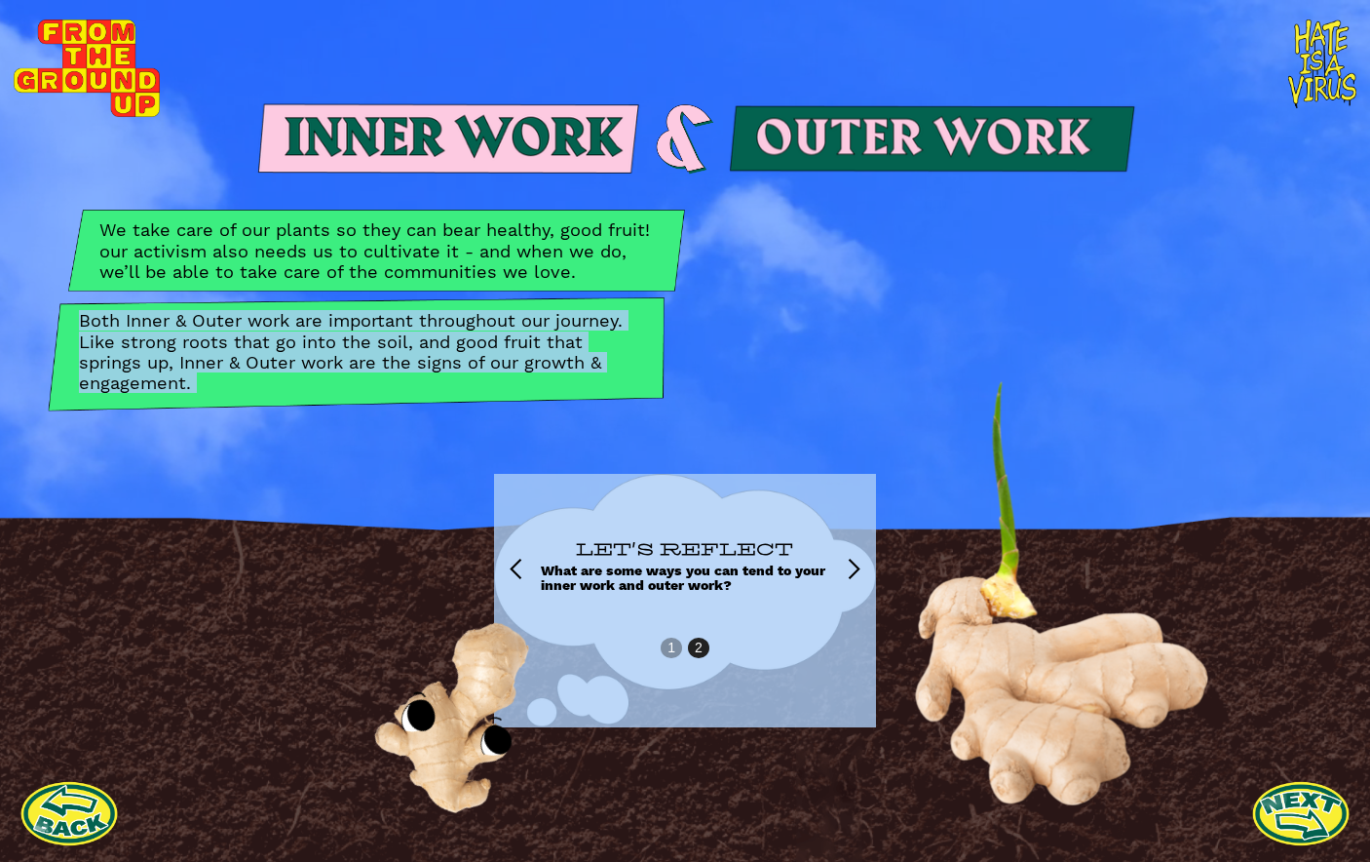
click at [462, 322] on p "Both Inner & Outer work are important throughout our journey. Like strong roots…" at bounding box center [356, 351] width 555 height 82
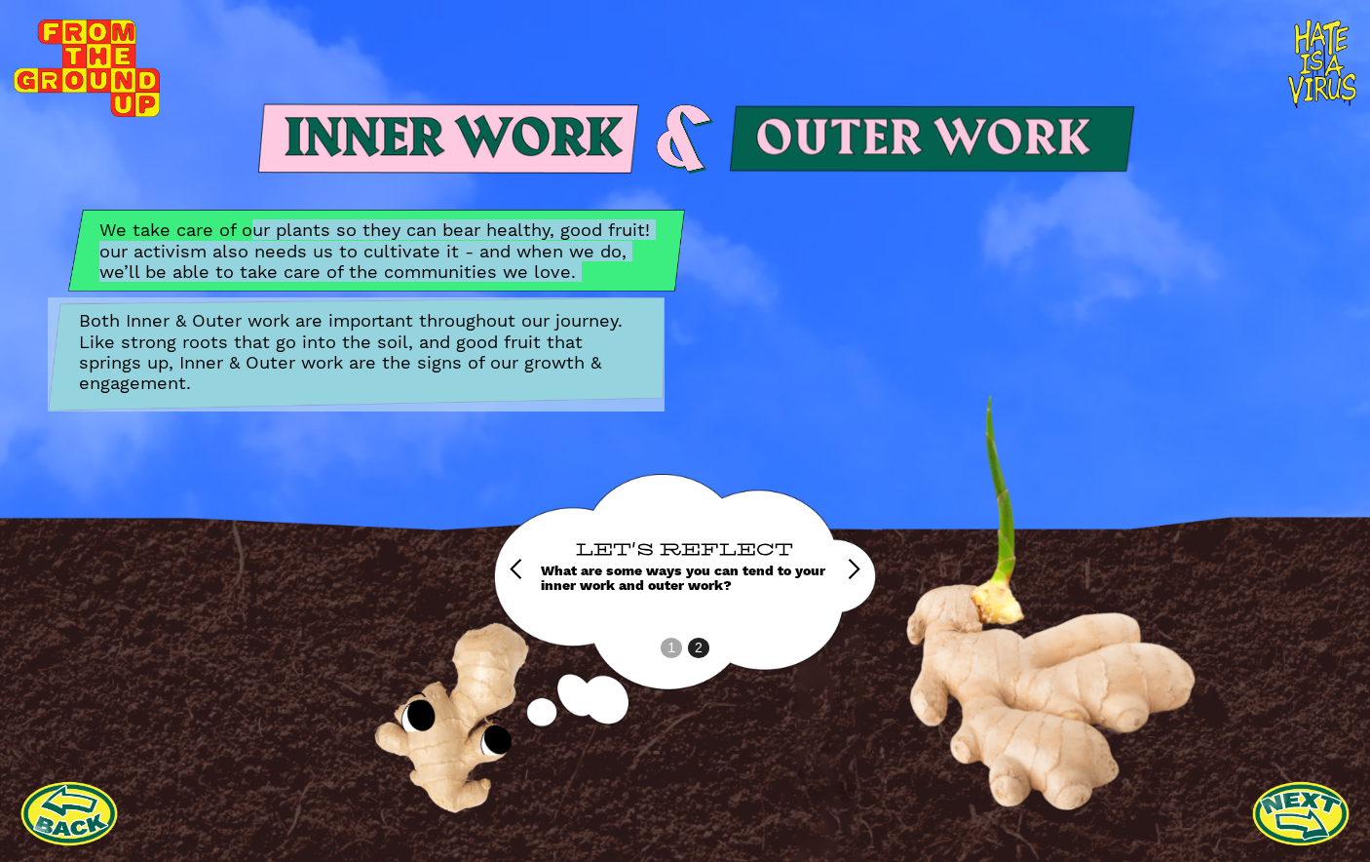
drag, startPoint x: 256, startPoint y: 218, endPoint x: 363, endPoint y: 289, distance: 127.9
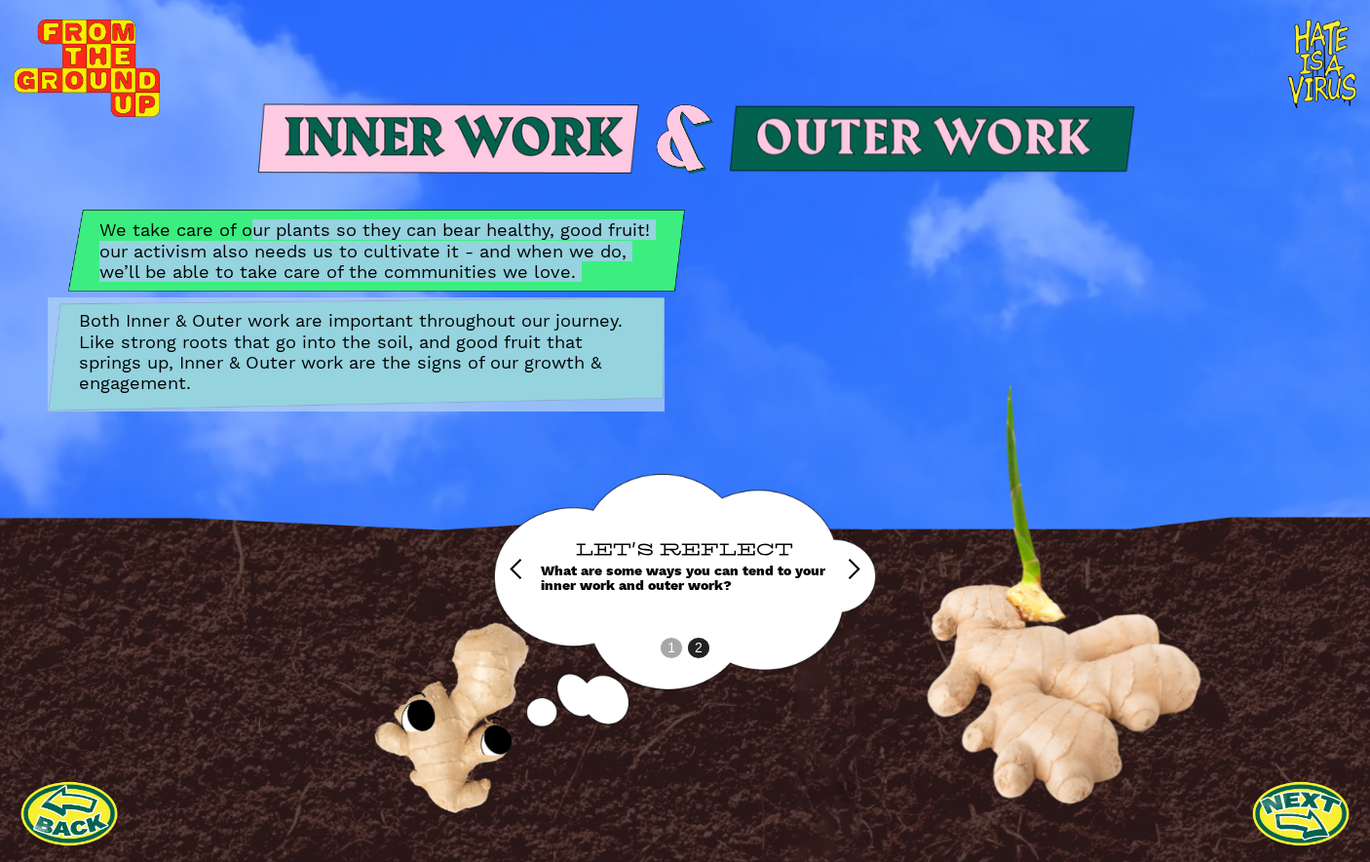
click at [363, 289] on div "We take care of our plants so they can bear healthy, good fruit! our activism a…" at bounding box center [686, 239] width 1028 height 343
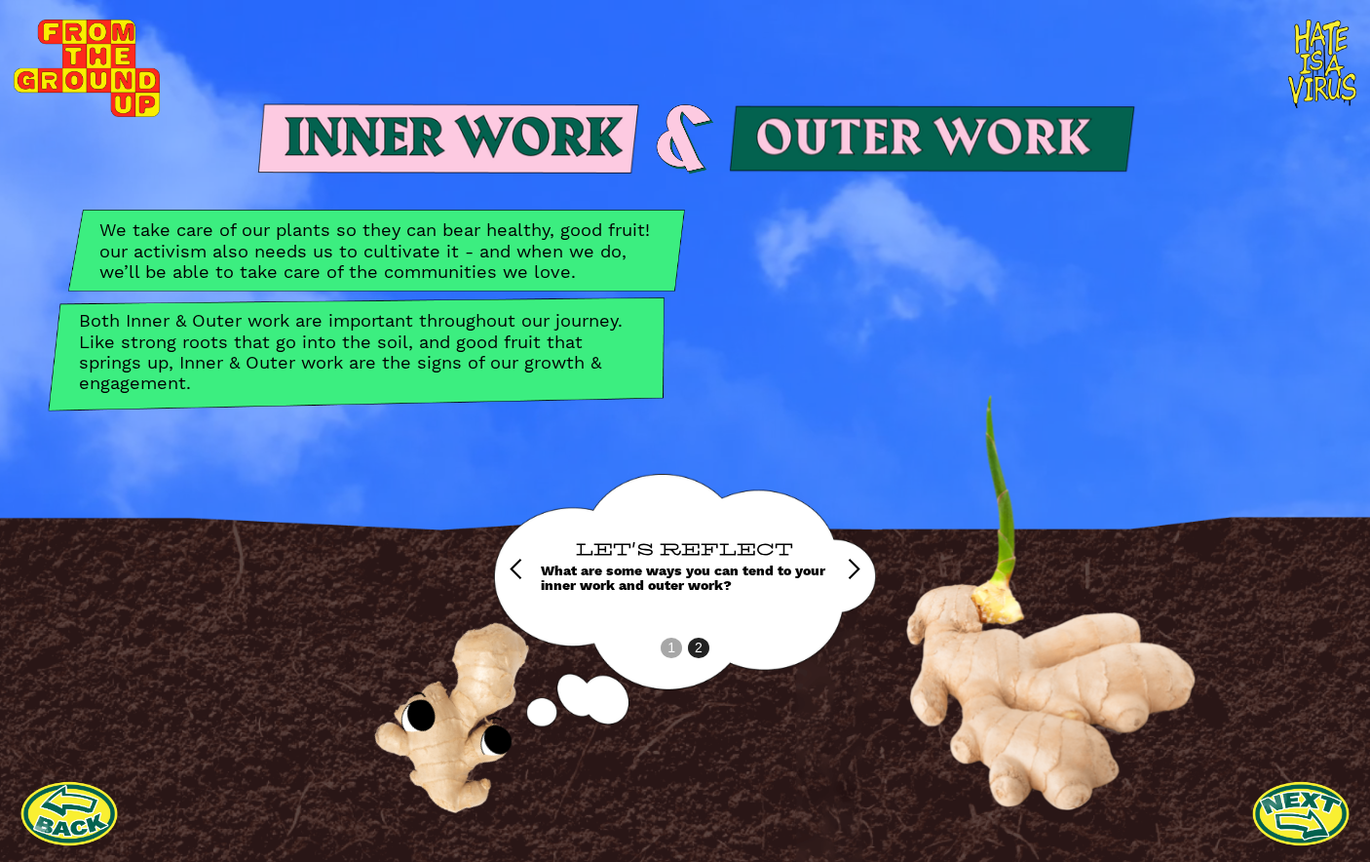
click at [415, 310] on p "Both Inner & Outer work are important throughout our journey. Like strong roots…" at bounding box center [356, 351] width 555 height 82
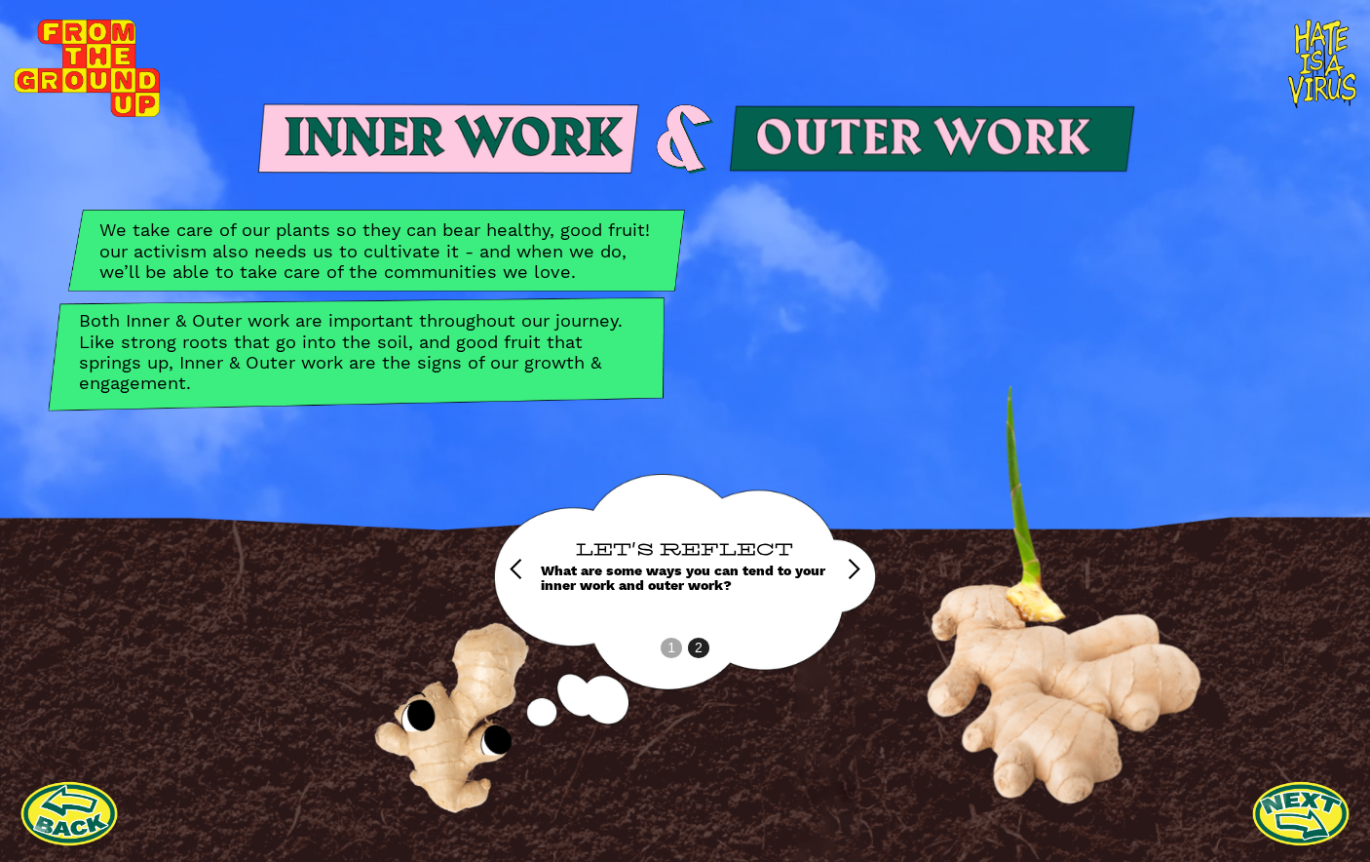
click at [864, 573] on img at bounding box center [685, 600] width 382 height 253
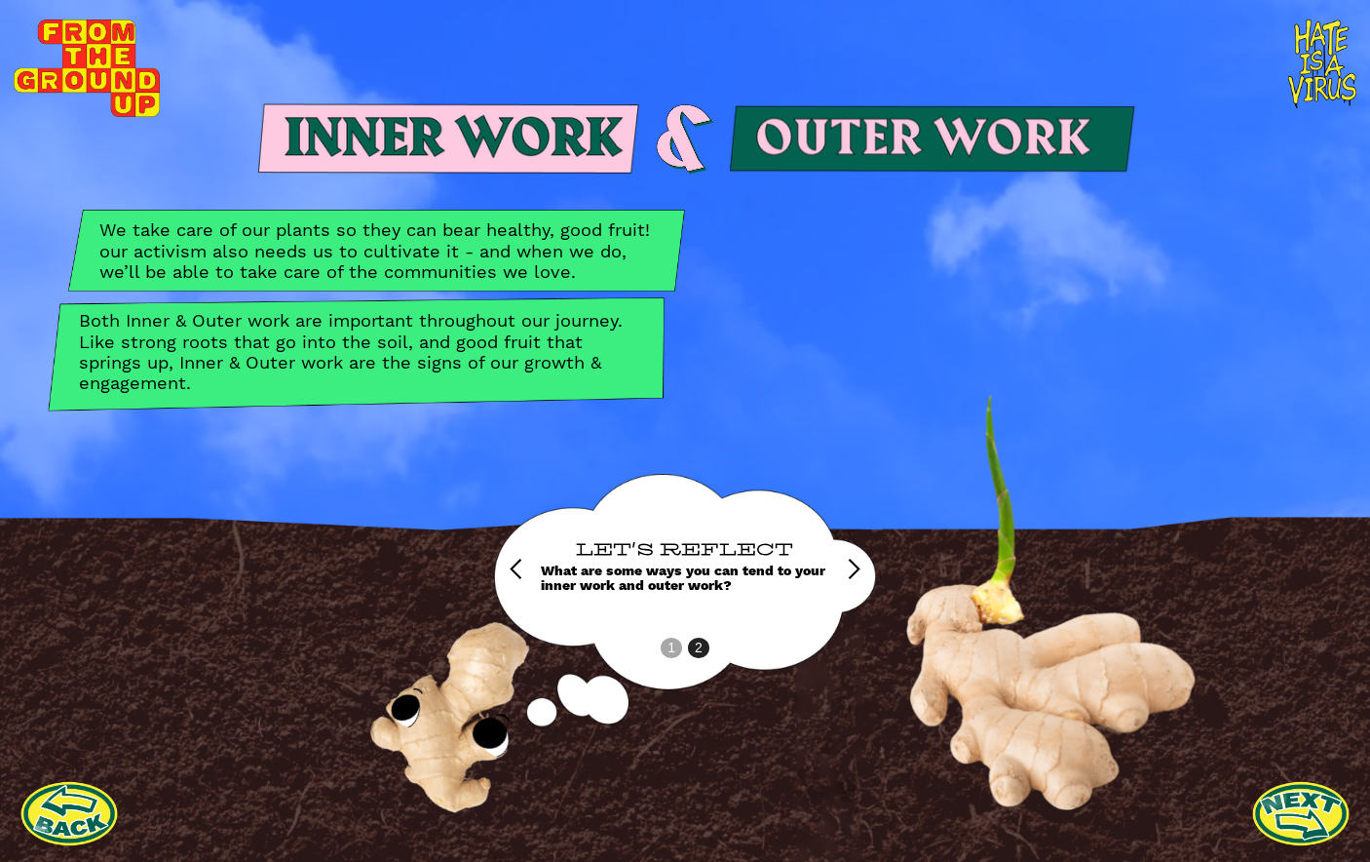
click at [854, 575] on div "next slide" at bounding box center [853, 568] width 23 height 23
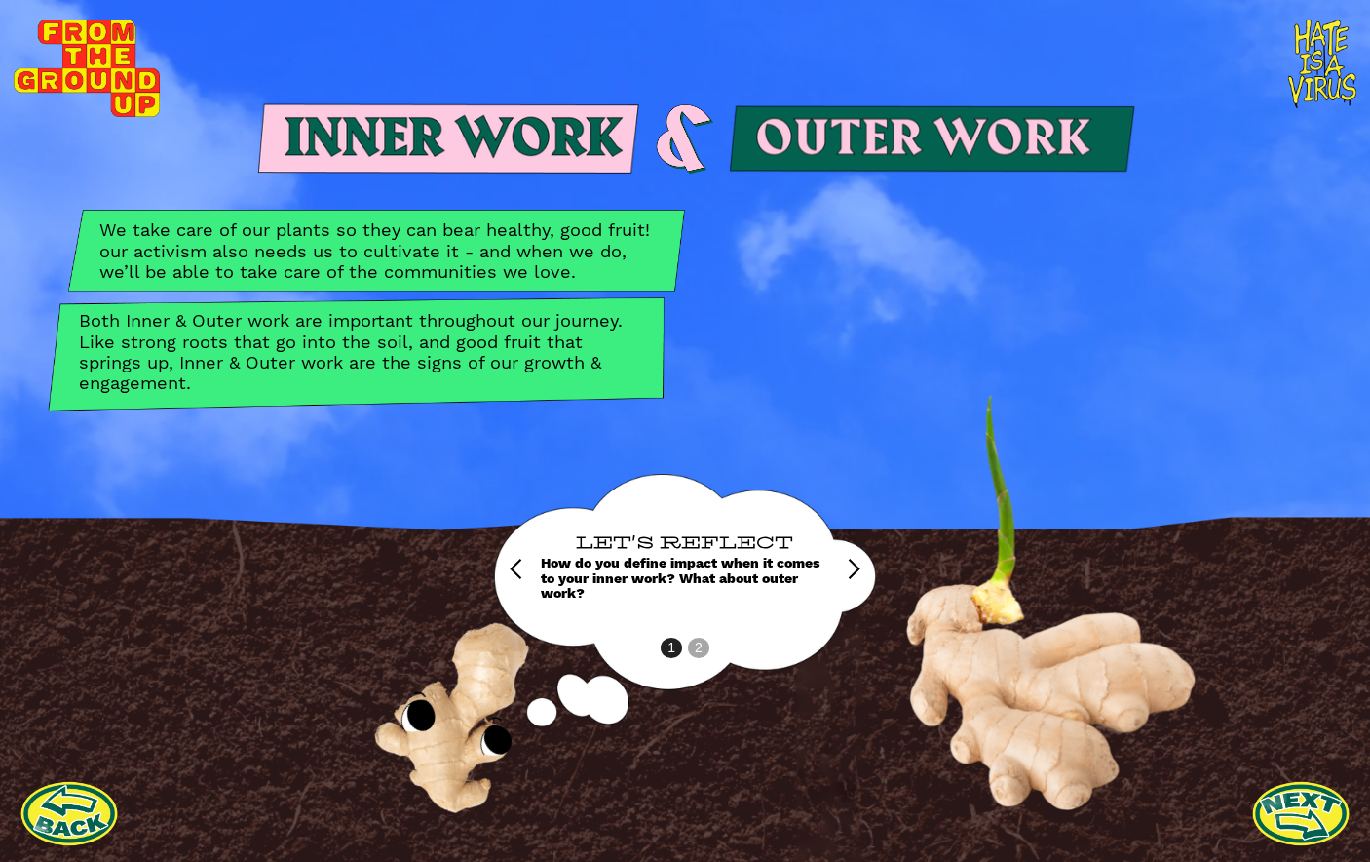
click at [809, 141] on img at bounding box center [932, 139] width 473 height 134
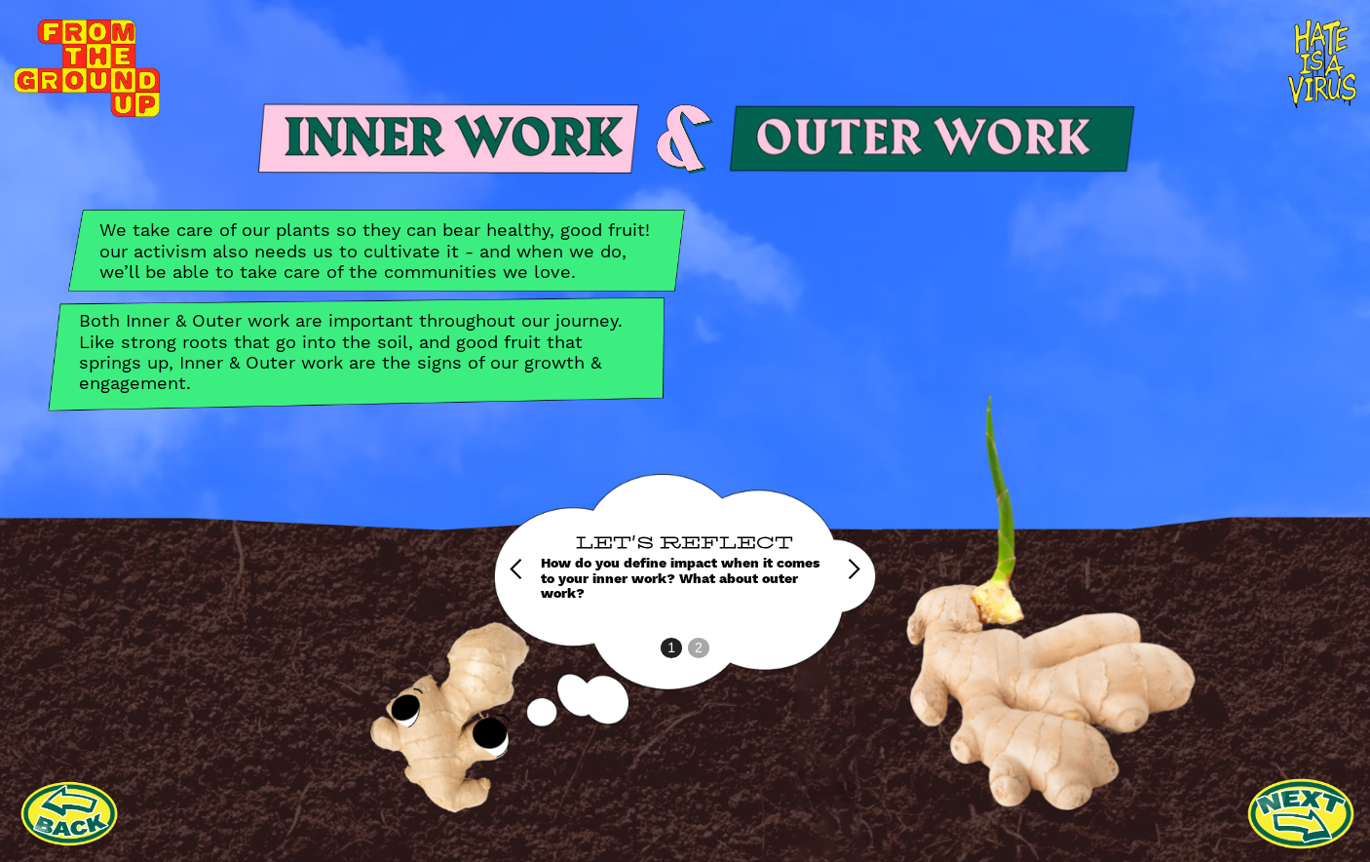
click at [1306, 799] on link at bounding box center [1301, 812] width 107 height 107
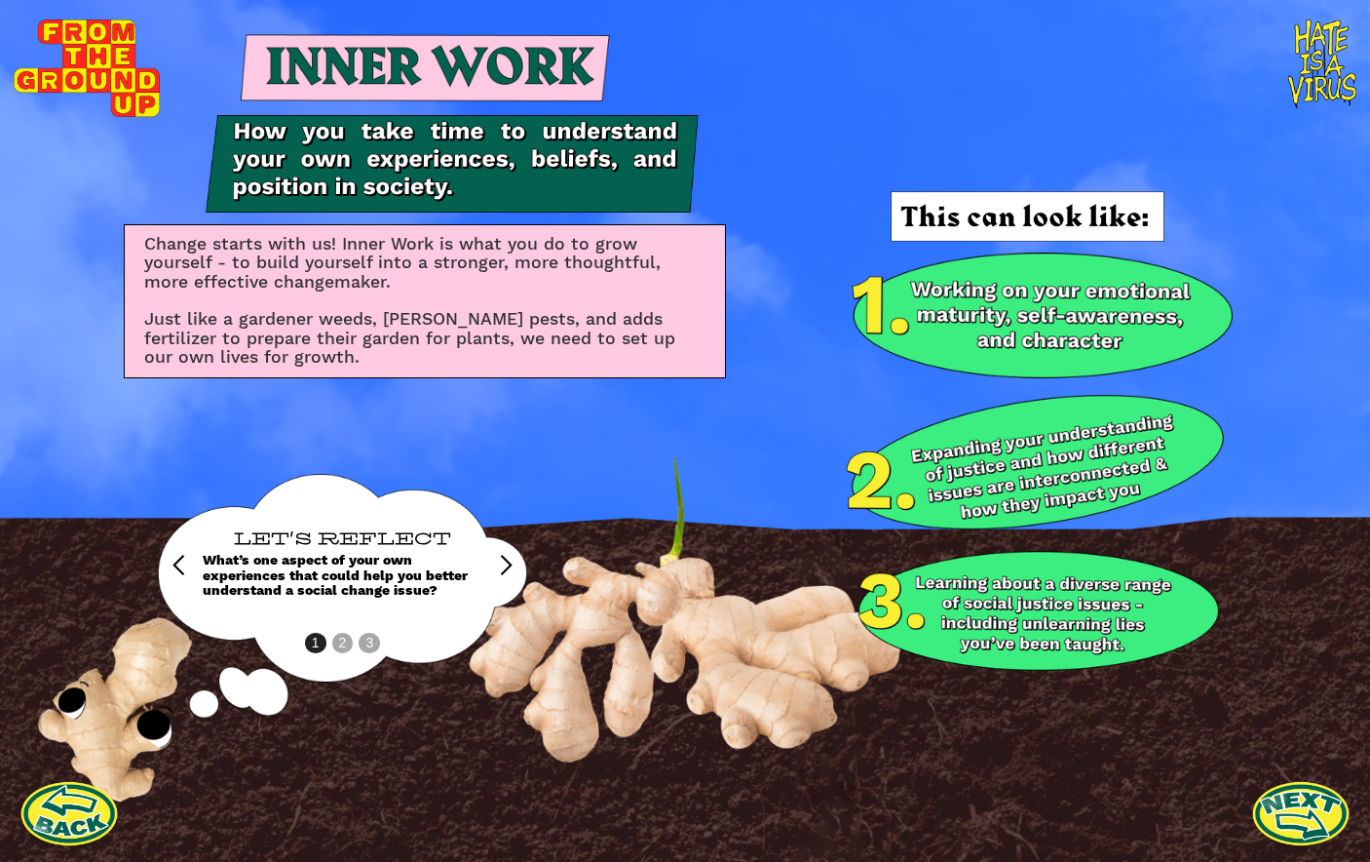
click at [481, 435] on div "Change starts with us! Inner Work is what you do to grow yourself - to build yo…" at bounding box center [685, 431] width 1370 height 862
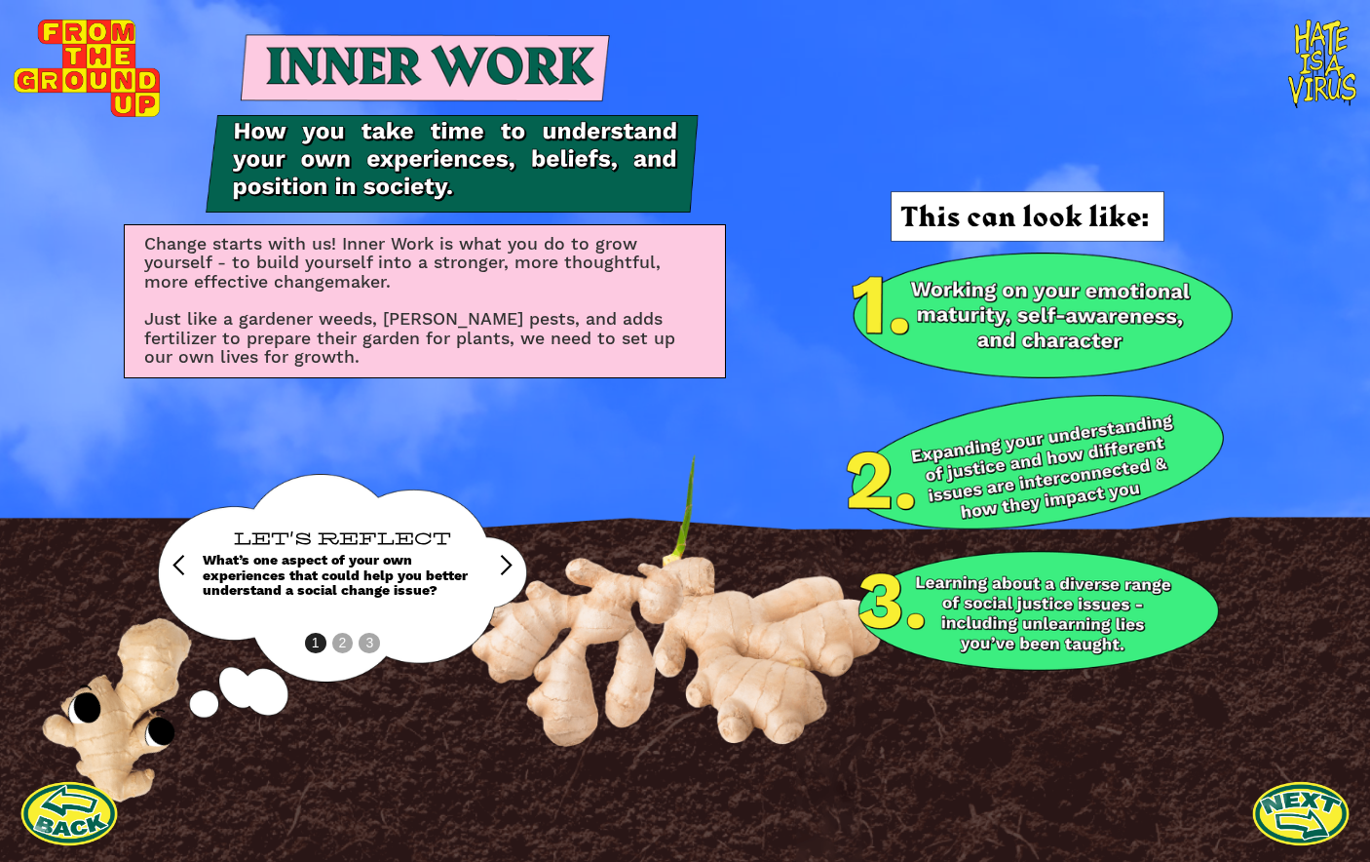
click at [508, 569] on div "next slide" at bounding box center [505, 565] width 23 height 23
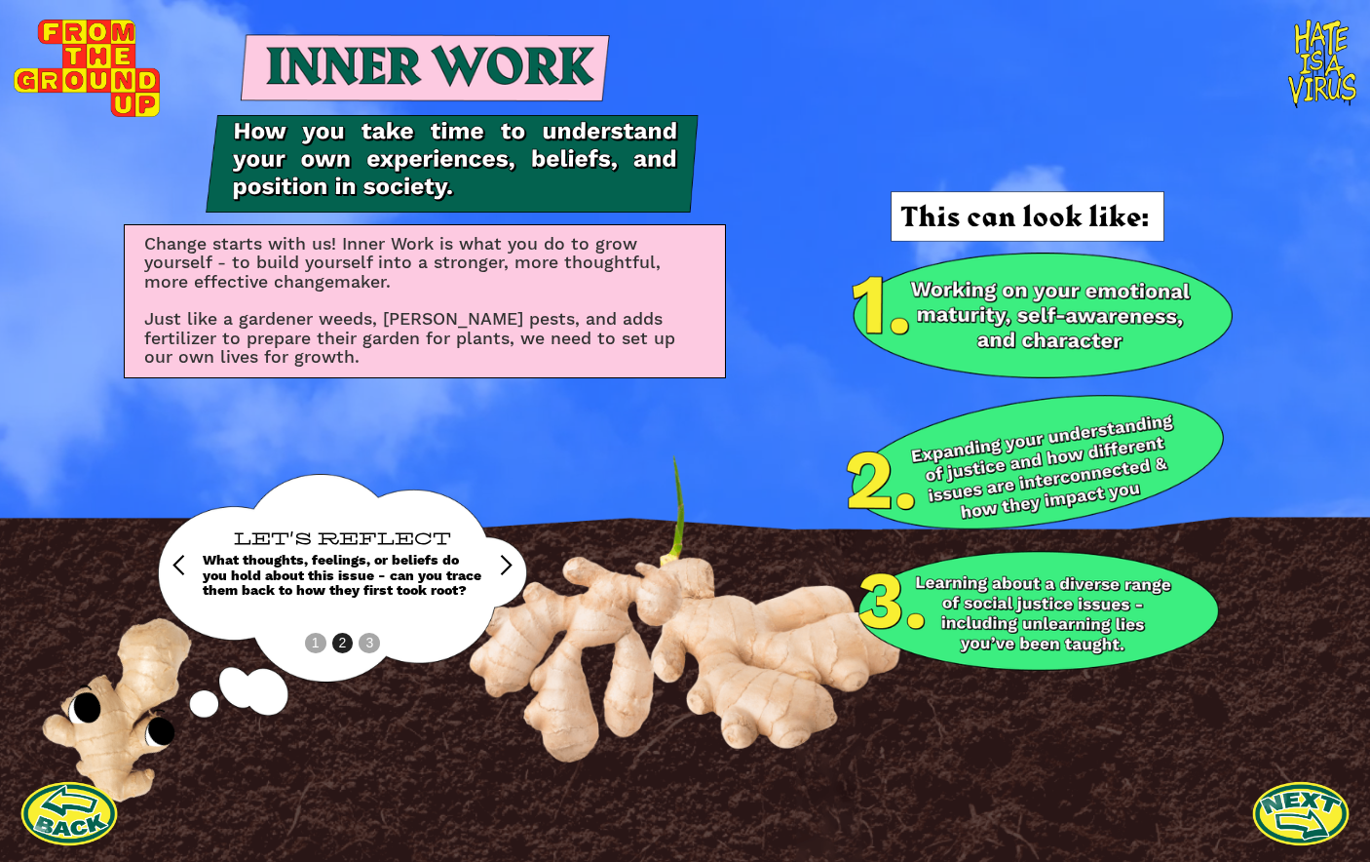
click at [508, 569] on div "next slide" at bounding box center [505, 565] width 23 height 23
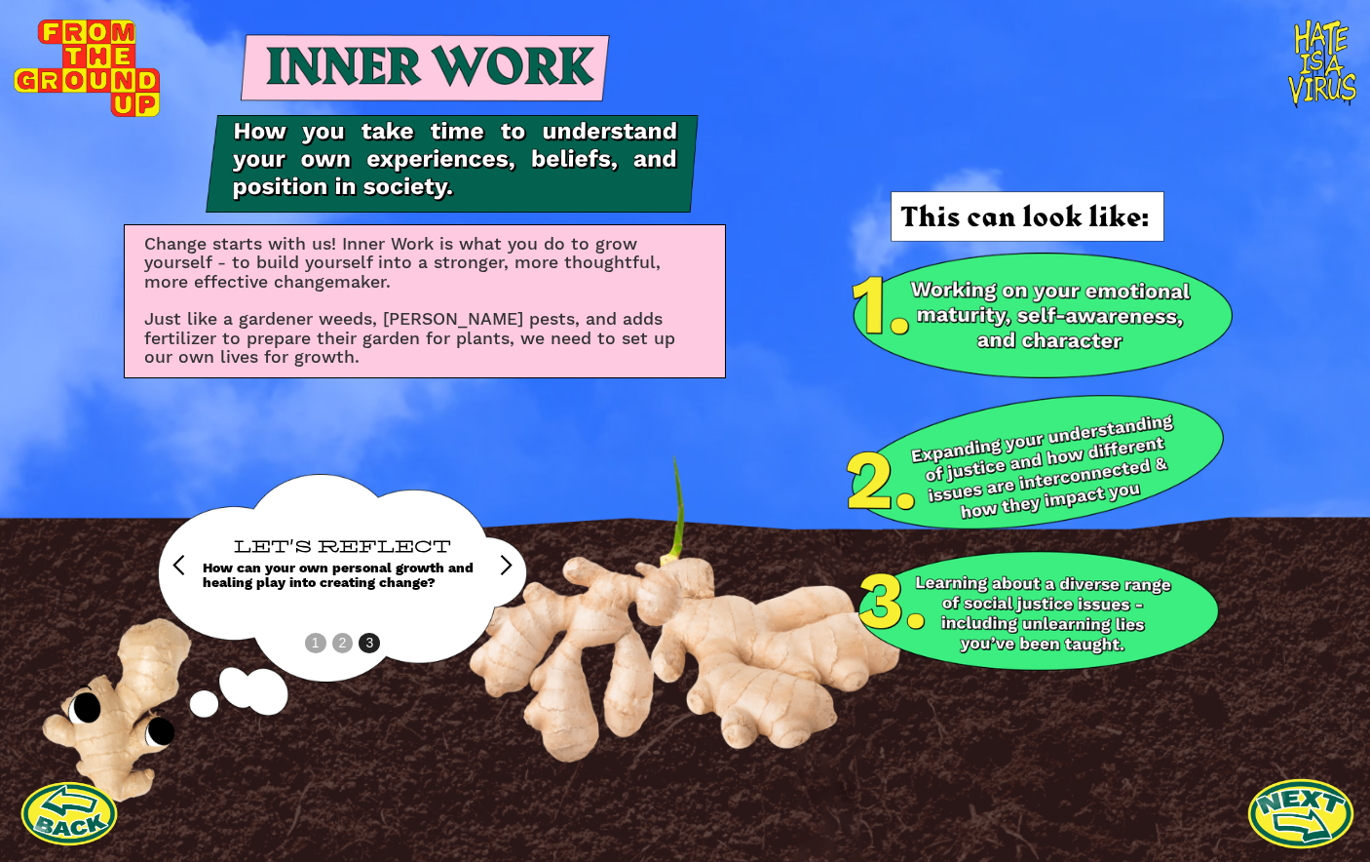
click at [1290, 800] on link at bounding box center [1301, 812] width 107 height 107
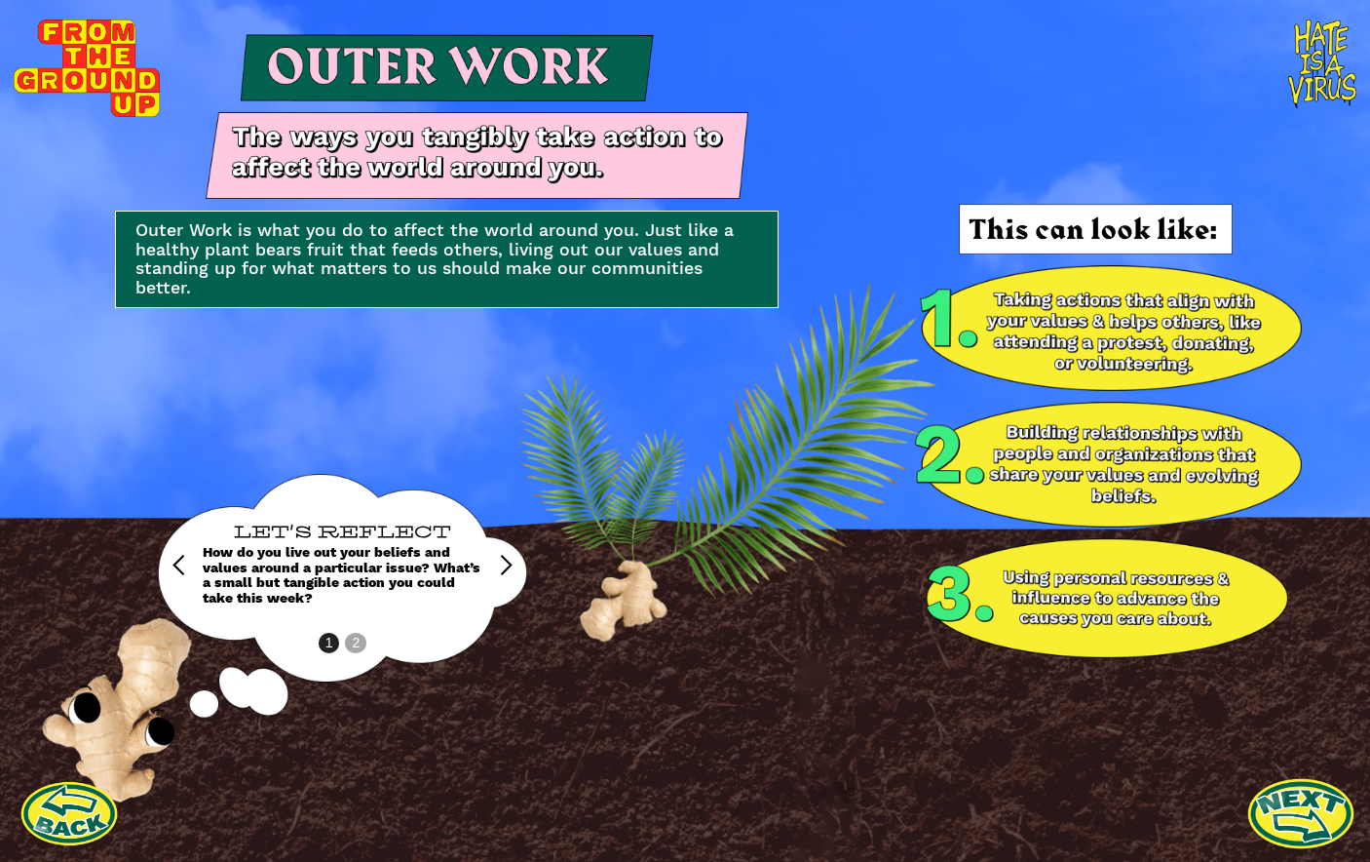
click at [1308, 815] on link at bounding box center [1301, 812] width 107 height 107
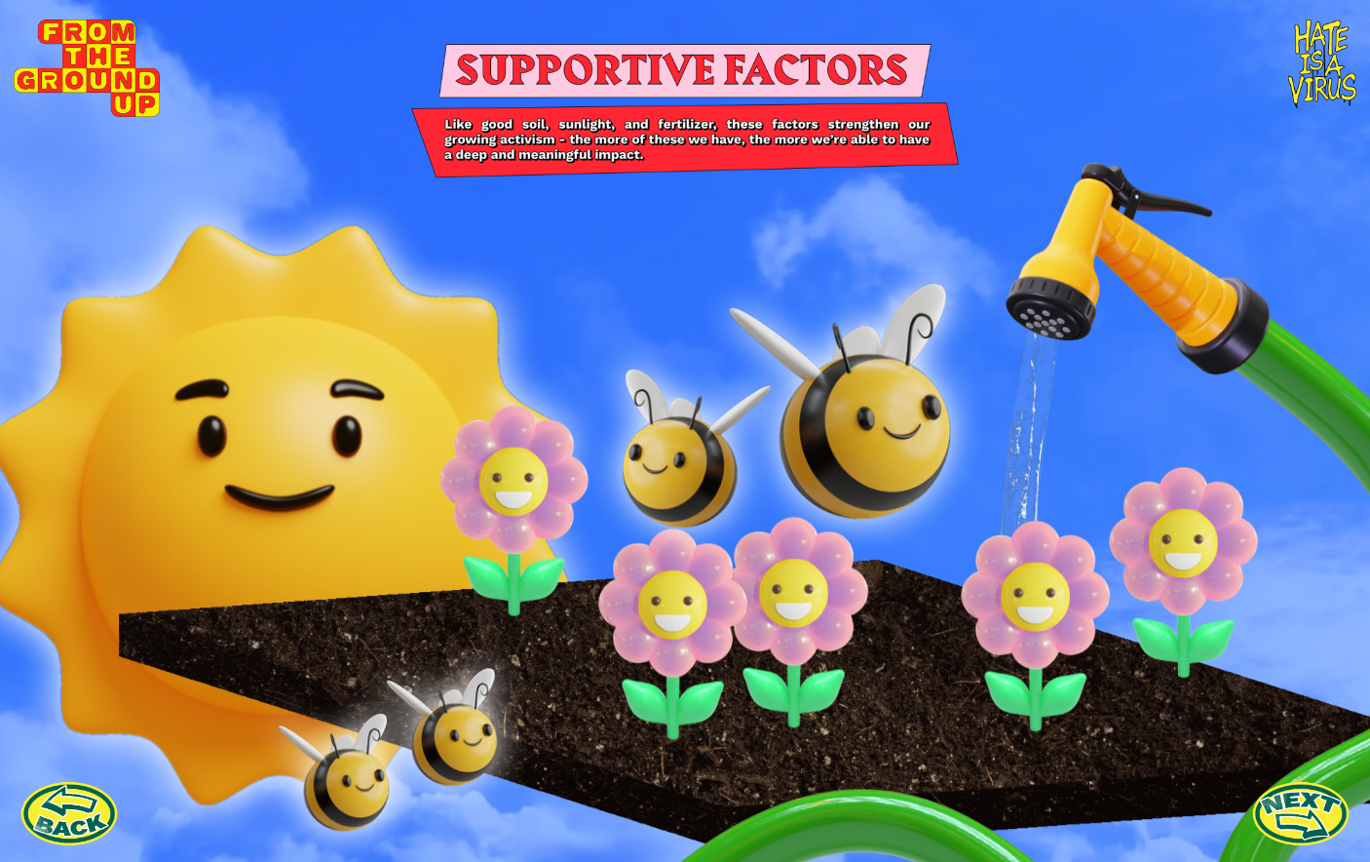
click at [298, 478] on icon at bounding box center [276, 514] width 546 height 557
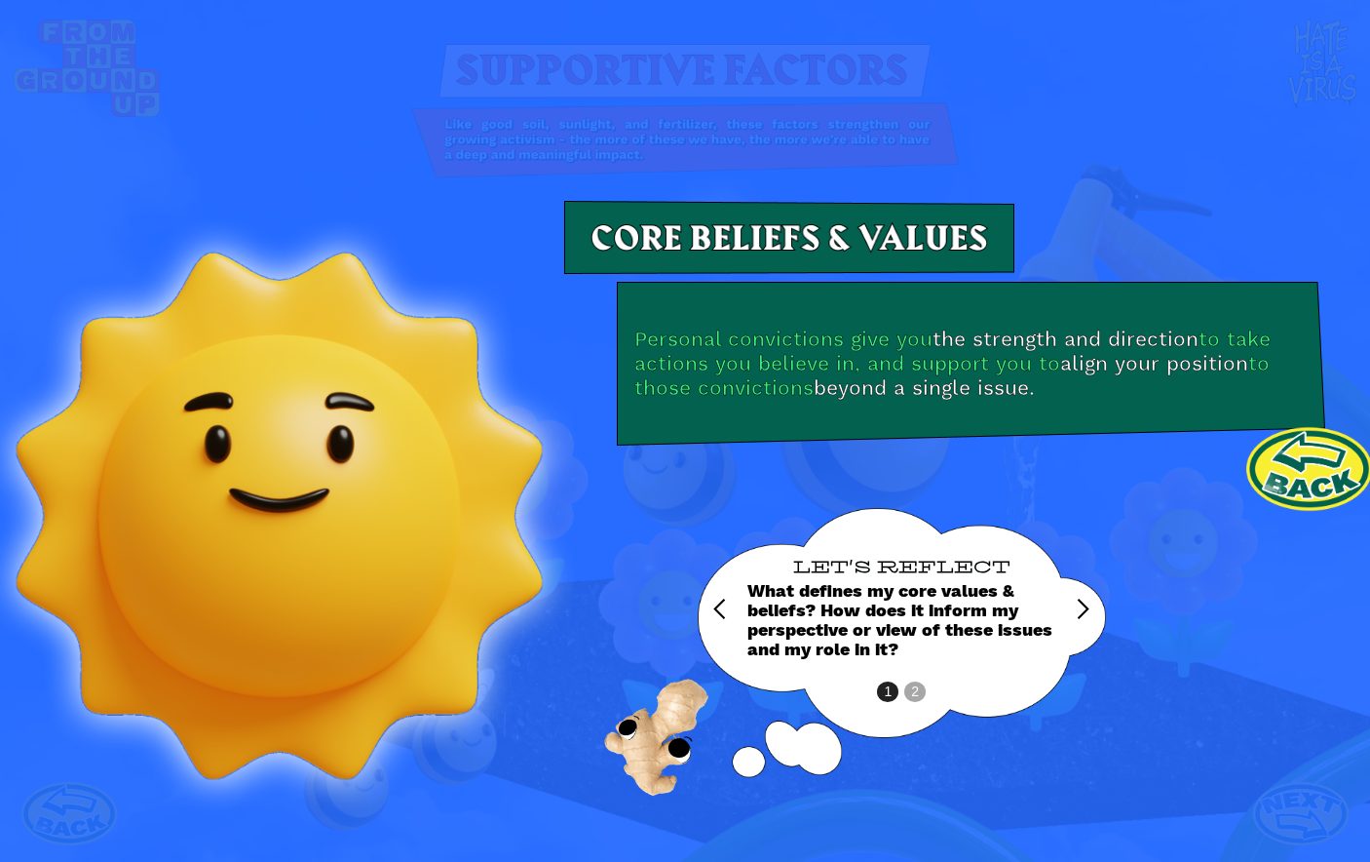
click at [1295, 469] on link at bounding box center [1309, 469] width 129 height 86
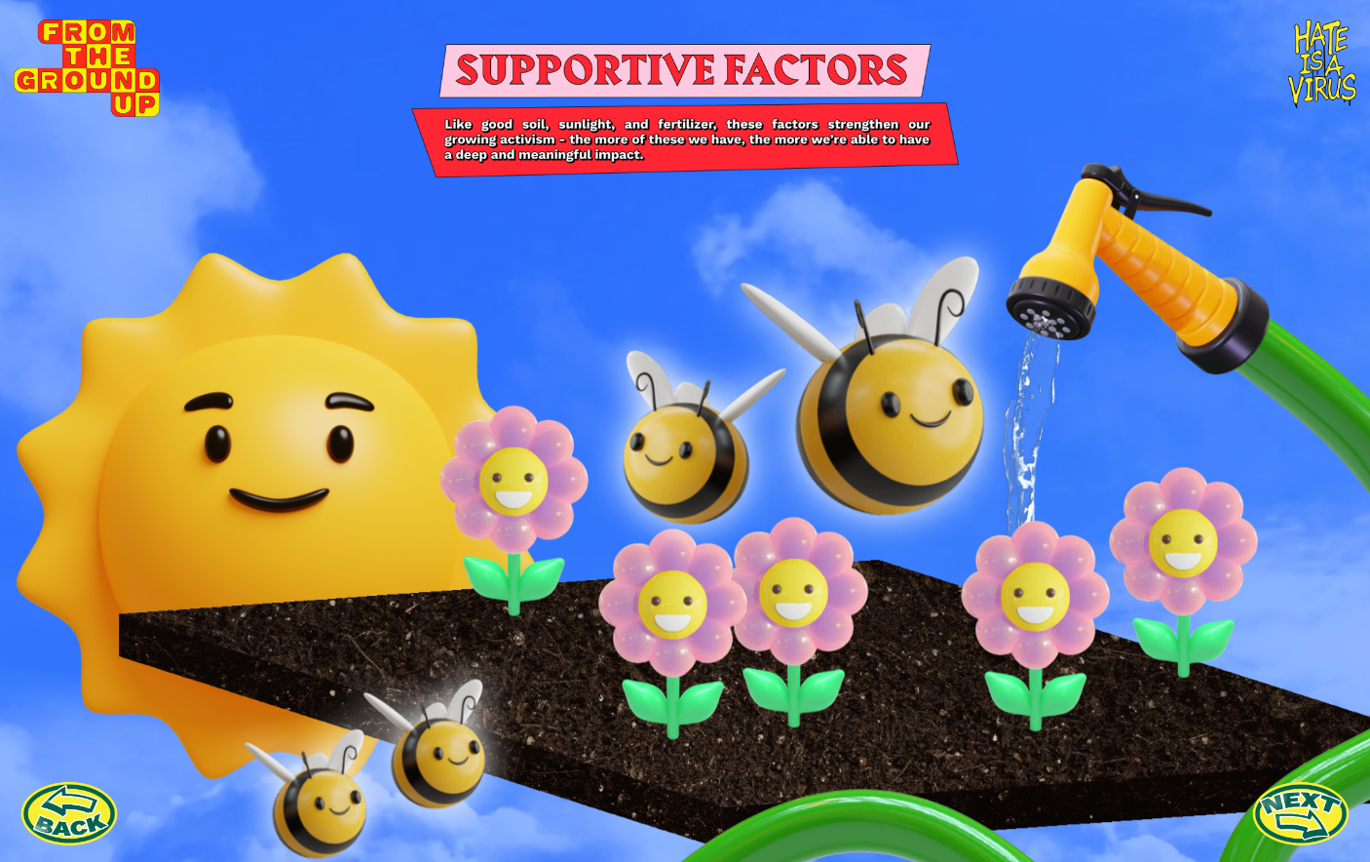
click at [929, 398] on icon at bounding box center [841, 397] width 233 height 245
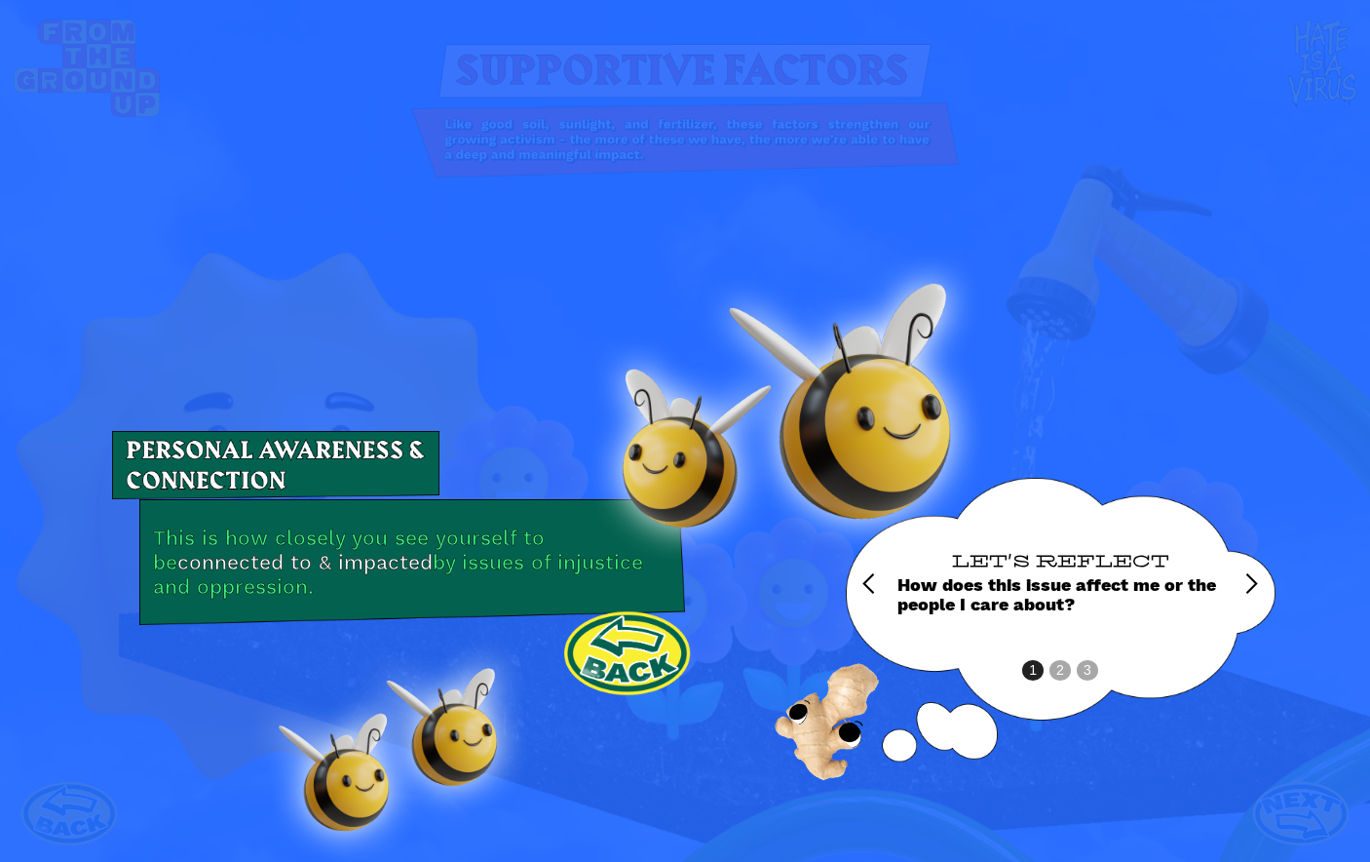
click at [645, 638] on link at bounding box center [626, 653] width 129 height 86
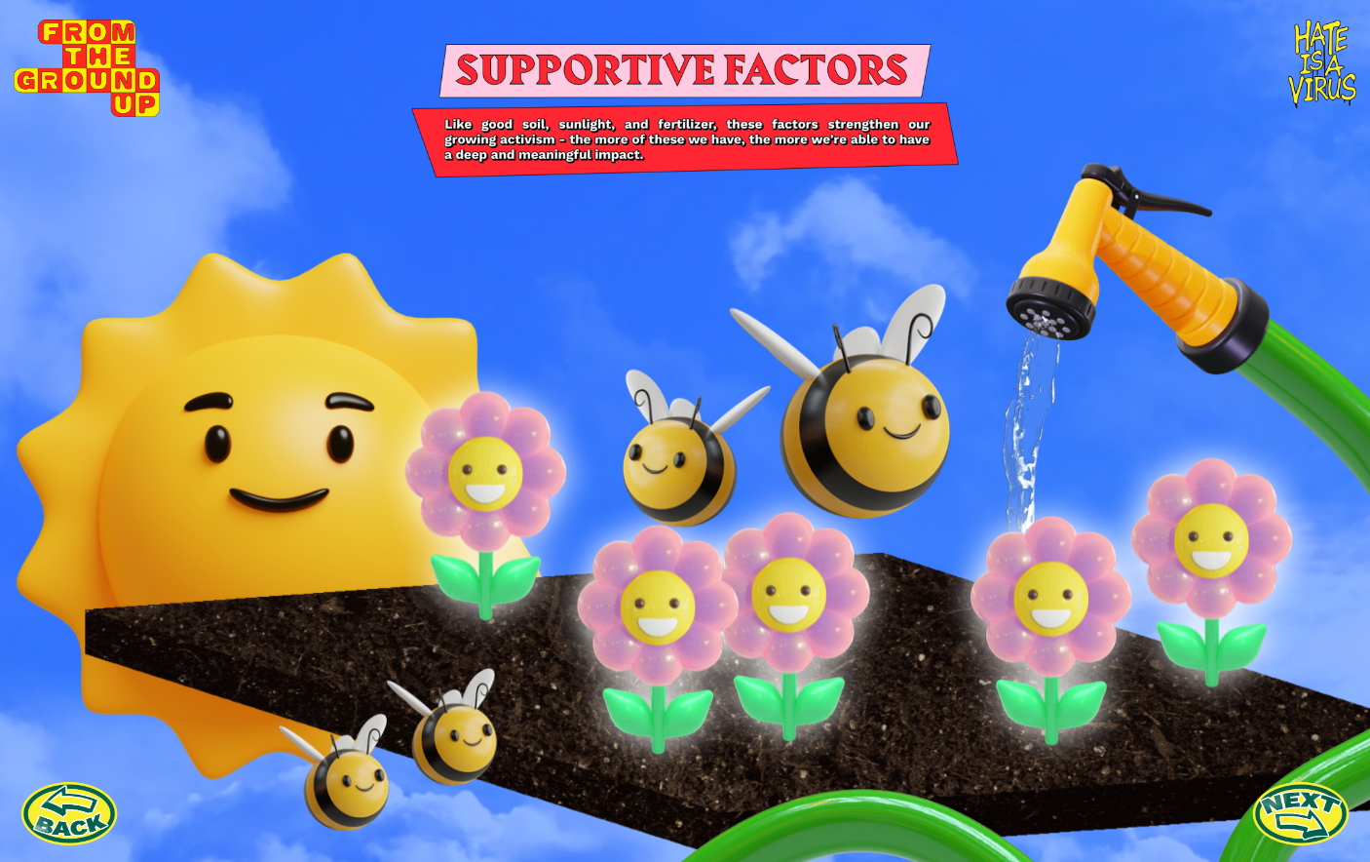
click at [660, 626] on icon at bounding box center [733, 630] width 278 height 228
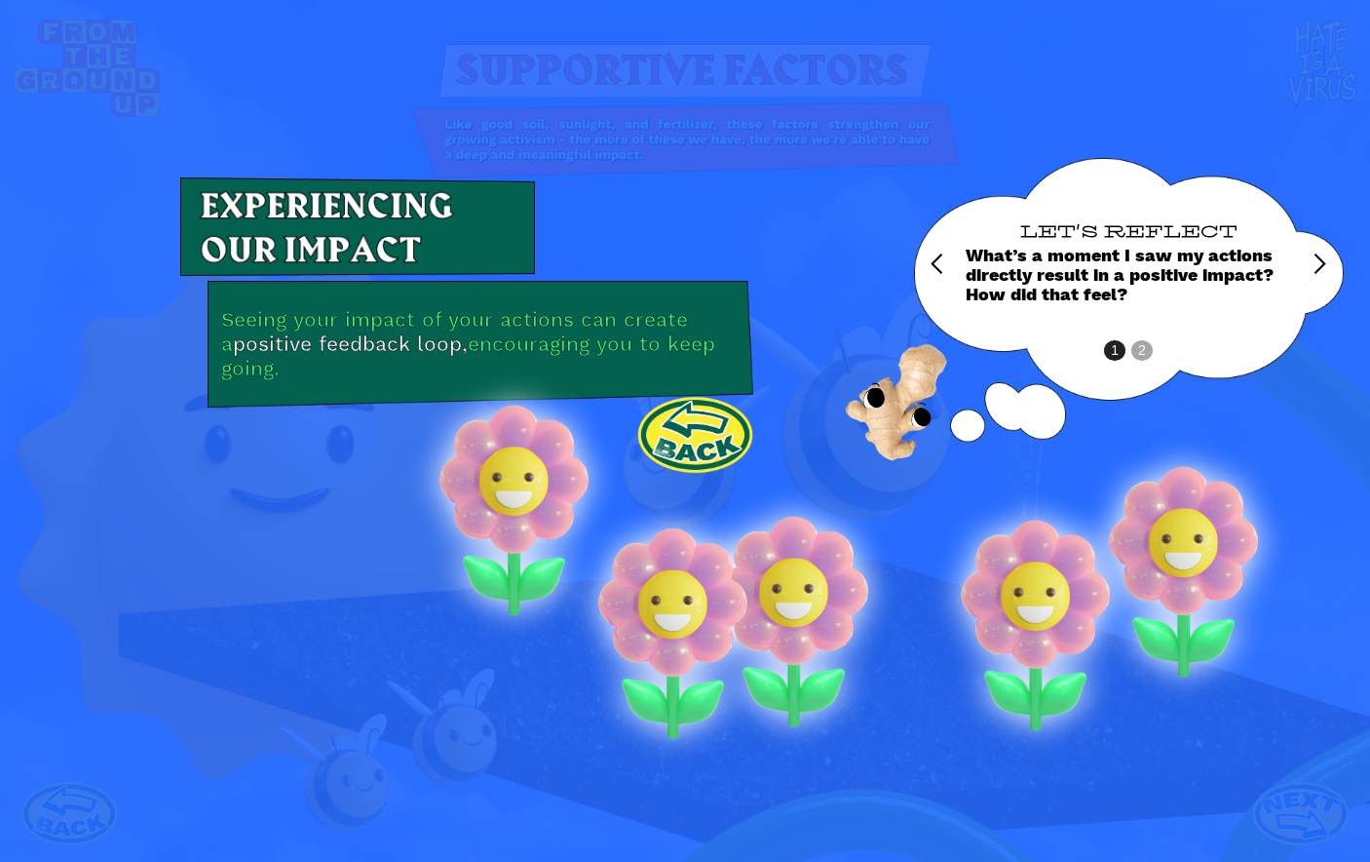
click at [455, 510] on div "Seeing your impact of your actions can create a positive feedback loop, encoura…" at bounding box center [685, 431] width 1364 height 780
click at [1308, 261] on div "next slide" at bounding box center [1319, 263] width 23 height 23
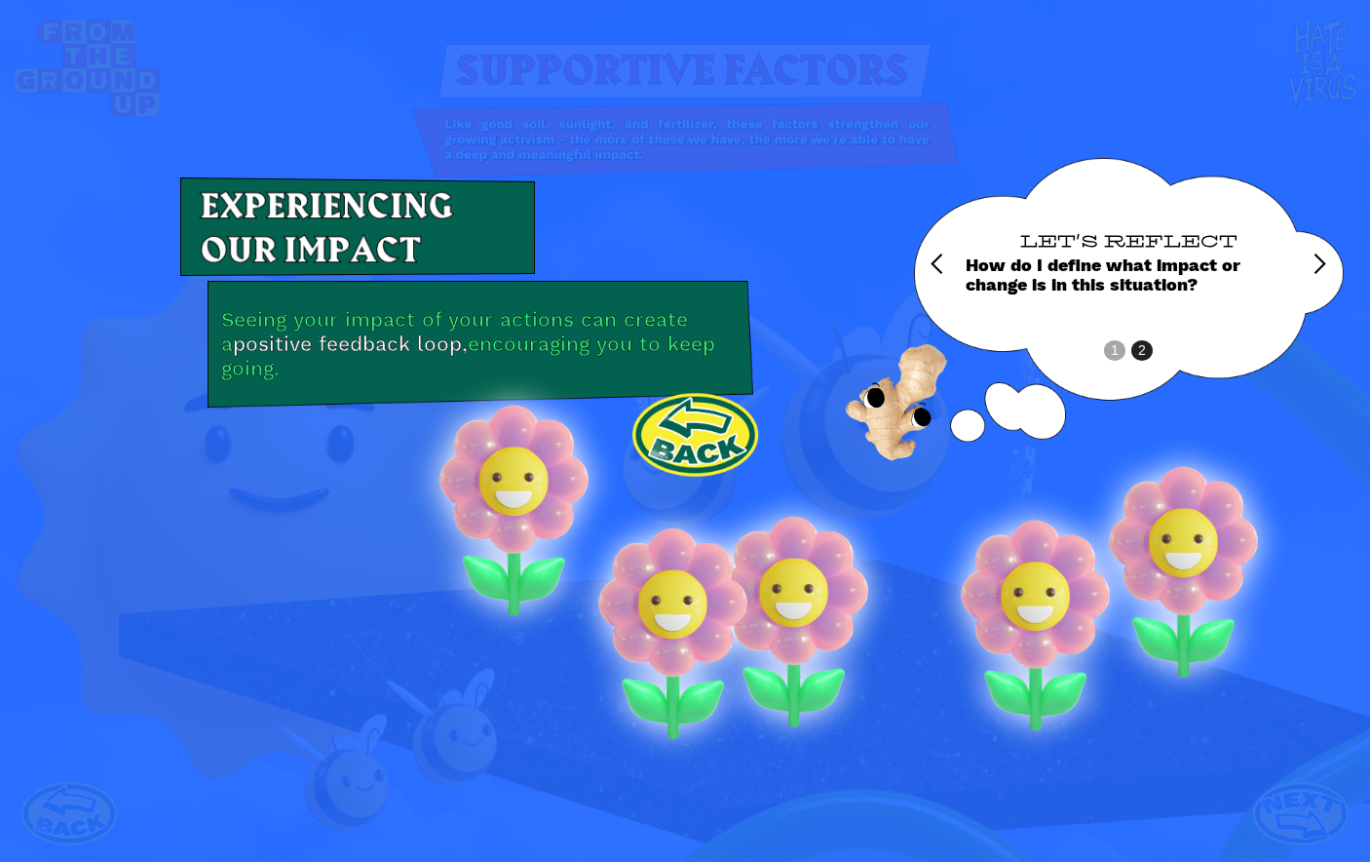
click at [689, 415] on link at bounding box center [695, 435] width 129 height 86
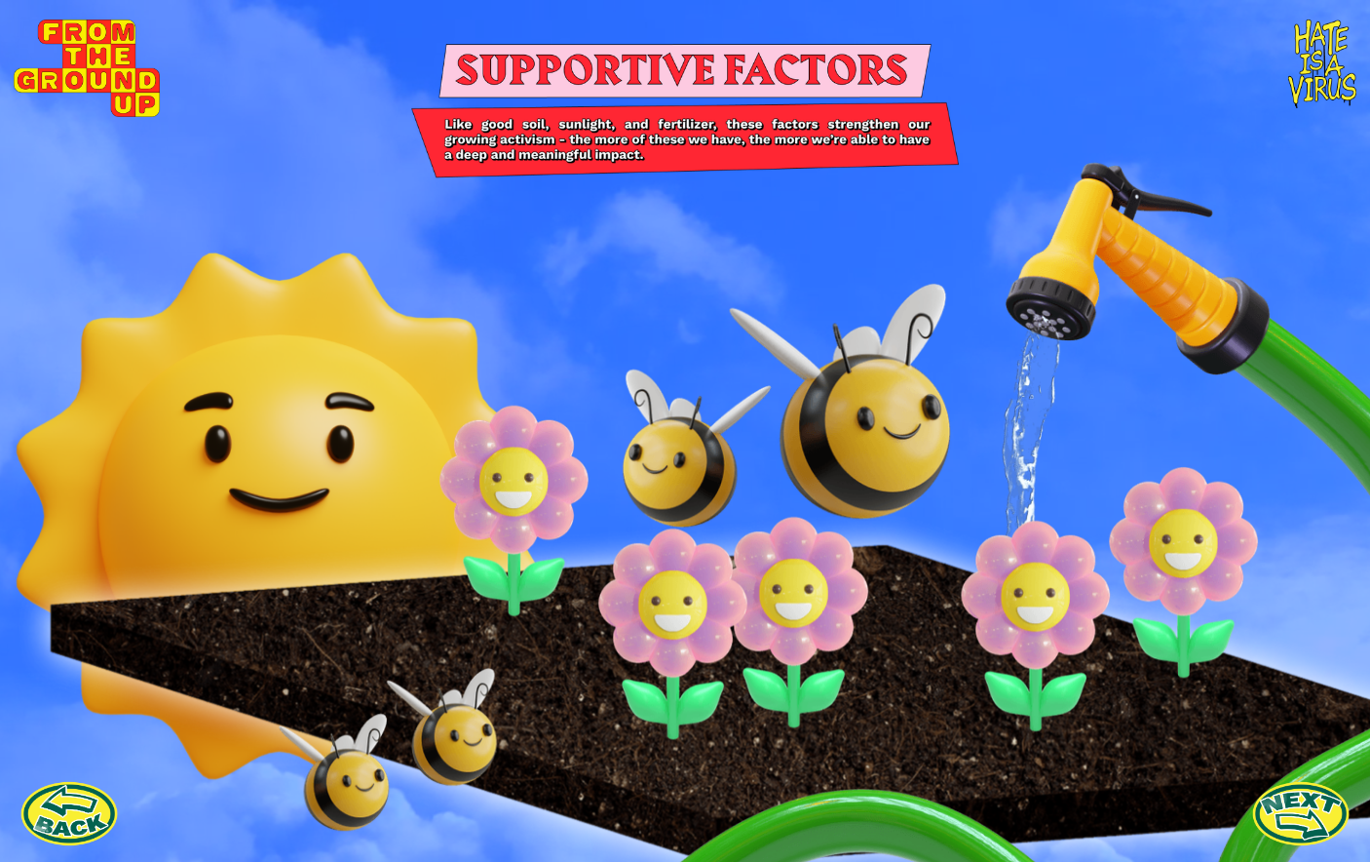
click at [331, 645] on icon at bounding box center [793, 704] width 1363 height 301
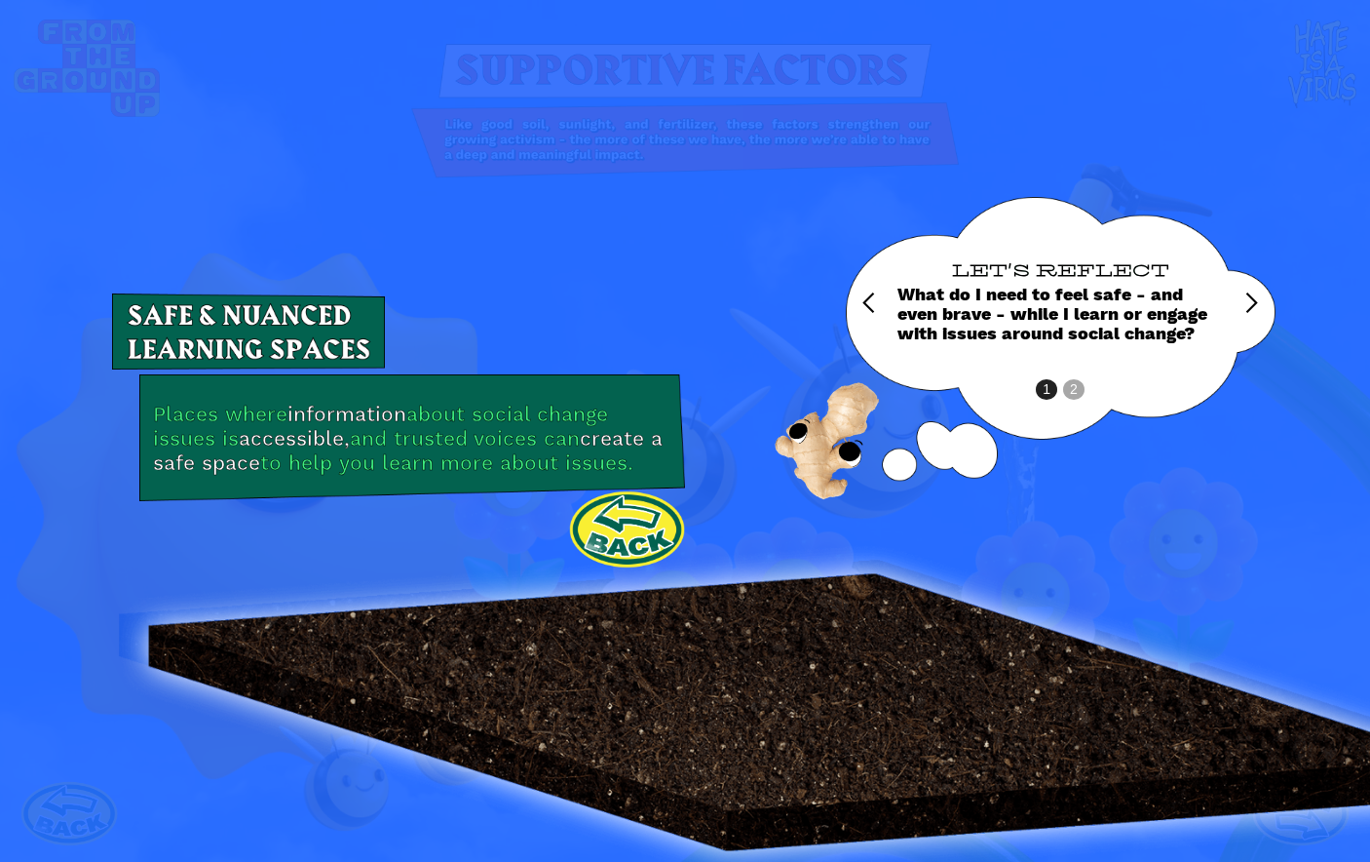
click at [1231, 301] on div "next slide" at bounding box center [1224, 303] width 78 height 213
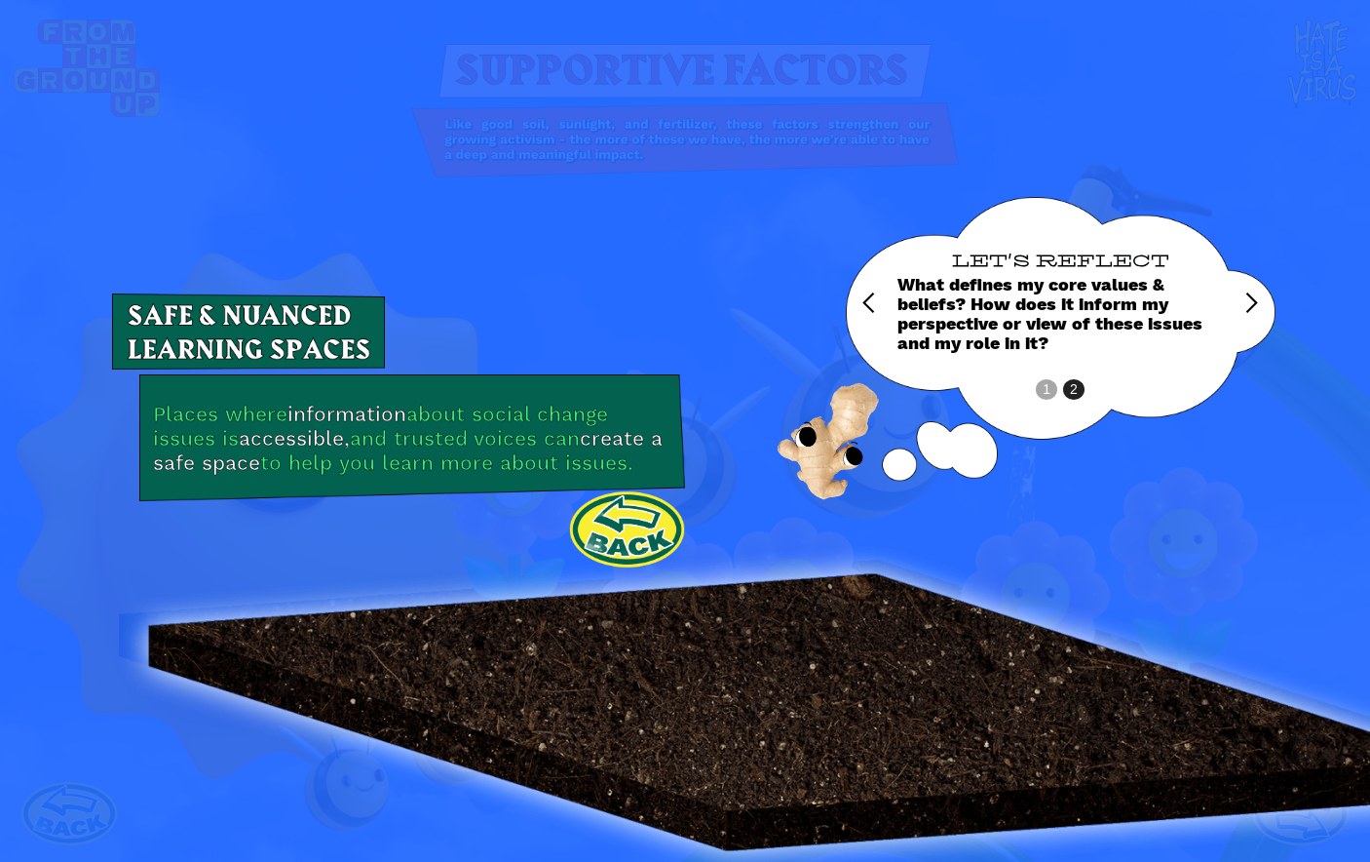
click at [1231, 301] on div "next slide" at bounding box center [1224, 303] width 78 height 213
